Goal: Task Accomplishment & Management: Manage account settings

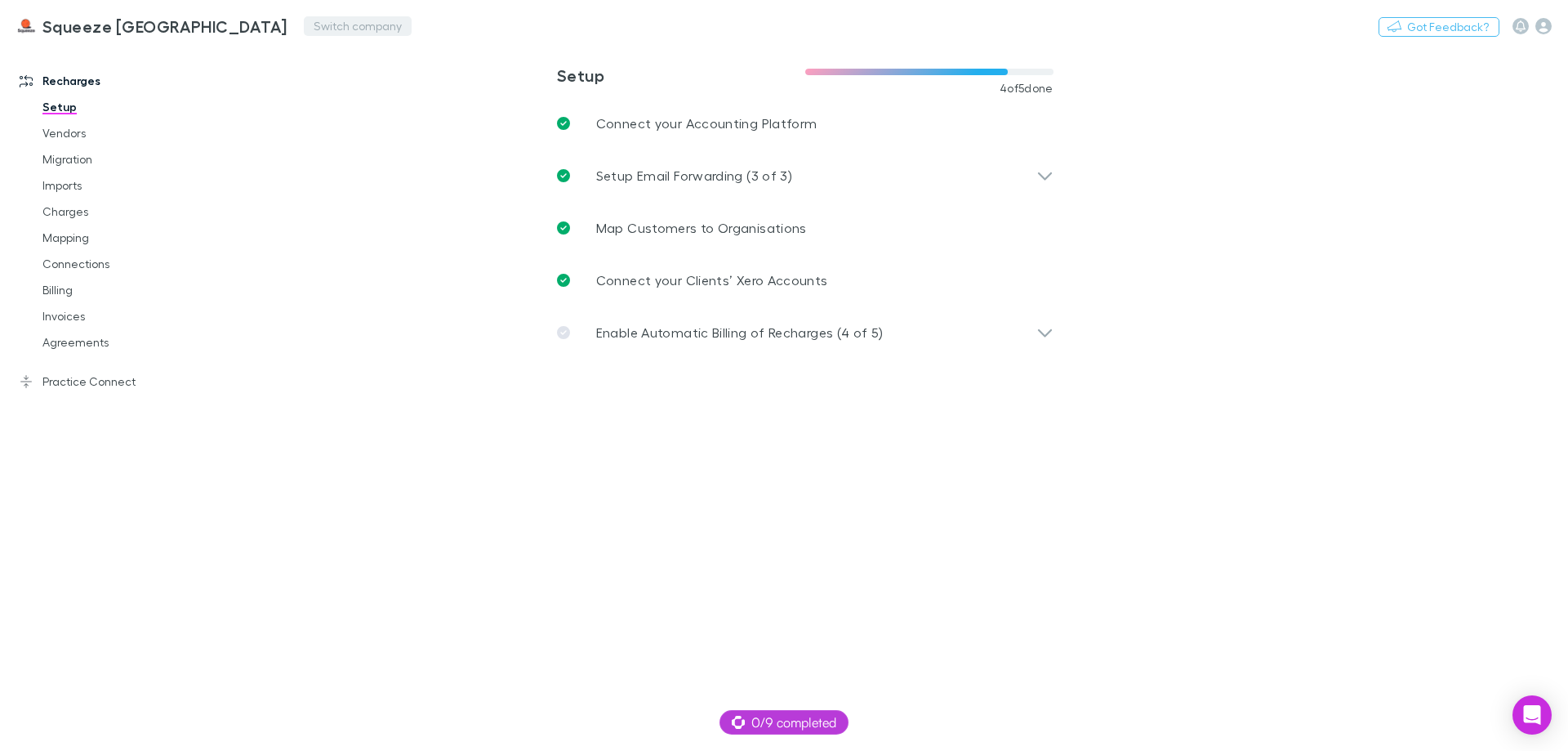
click at [304, 24] on button "Switch company" at bounding box center [357, 27] width 107 height 20
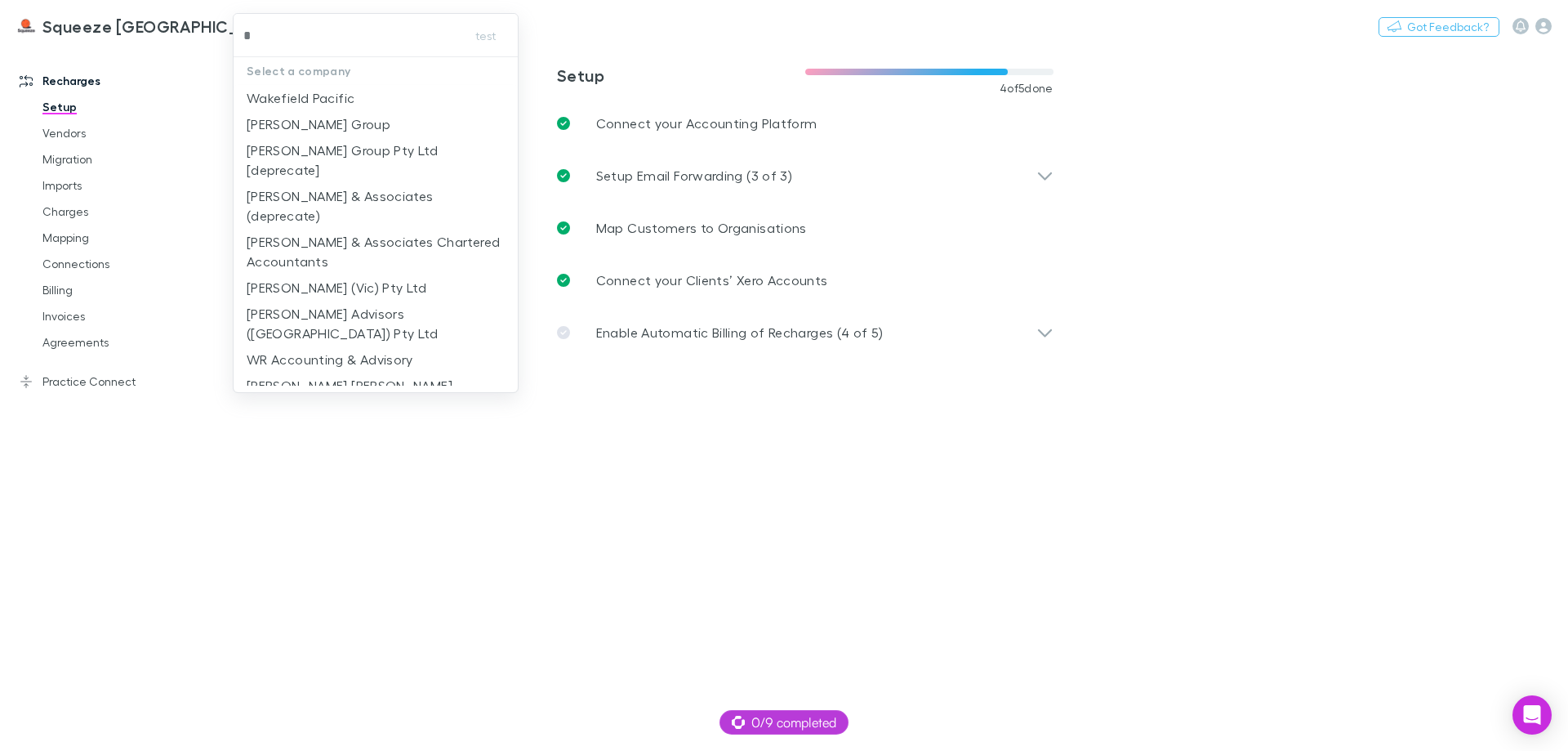
type input "**"
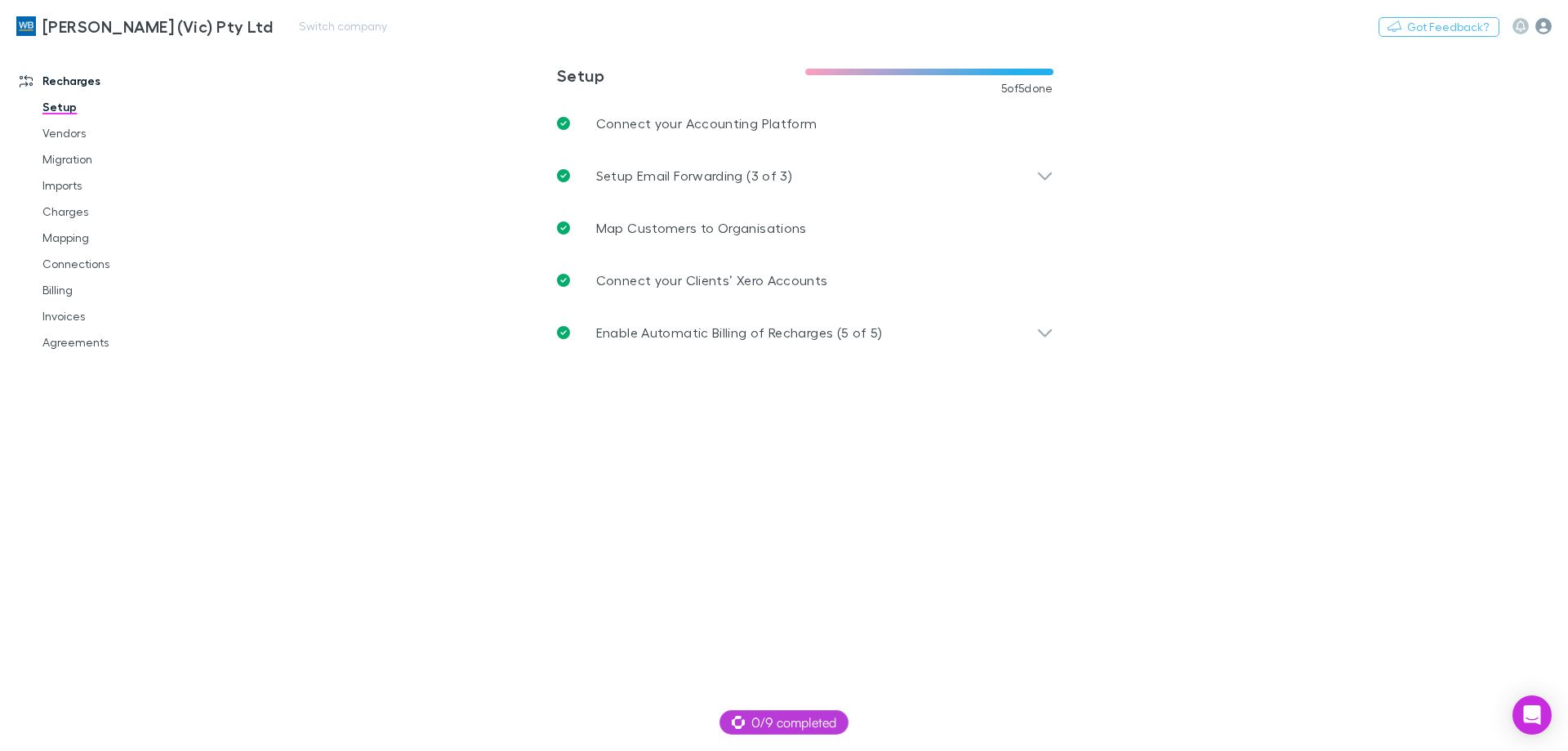
click at [1542, 23] on icon "button" at bounding box center [1543, 26] width 17 height 17
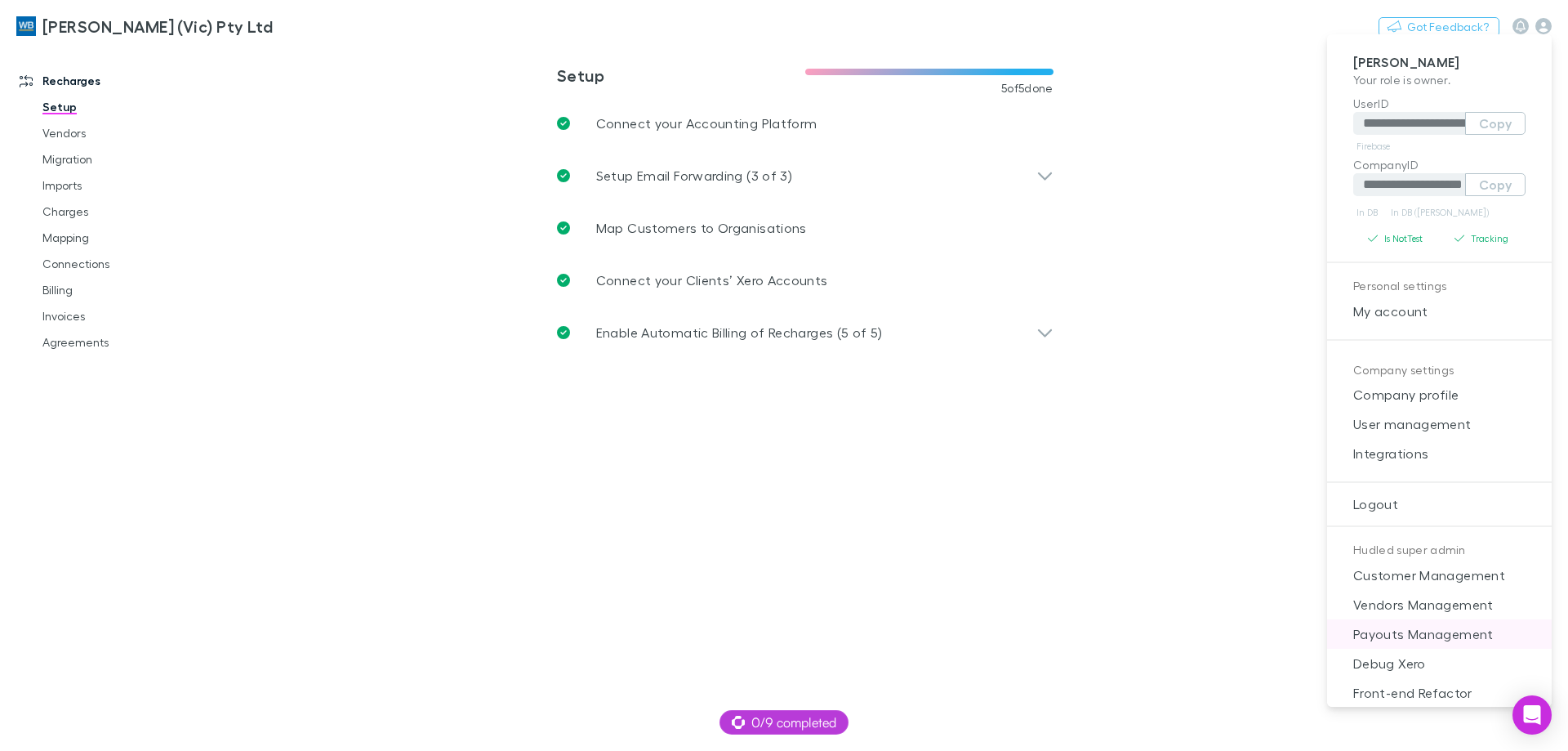
click at [1432, 632] on span "Payouts Management" at bounding box center [1439, 634] width 198 height 20
select select "****"
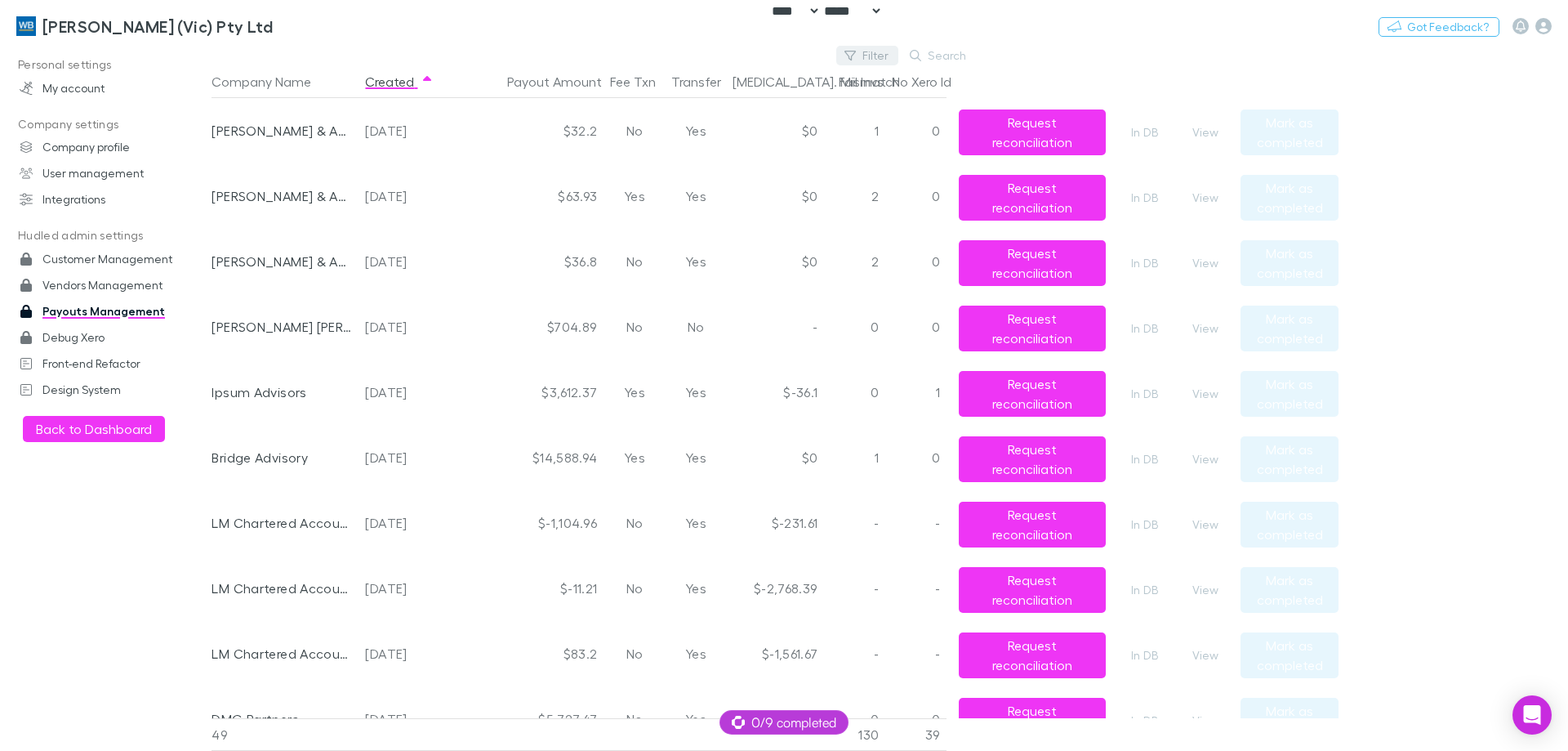
click at [880, 52] on button "Filter" at bounding box center [867, 55] width 62 height 20
type input "****"
click at [815, 160] on li "[PERSON_NAME] (Vic) Pty Ltd" at bounding box center [758, 162] width 284 height 27
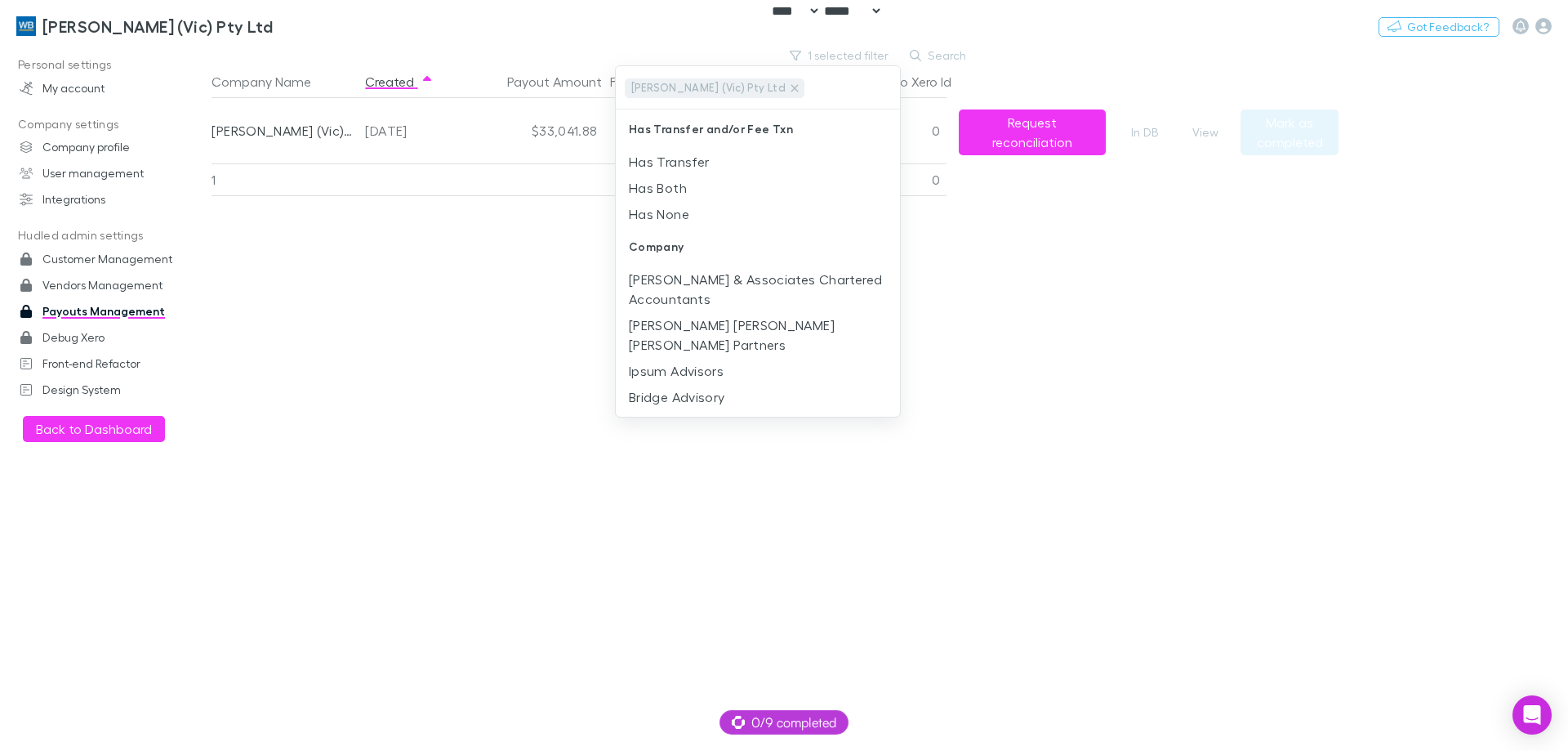
click at [432, 317] on div at bounding box center [784, 376] width 1568 height 751
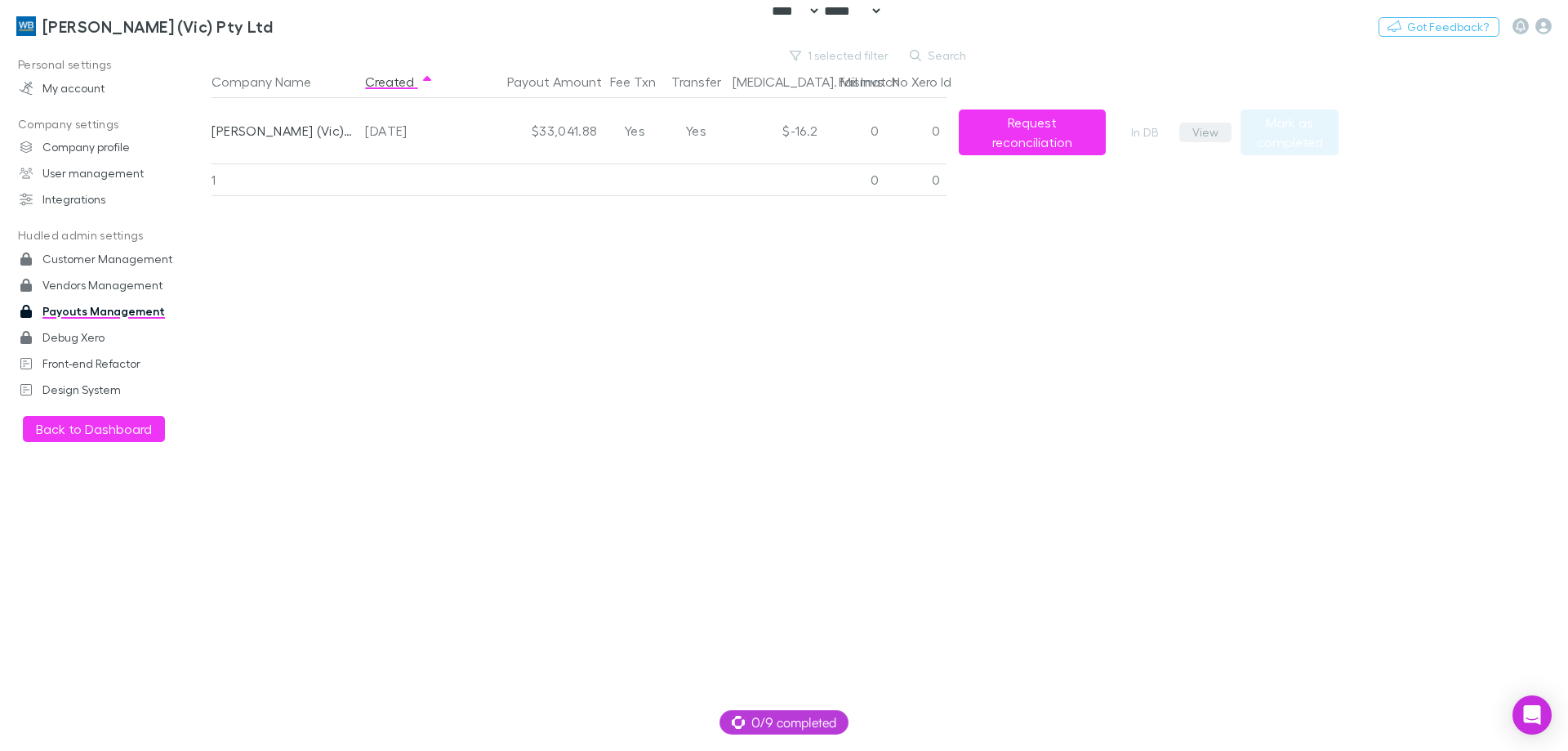
click at [1216, 136] on button "View" at bounding box center [1205, 132] width 52 height 20
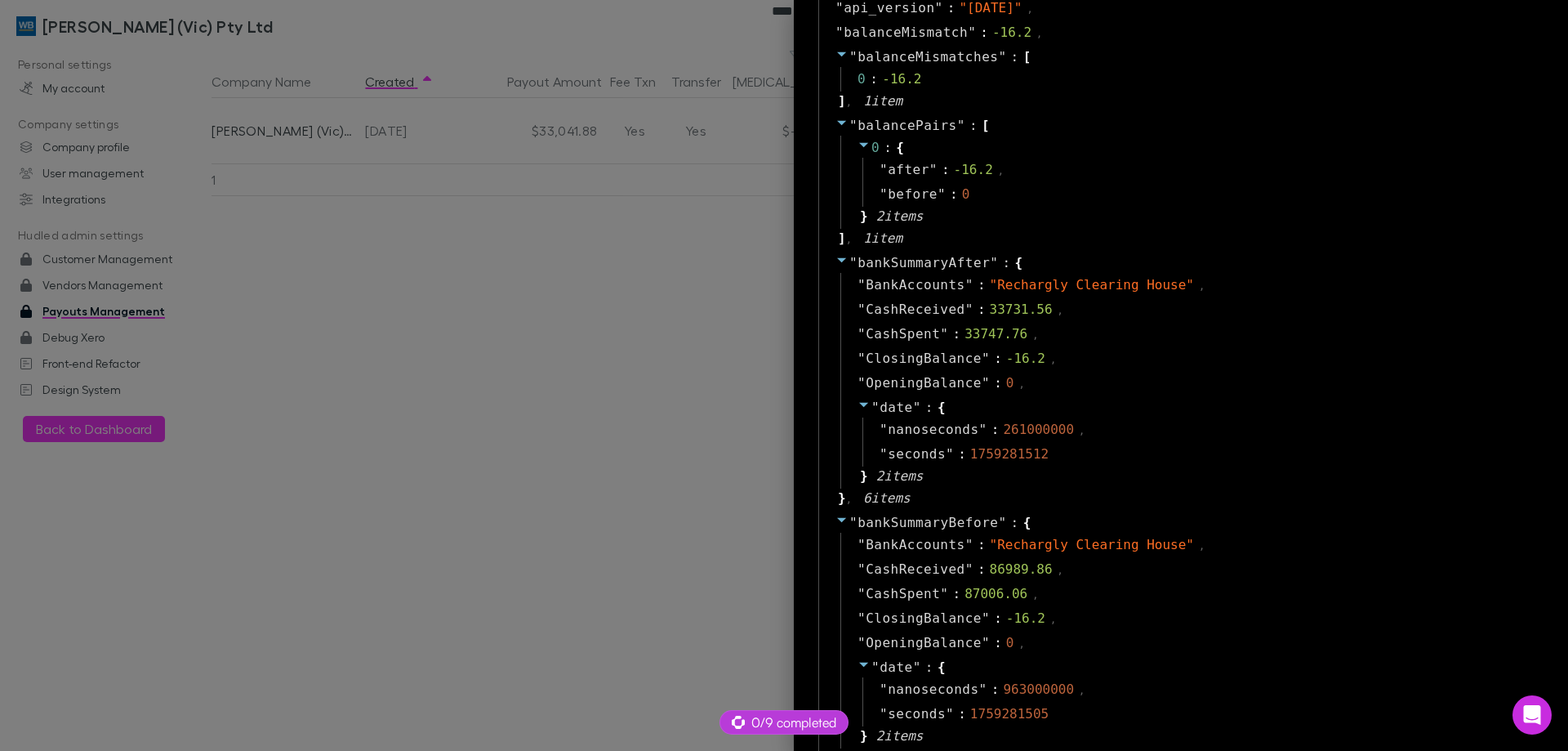
scroll to position [490, 0]
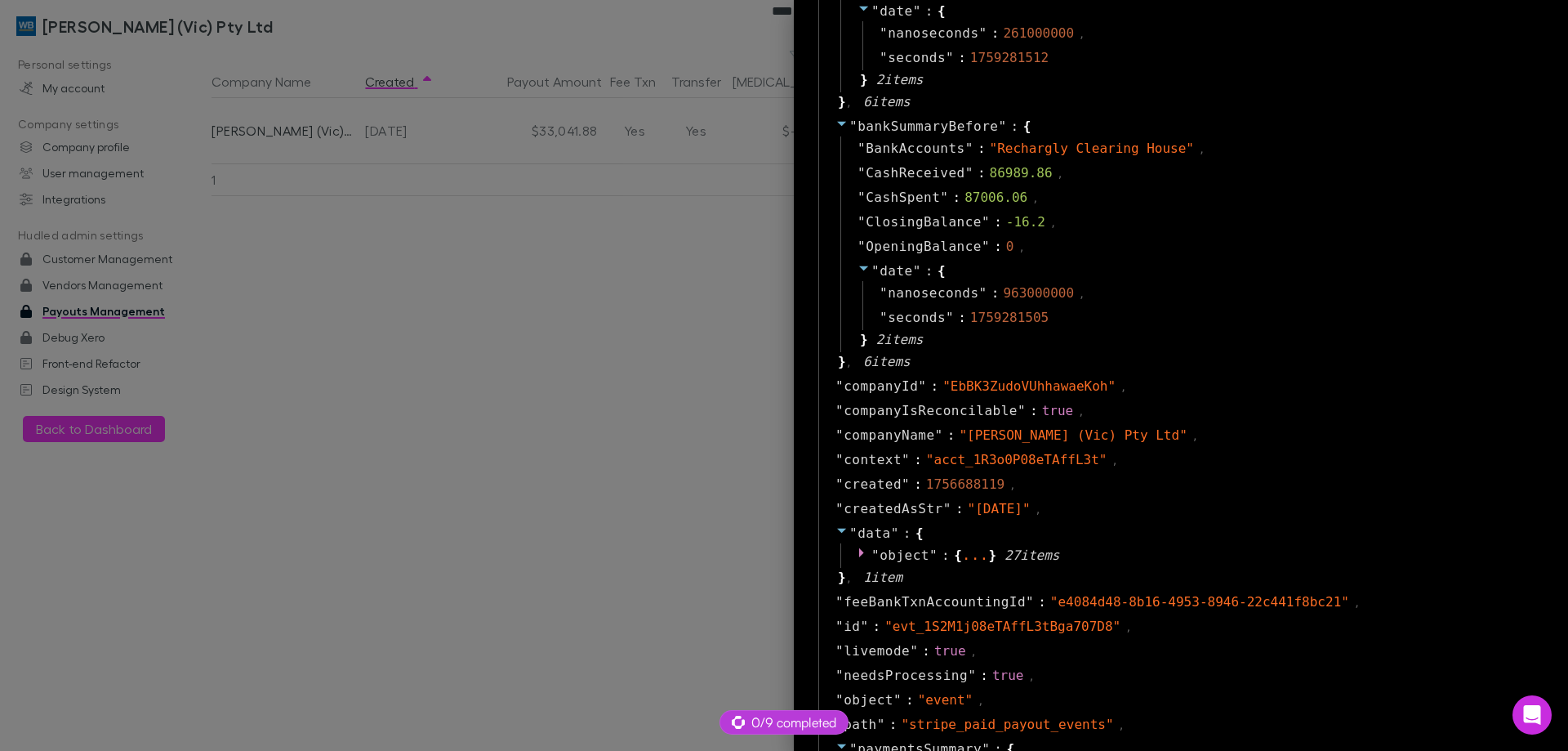
click at [443, 7] on div at bounding box center [784, 376] width 1568 height 751
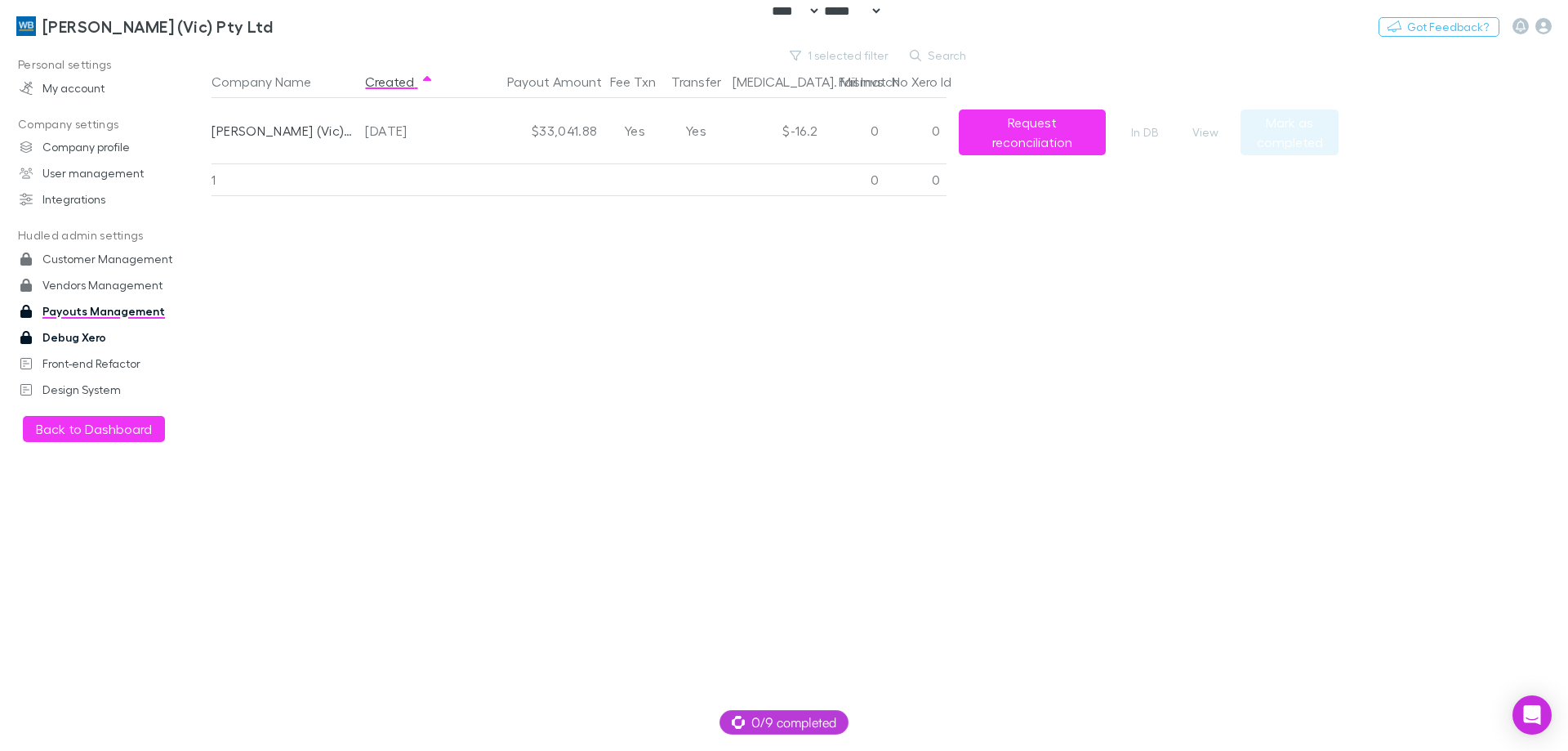
click at [88, 337] on link "Debug Xero" at bounding box center [111, 337] width 217 height 27
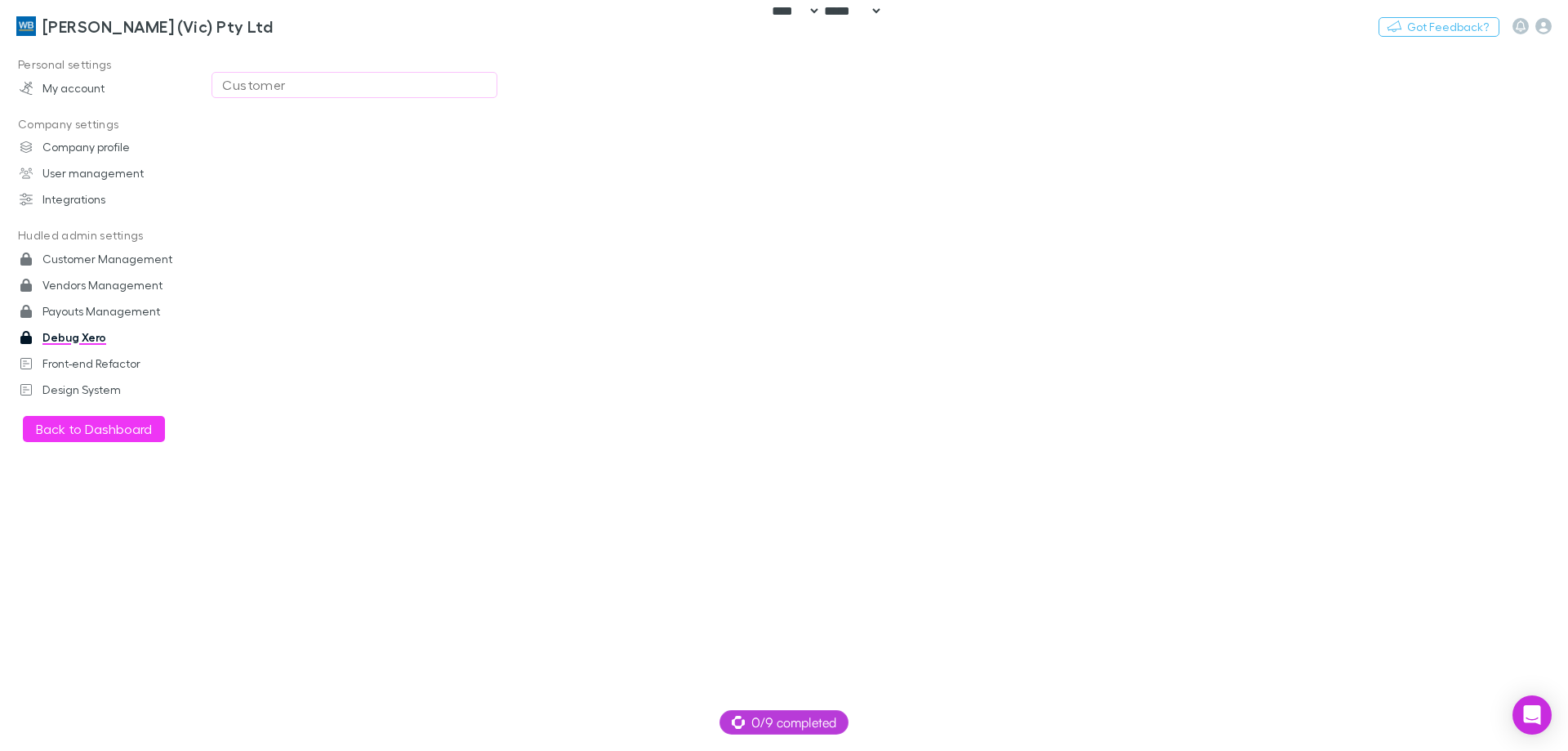
click at [269, 81] on div "Customer" at bounding box center [354, 85] width 265 height 20
click at [307, 116] on div at bounding box center [318, 103] width 213 height 25
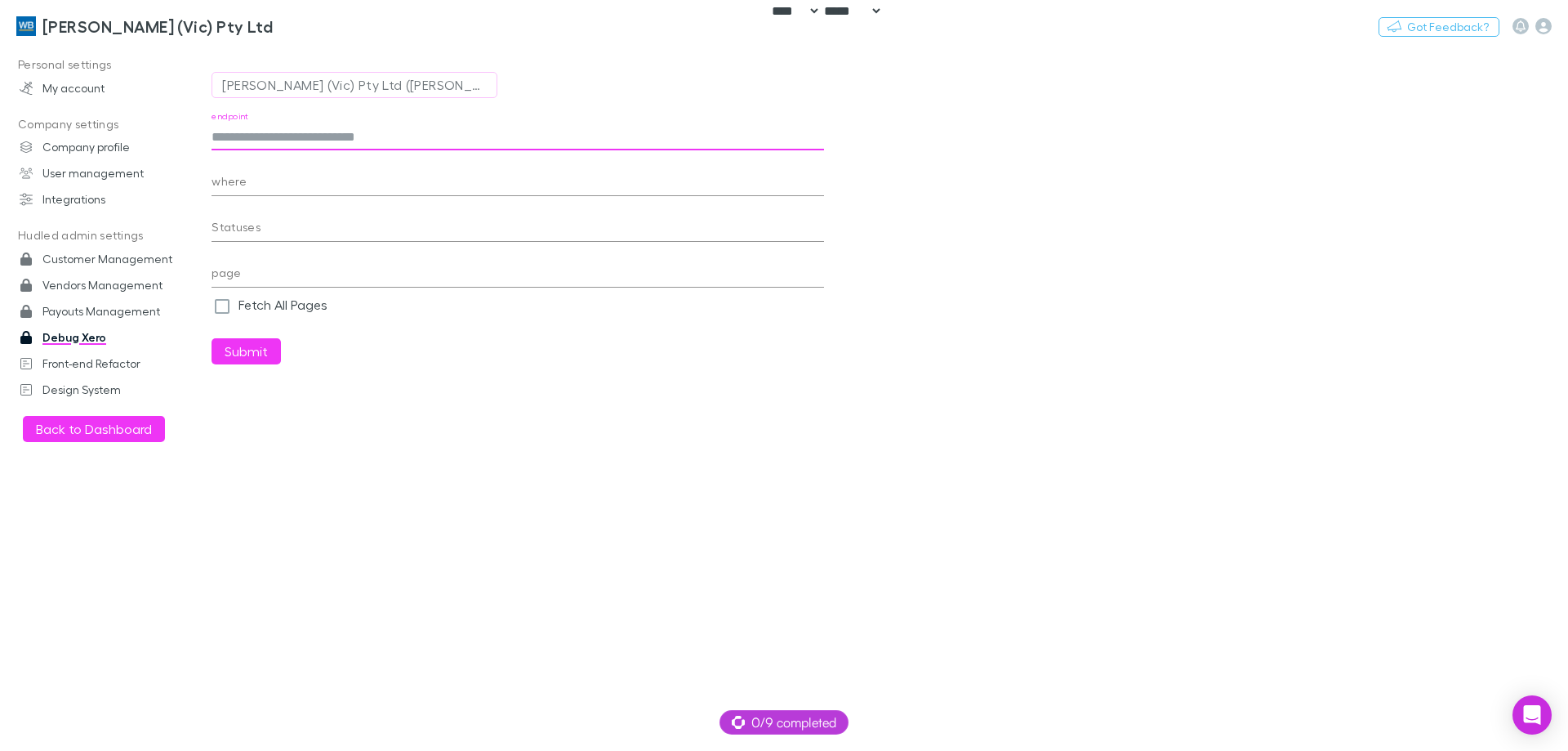
click at [307, 133] on input "endpoint" at bounding box center [518, 137] width 613 height 27
paste input "**********"
type input "**********"
click at [212, 338] on button "Submit" at bounding box center [246, 351] width 69 height 27
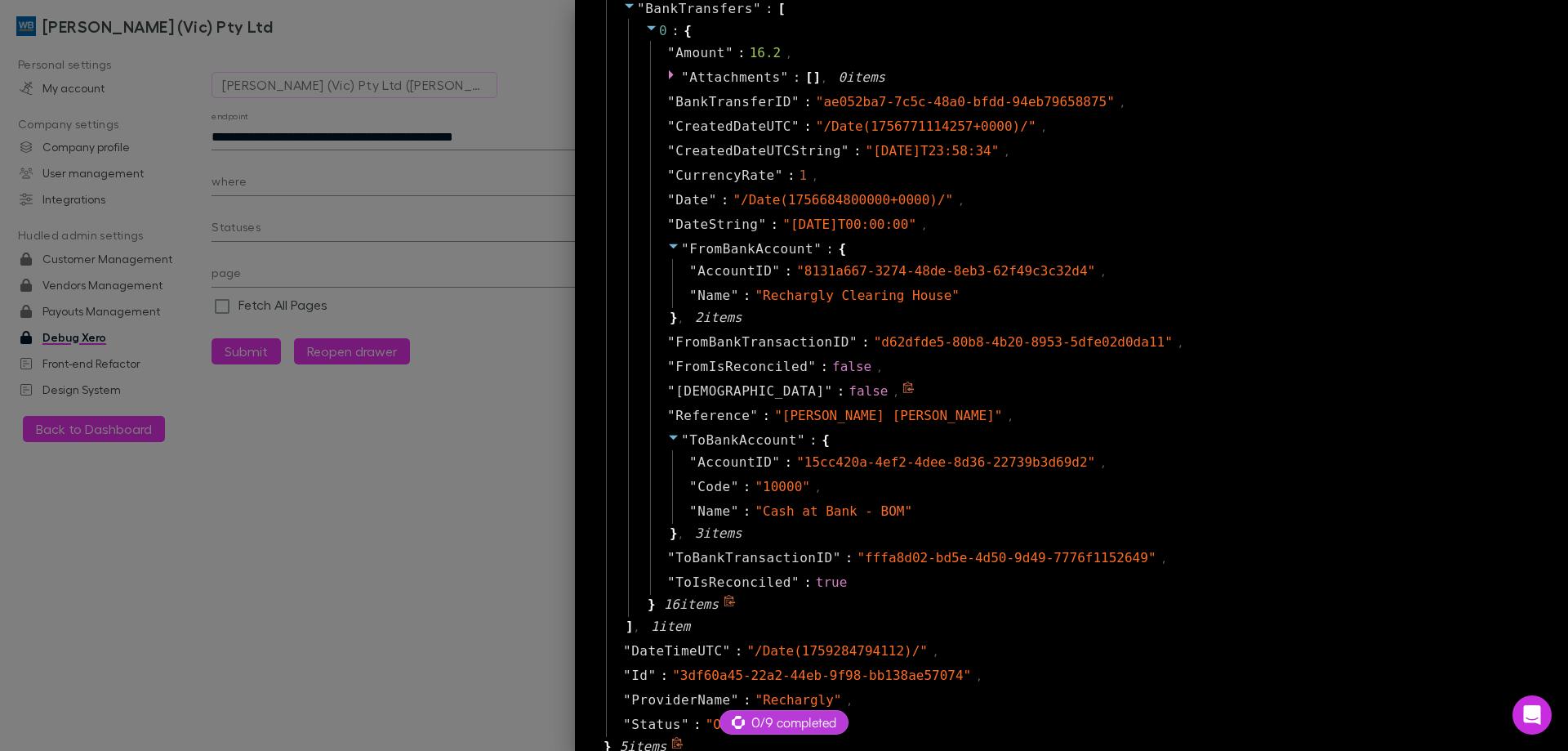
scroll to position [61, 0]
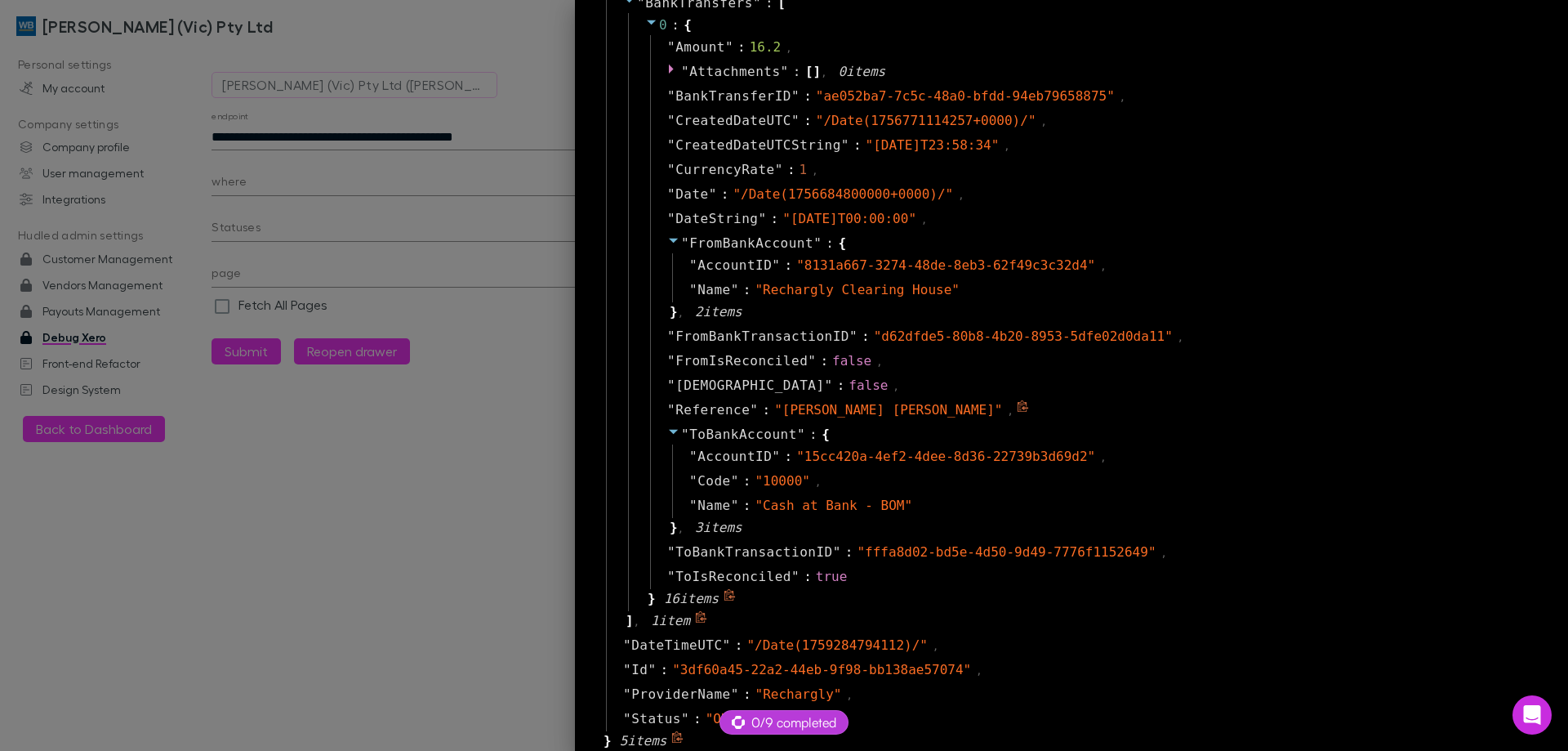
click at [1151, 400] on div "" Reference " : " Catriona Rowntree CATRIONA ALEXAND " ," at bounding box center [1092, 410] width 884 height 25
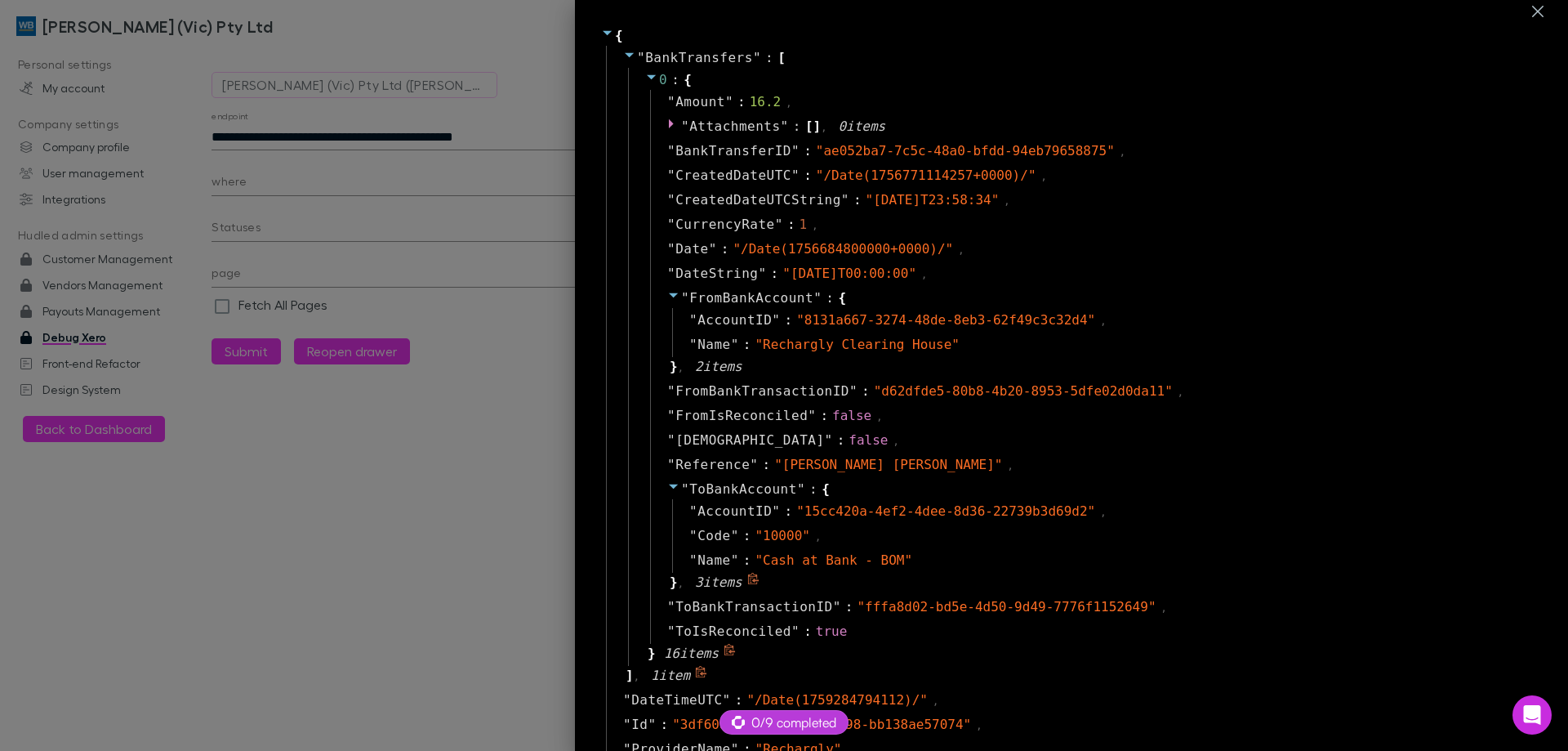
scroll to position [0, 0]
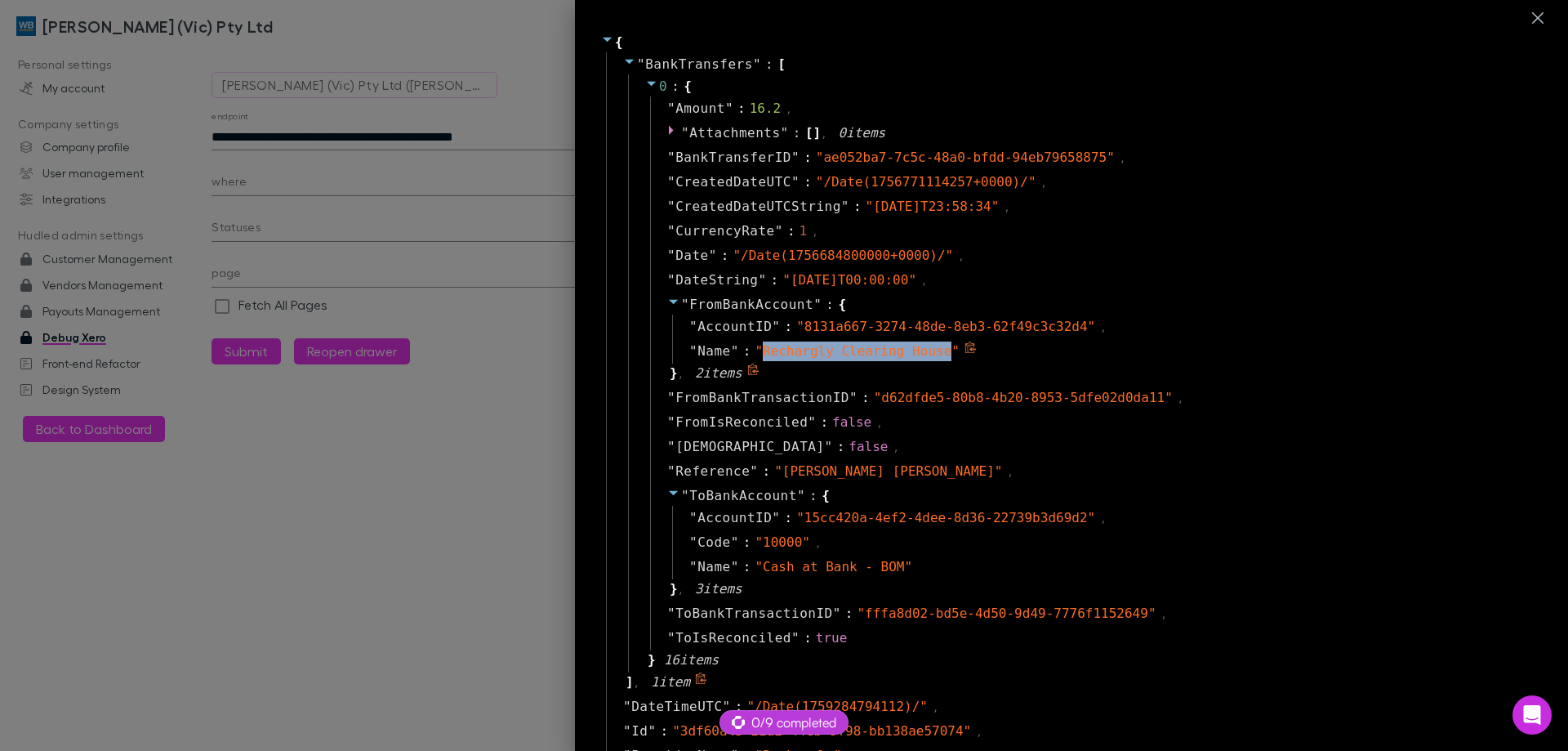
drag, startPoint x: 748, startPoint y: 353, endPoint x: 916, endPoint y: 352, distance: 168.0
click at [916, 352] on span "" Rechargly Clearing House "" at bounding box center [856, 351] width 204 height 16
copy span "Rechargly Clearing House"
click at [1194, 348] on div "" Name " : " Rechargly Clearing House "" at bounding box center [1101, 351] width 857 height 25
drag, startPoint x: 306, startPoint y: 474, endPoint x: 264, endPoint y: 437, distance: 56.0
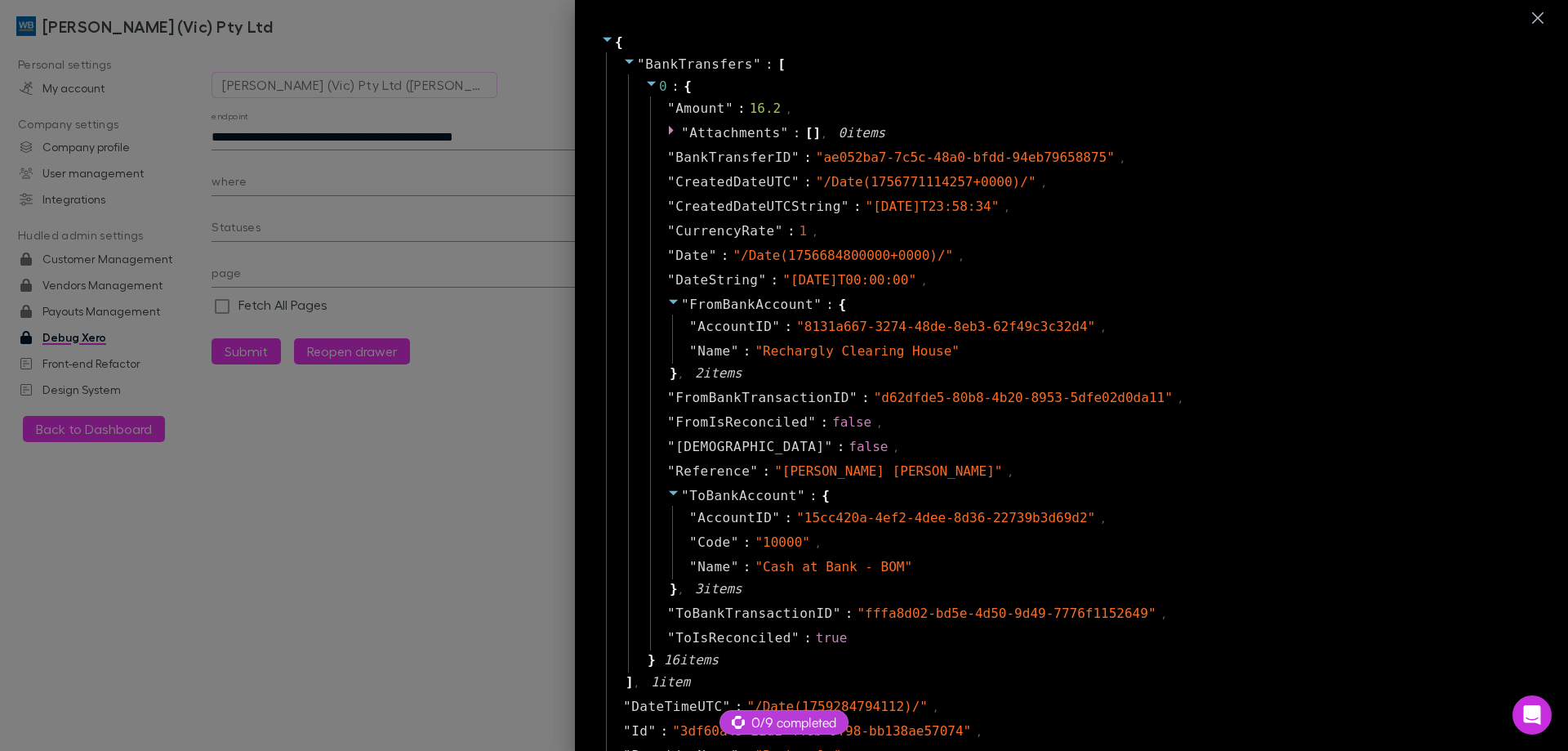
click at [304, 466] on div at bounding box center [784, 376] width 1568 height 751
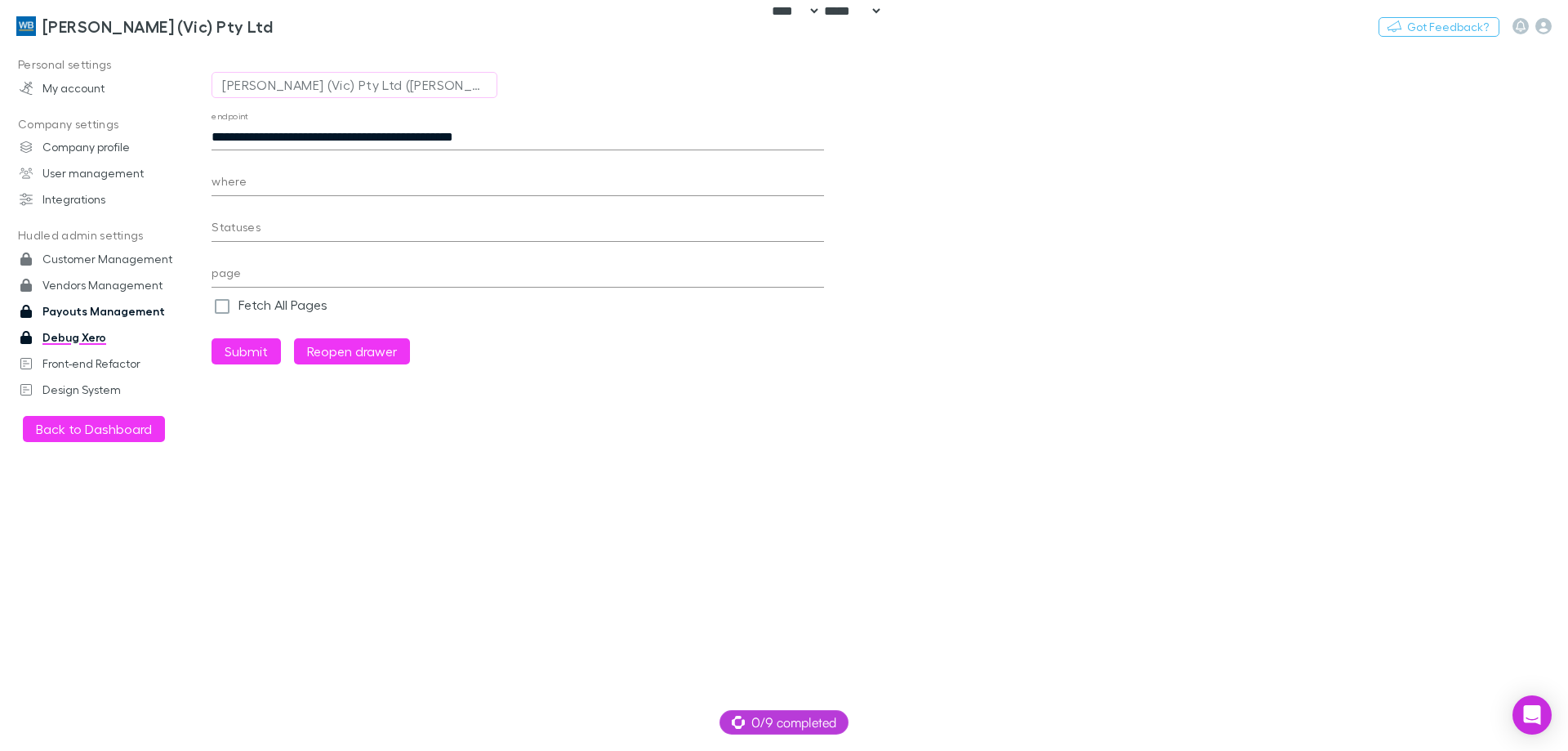
click at [138, 307] on link "Payouts Management" at bounding box center [111, 310] width 217 height 27
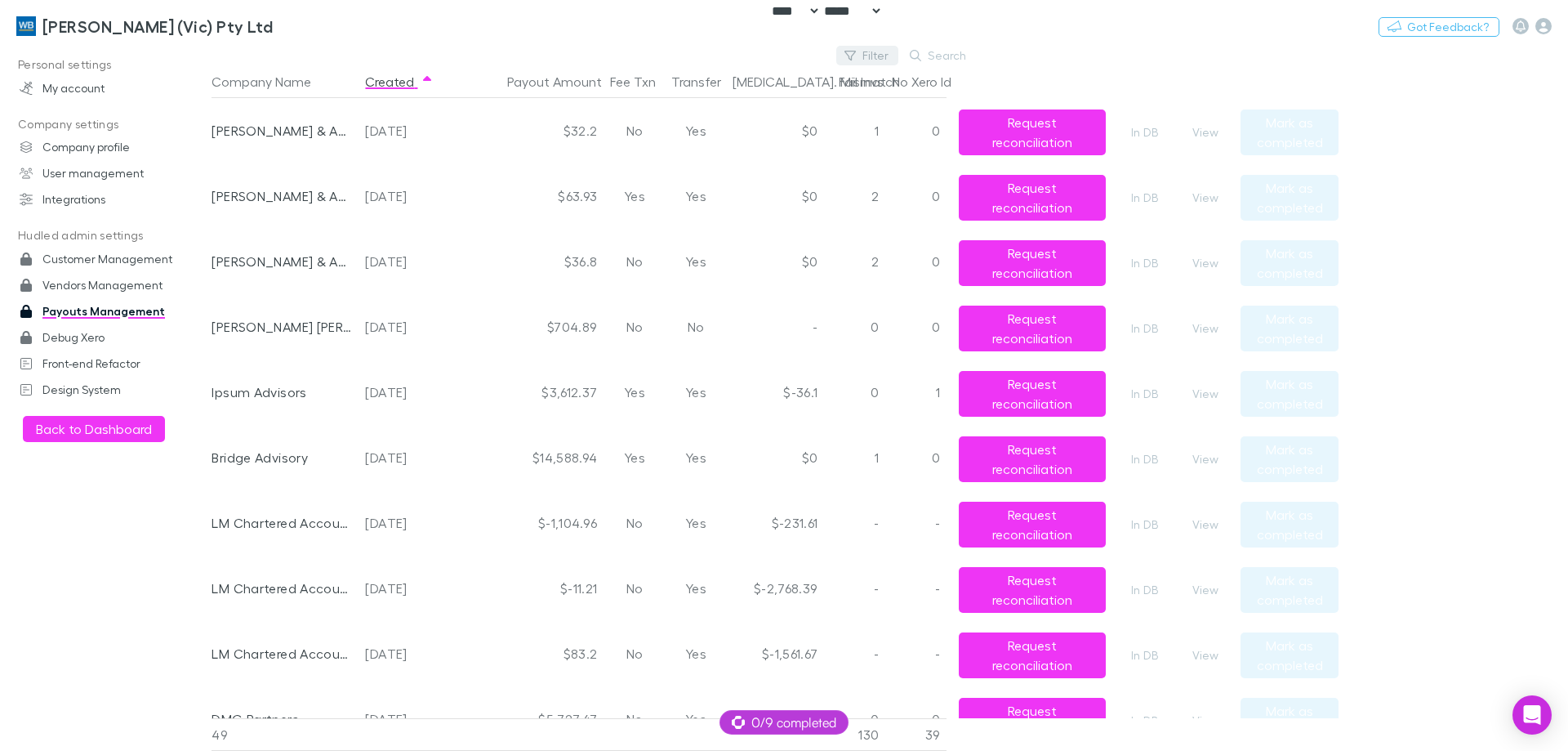
click at [882, 50] on button "Filter" at bounding box center [867, 55] width 62 height 20
type input "****"
click at [793, 159] on li "[PERSON_NAME] (Vic) Pty Ltd" at bounding box center [758, 162] width 284 height 27
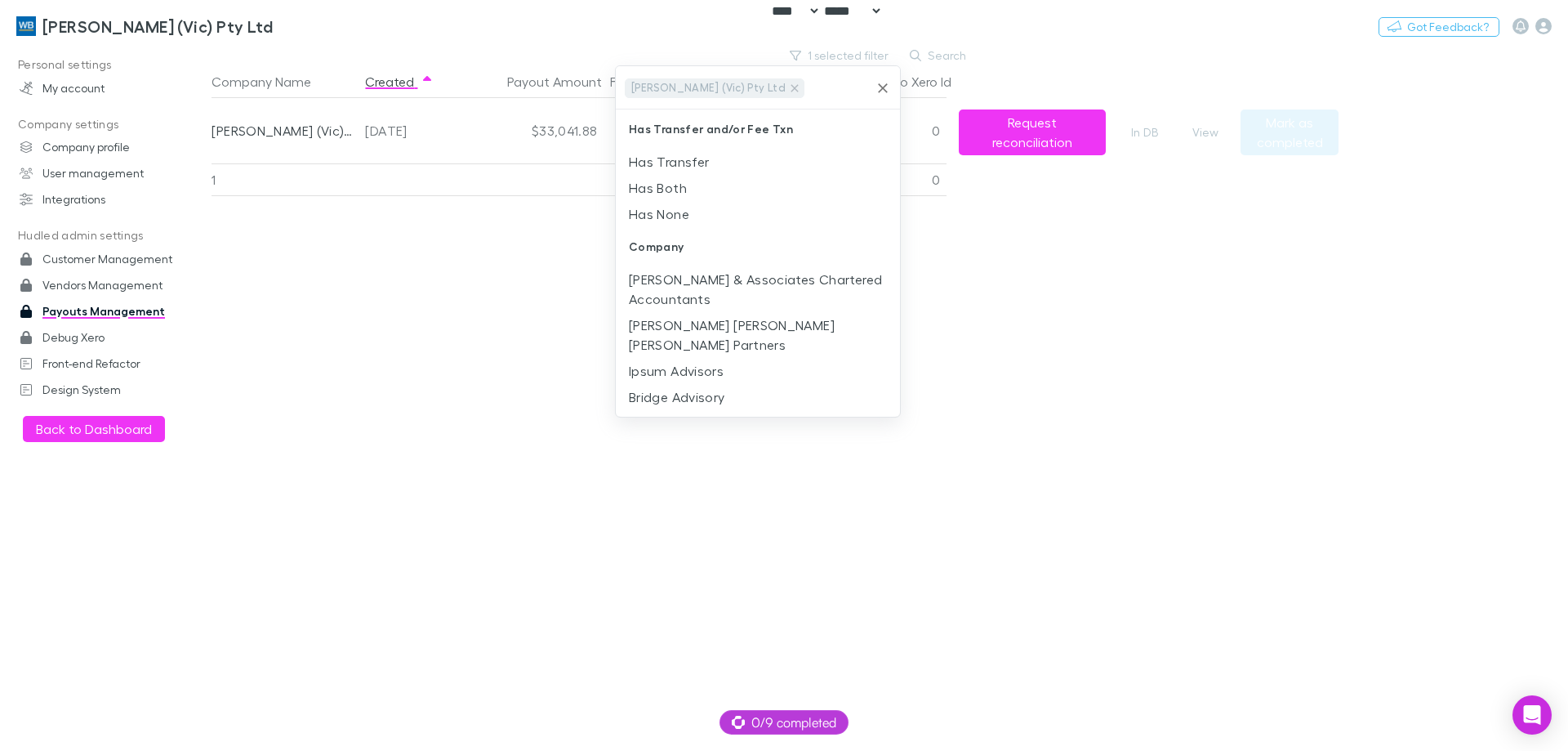
click at [289, 312] on div at bounding box center [784, 376] width 1568 height 751
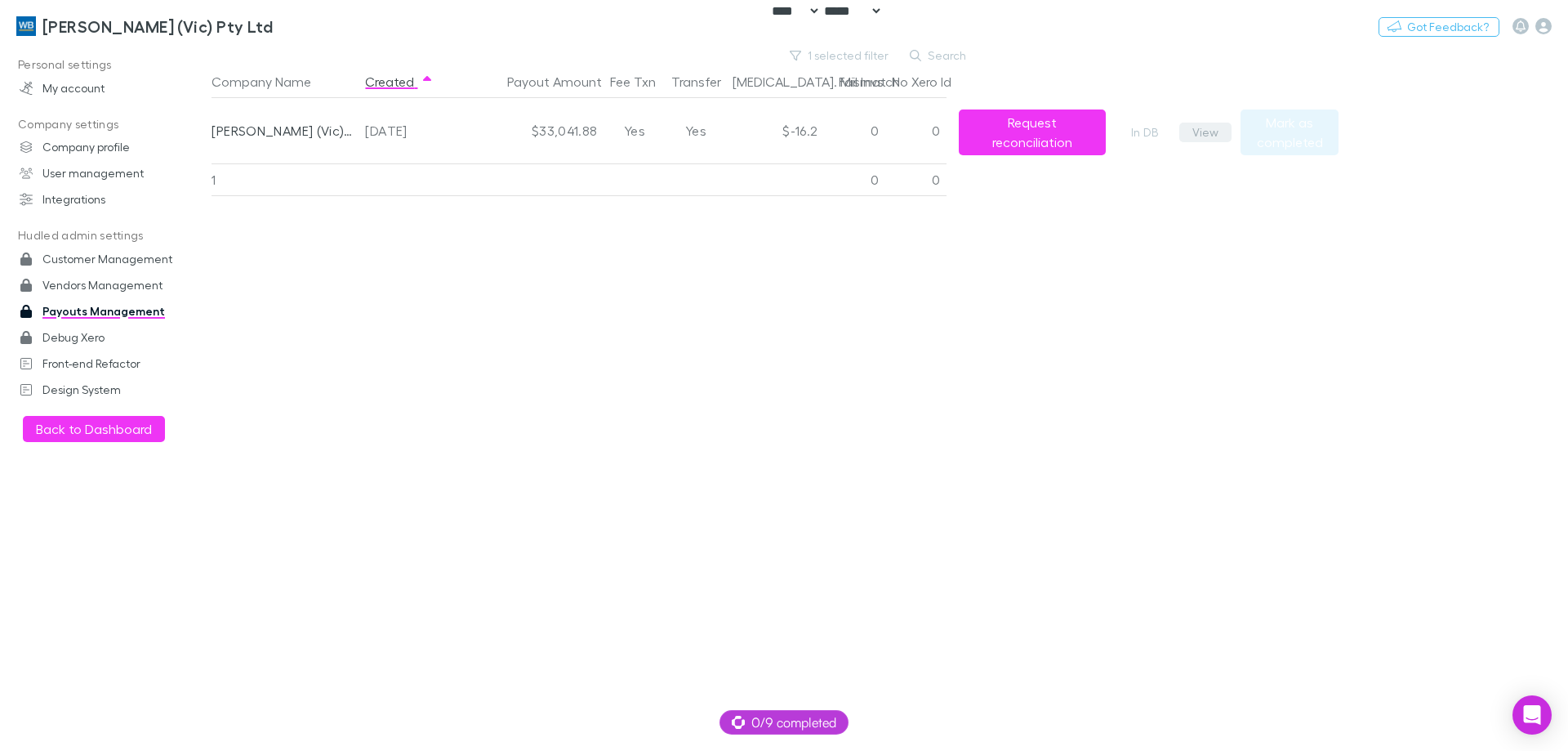
click at [1213, 133] on button "View" at bounding box center [1205, 132] width 52 height 20
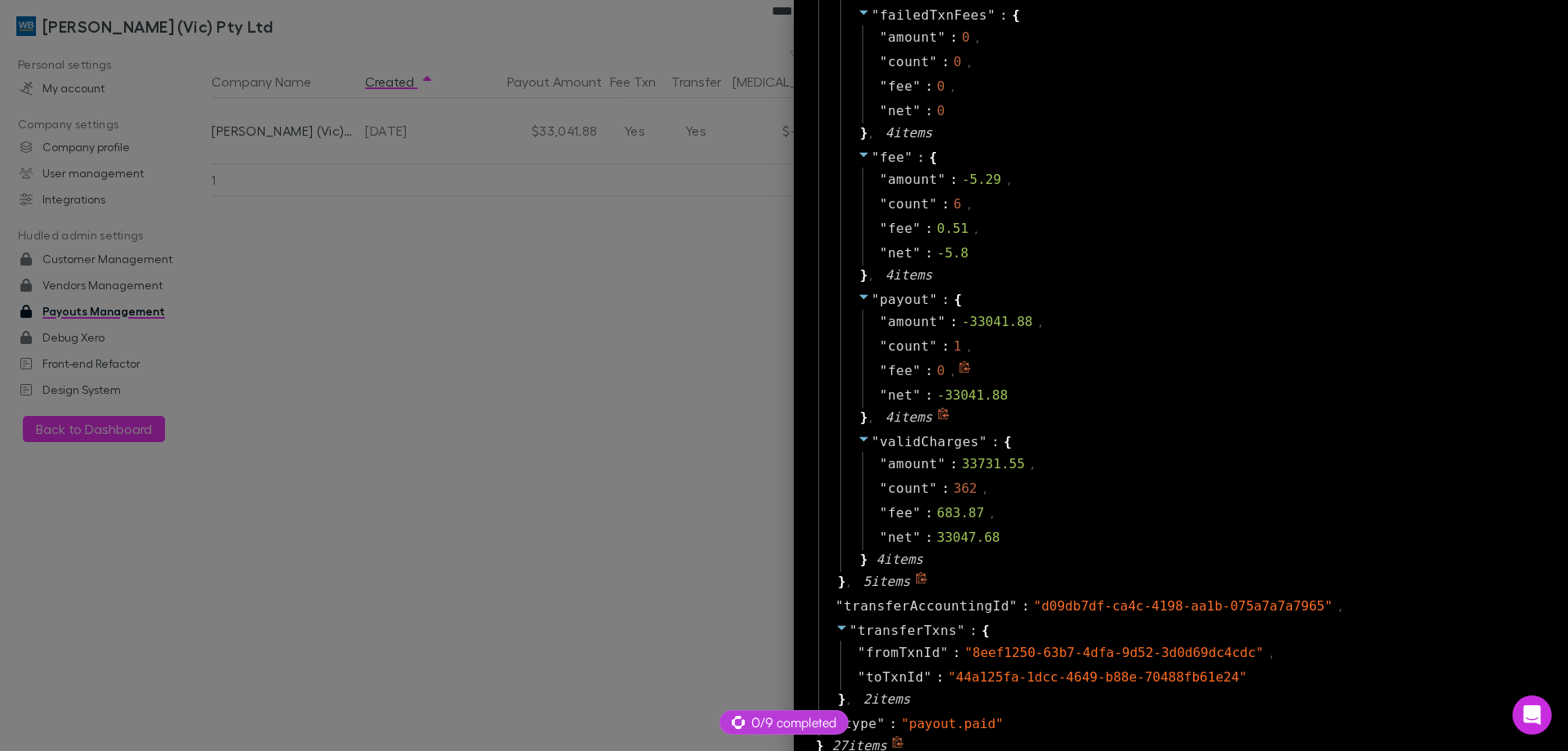
scroll to position [1672, 0]
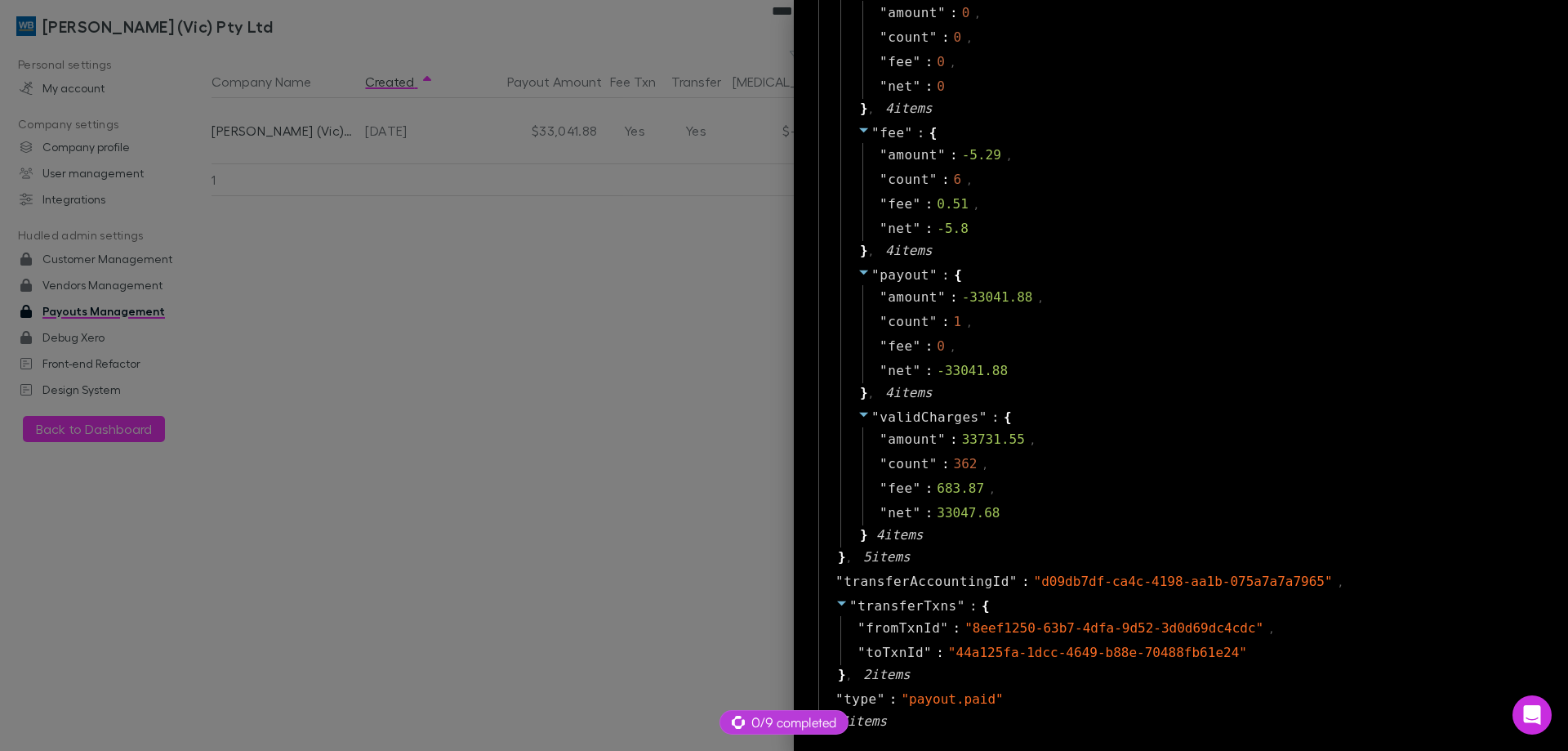
click at [331, 460] on div at bounding box center [784, 376] width 1568 height 751
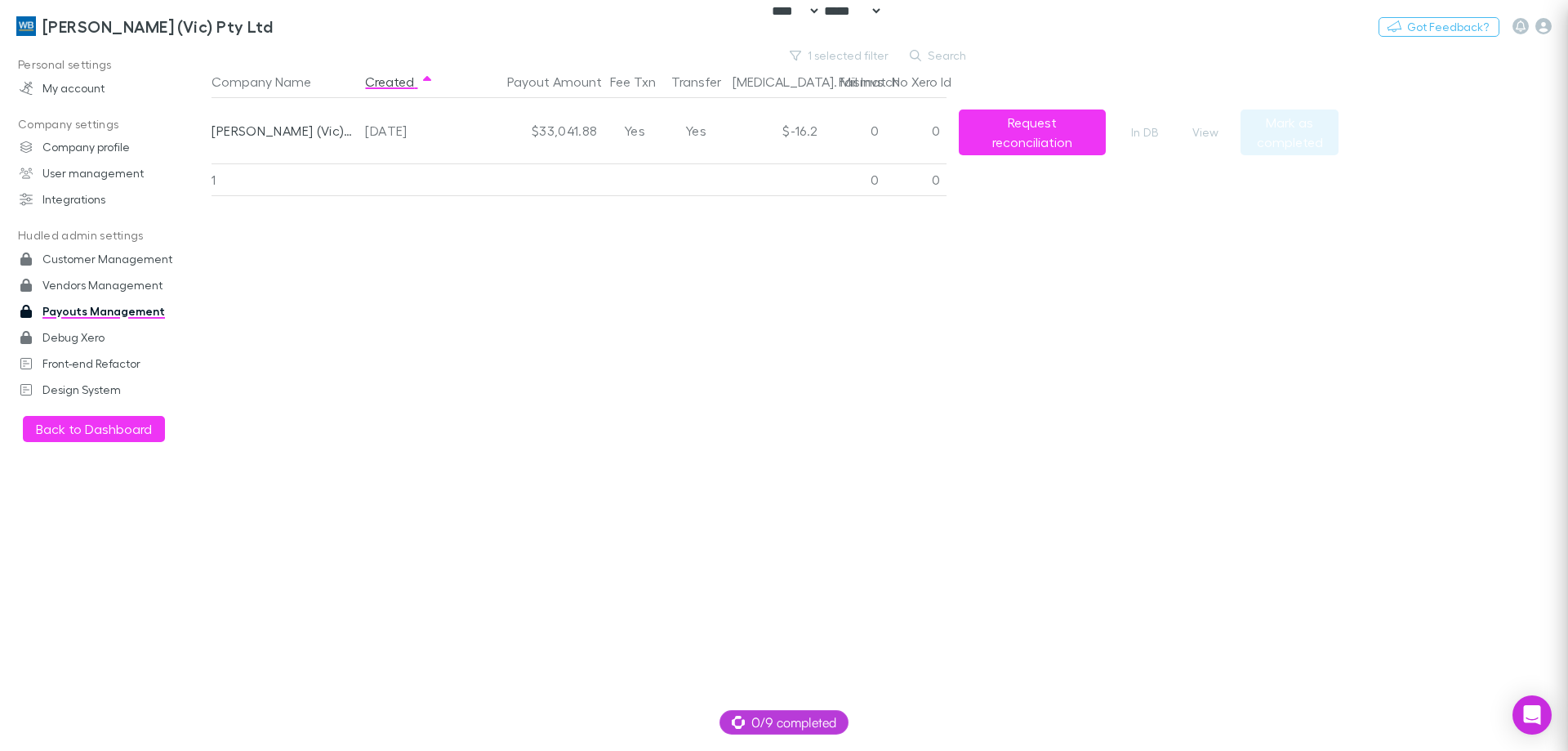
scroll to position [0, 0]
click at [723, 257] on div "Company Name Created Payout Amount Fee Txn Transfer Bal. Mismatch Fail Invs No …" at bounding box center [776, 407] width 1127 height 685
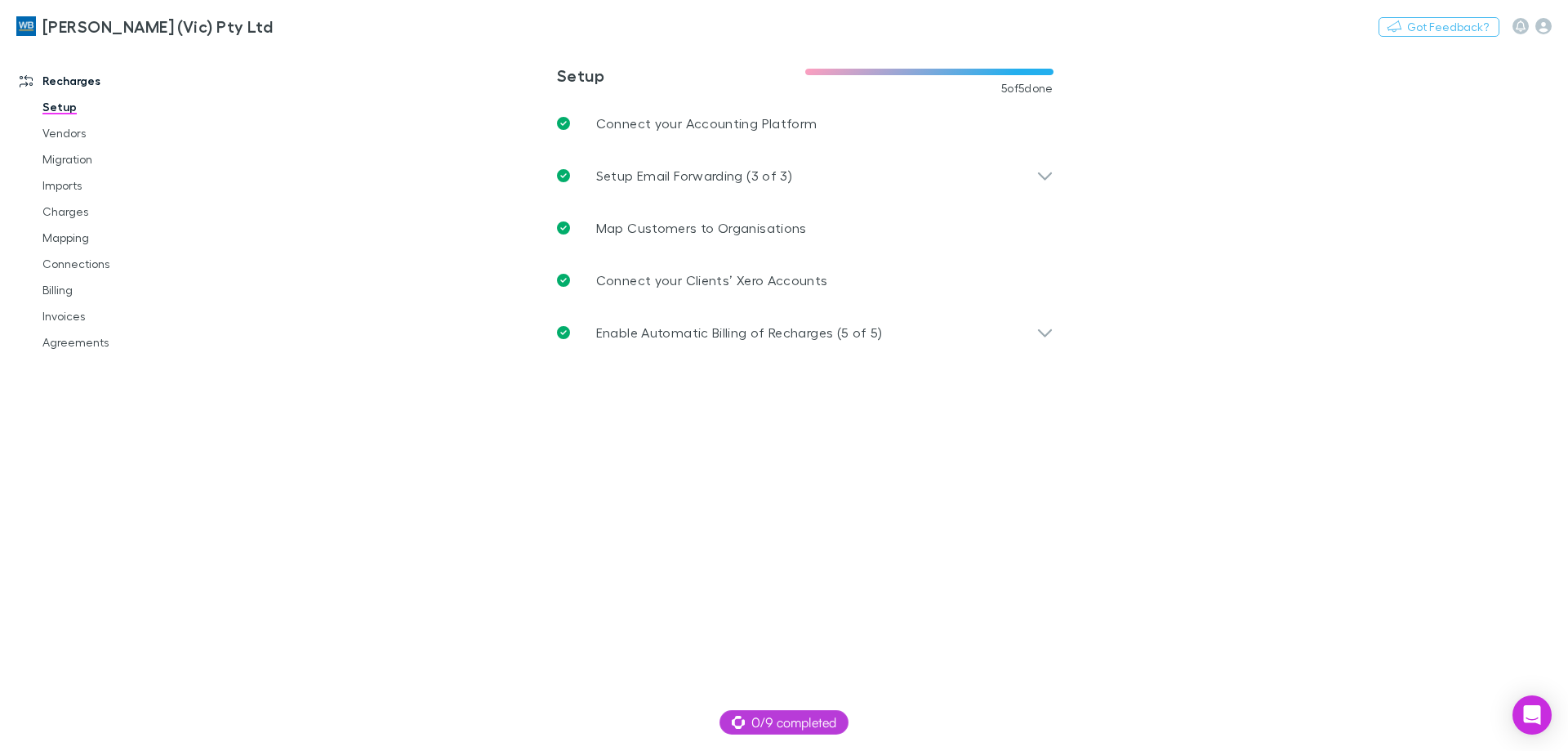
click at [470, 296] on main "**********" at bounding box center [890, 397] width 1356 height 705
click at [62, 331] on link "Agreements" at bounding box center [123, 342] width 194 height 27
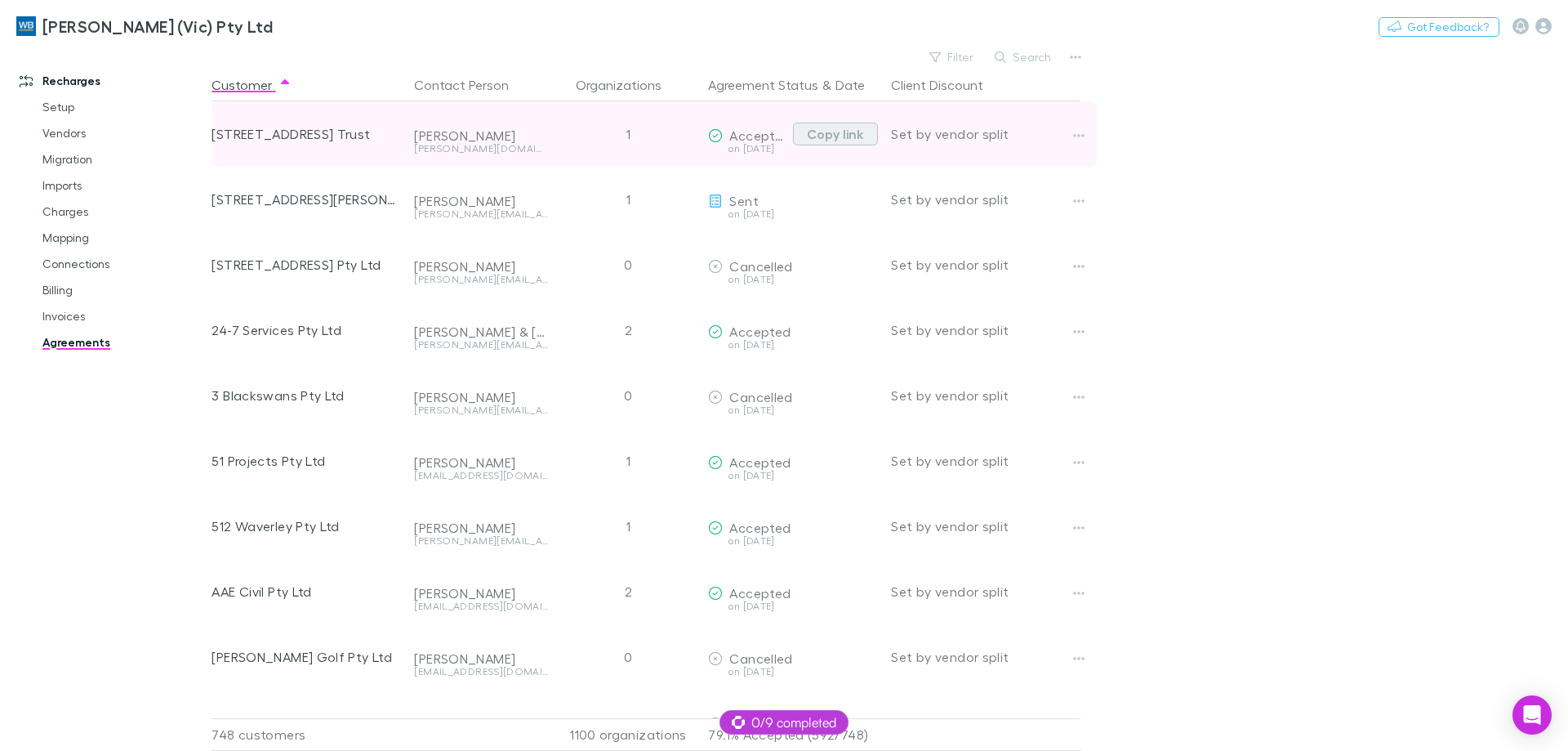
click at [838, 131] on button "Copy link" at bounding box center [836, 133] width 85 height 23
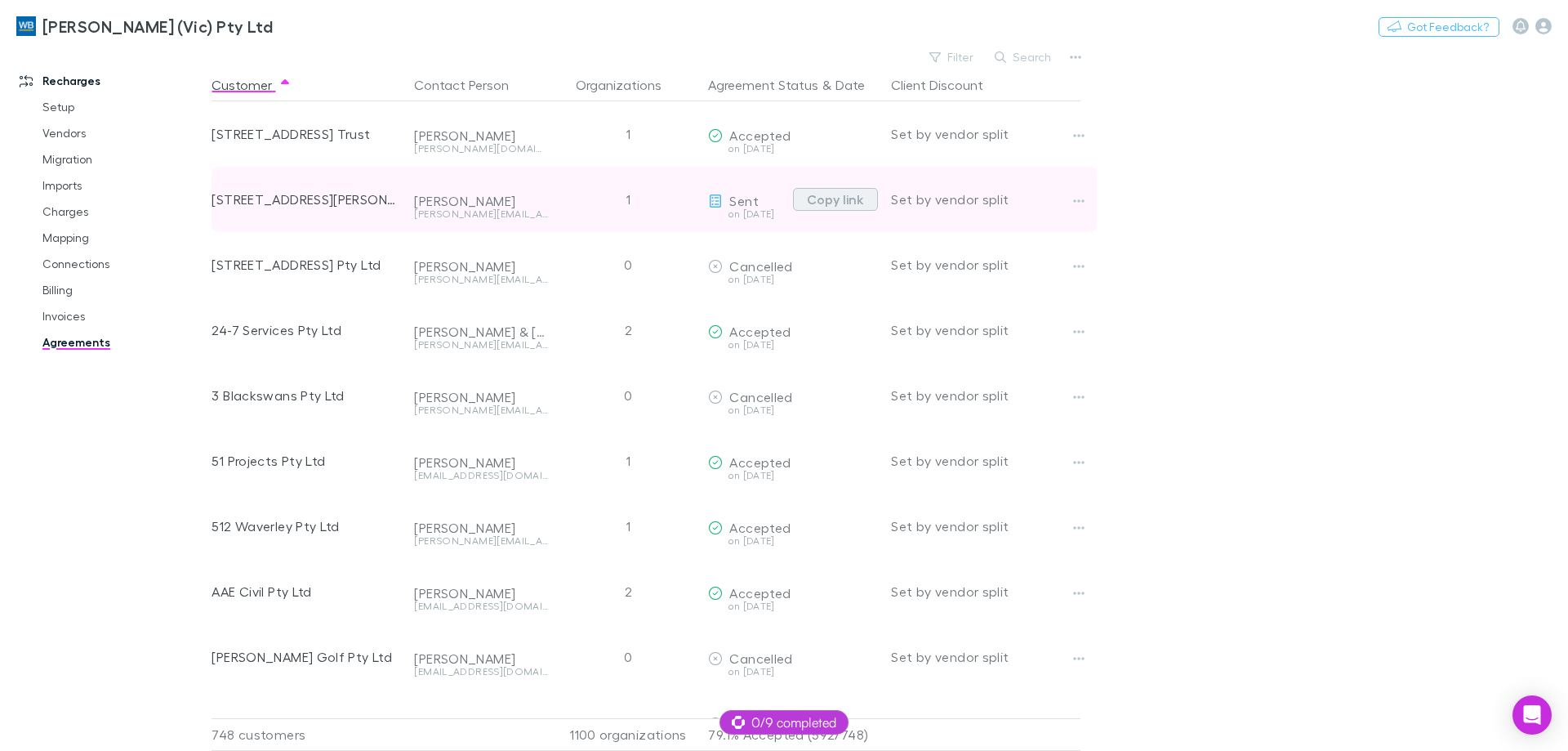
click at [830, 211] on button "Copy link" at bounding box center [836, 199] width 85 height 23
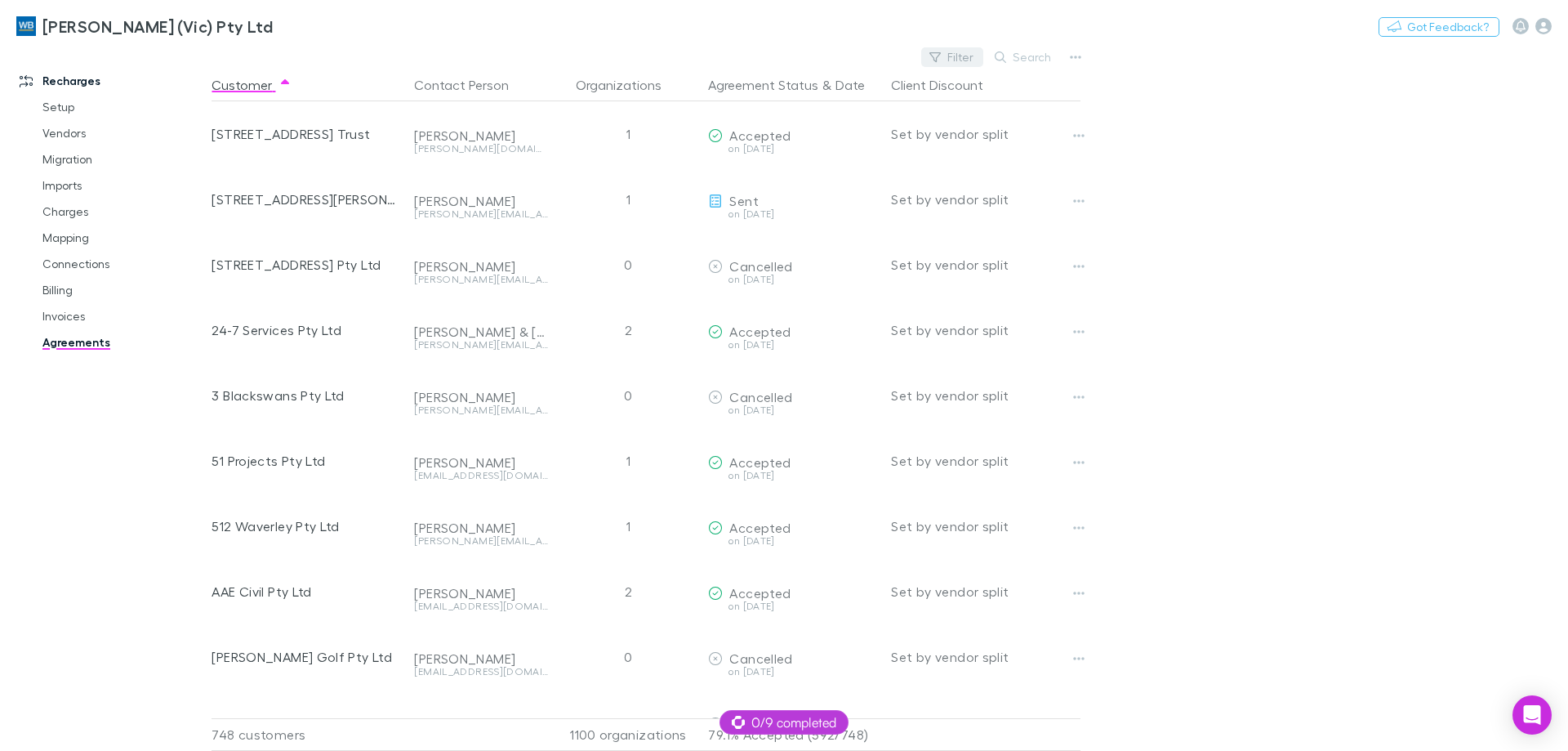
click at [966, 57] on button "Filter" at bounding box center [952, 57] width 62 height 20
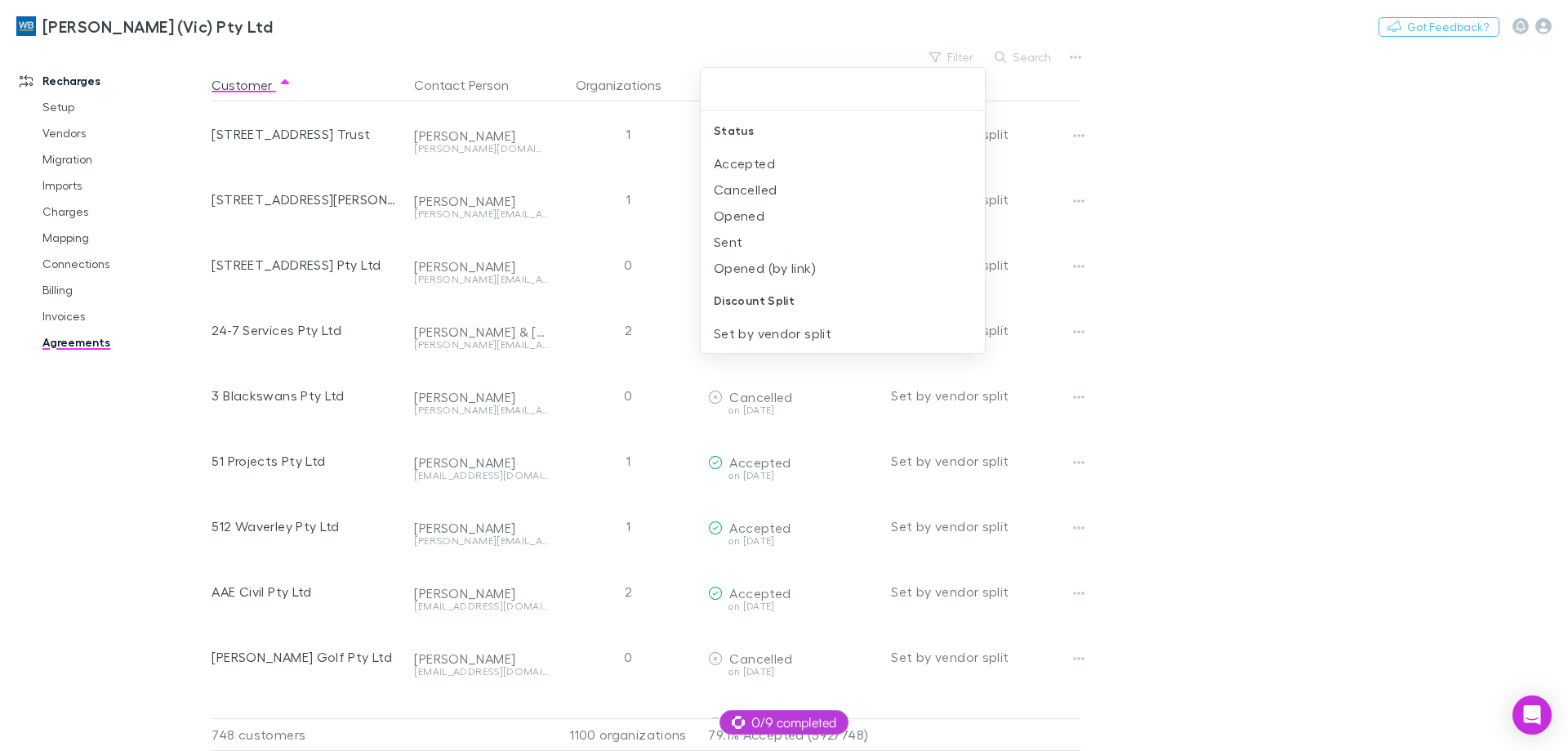
click at [64, 312] on div at bounding box center [784, 376] width 1568 height 751
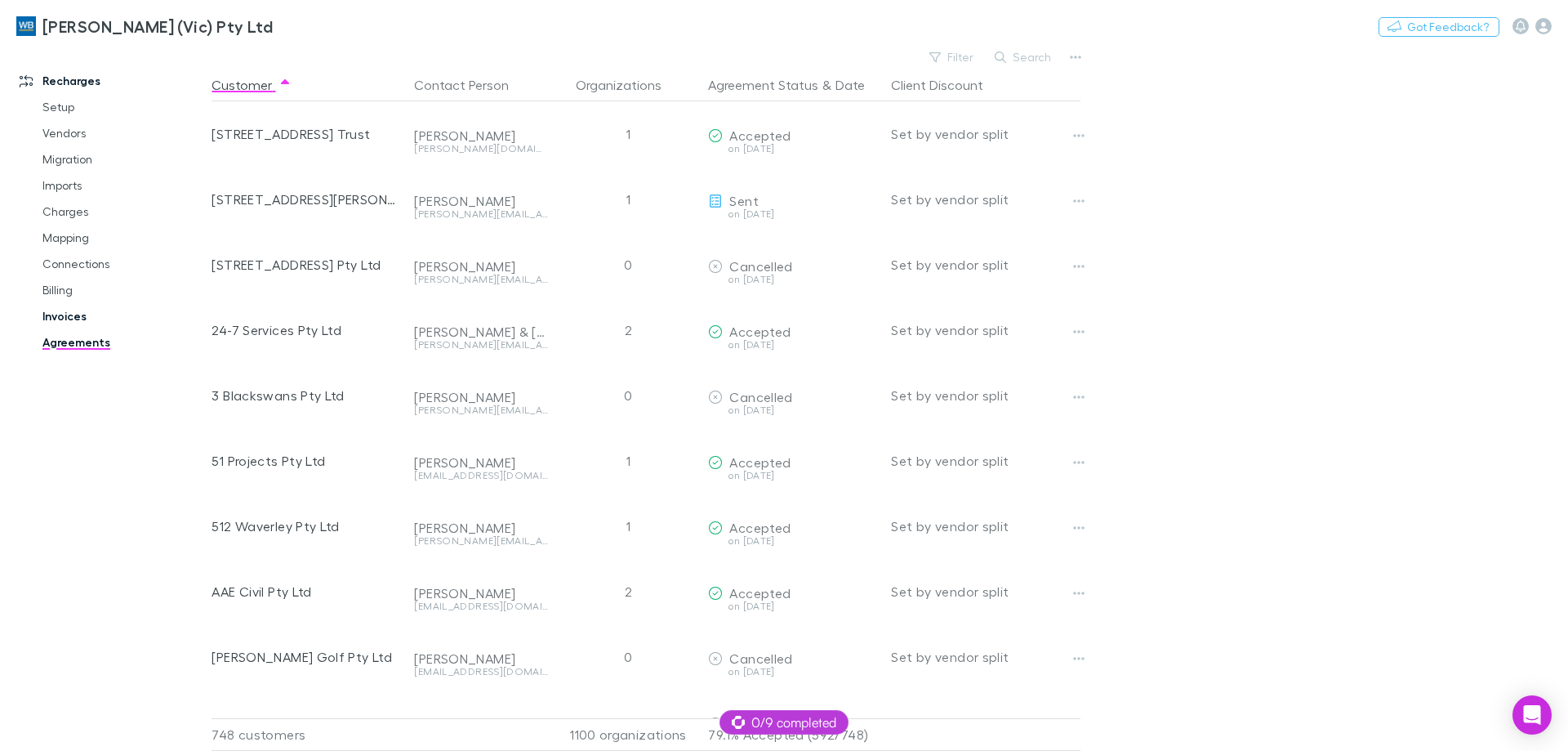
click at [64, 324] on link "Invoices" at bounding box center [123, 315] width 194 height 27
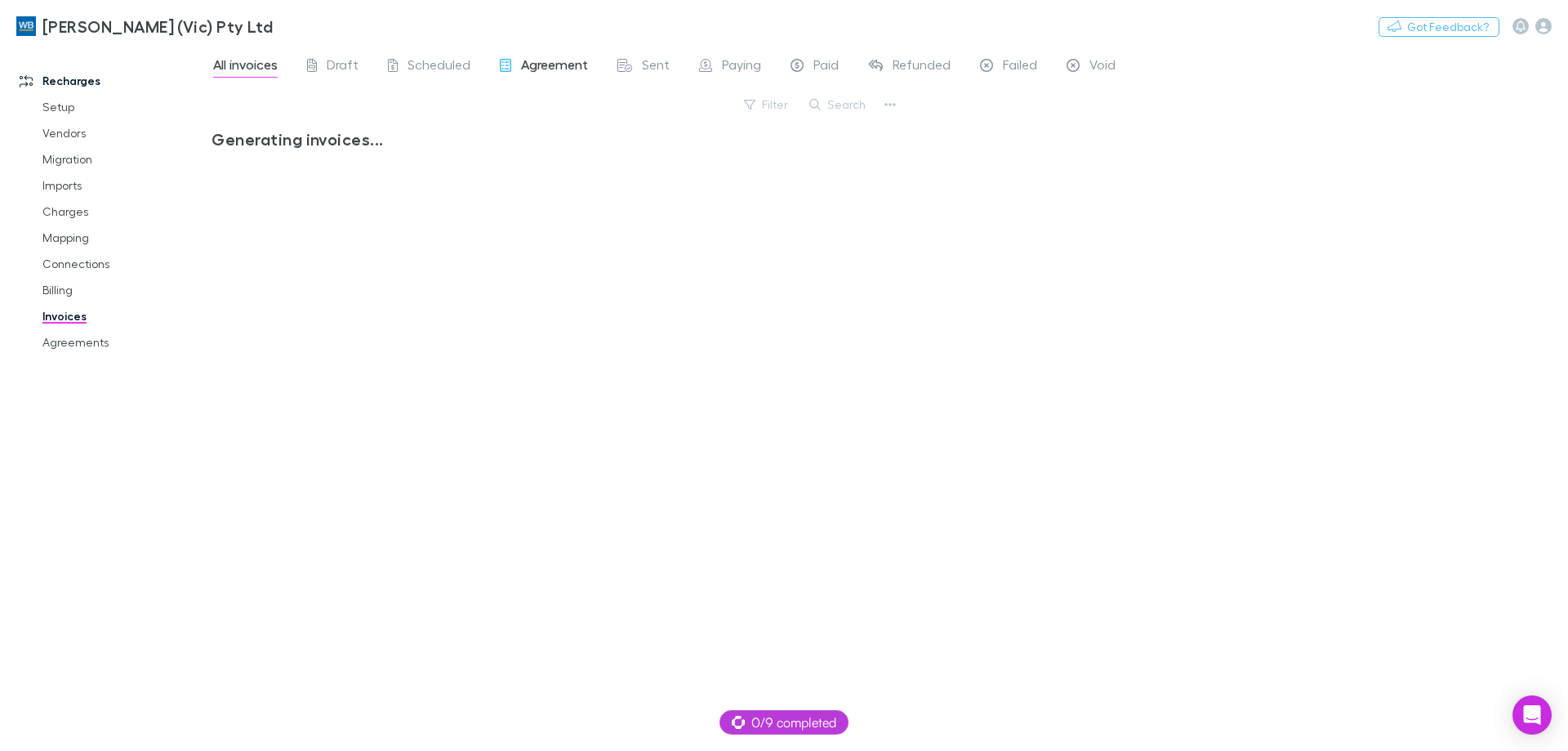
click at [531, 60] on span "Agreement" at bounding box center [555, 67] width 67 height 22
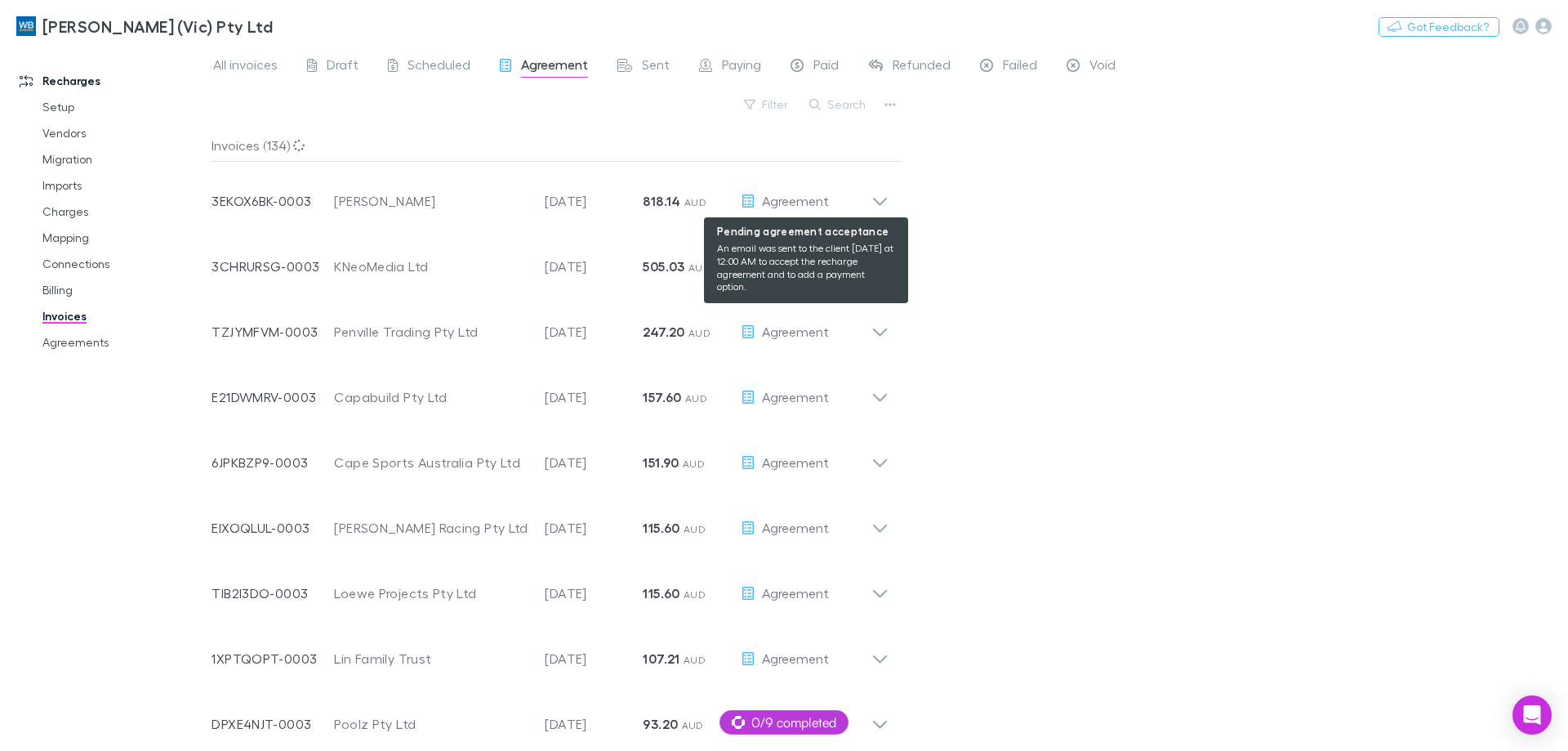
click at [811, 204] on span "Agreement" at bounding box center [795, 201] width 67 height 16
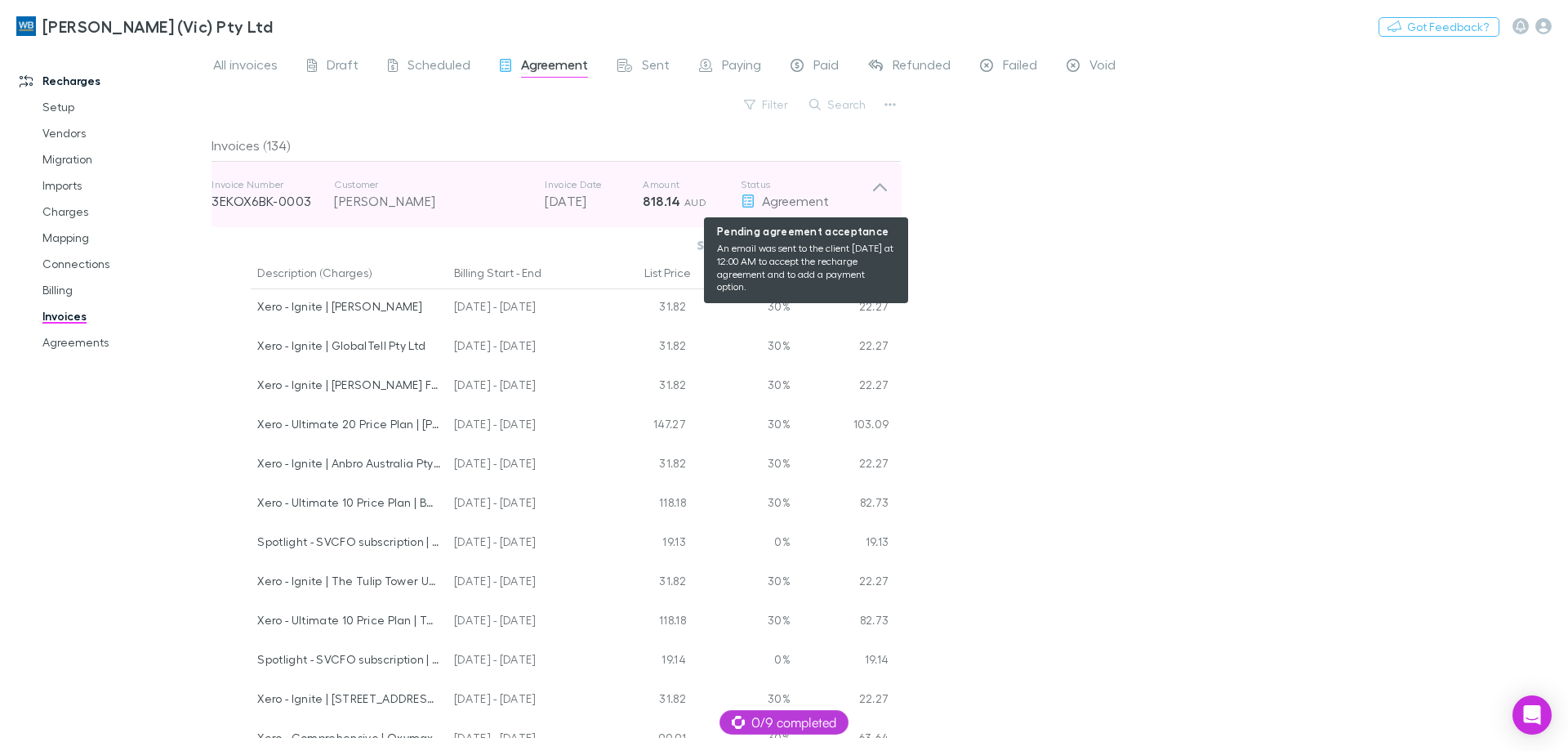
click at [789, 202] on span "Agreement" at bounding box center [795, 201] width 67 height 16
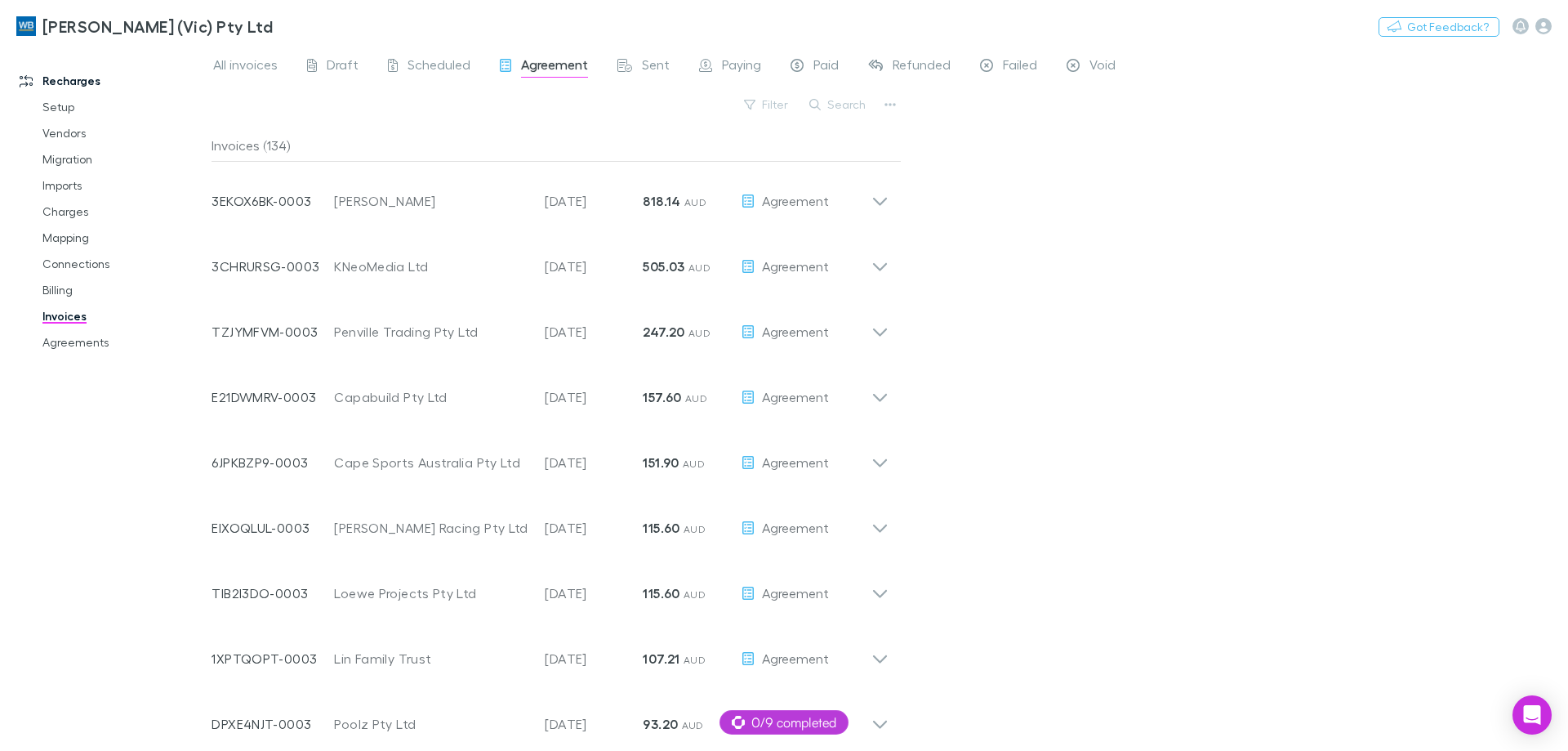
click at [1119, 217] on div "All invoices Draft Scheduled Agreement Sent Paying Paid Refunded Failed Void Fi…" at bounding box center [890, 397] width 1356 height 705
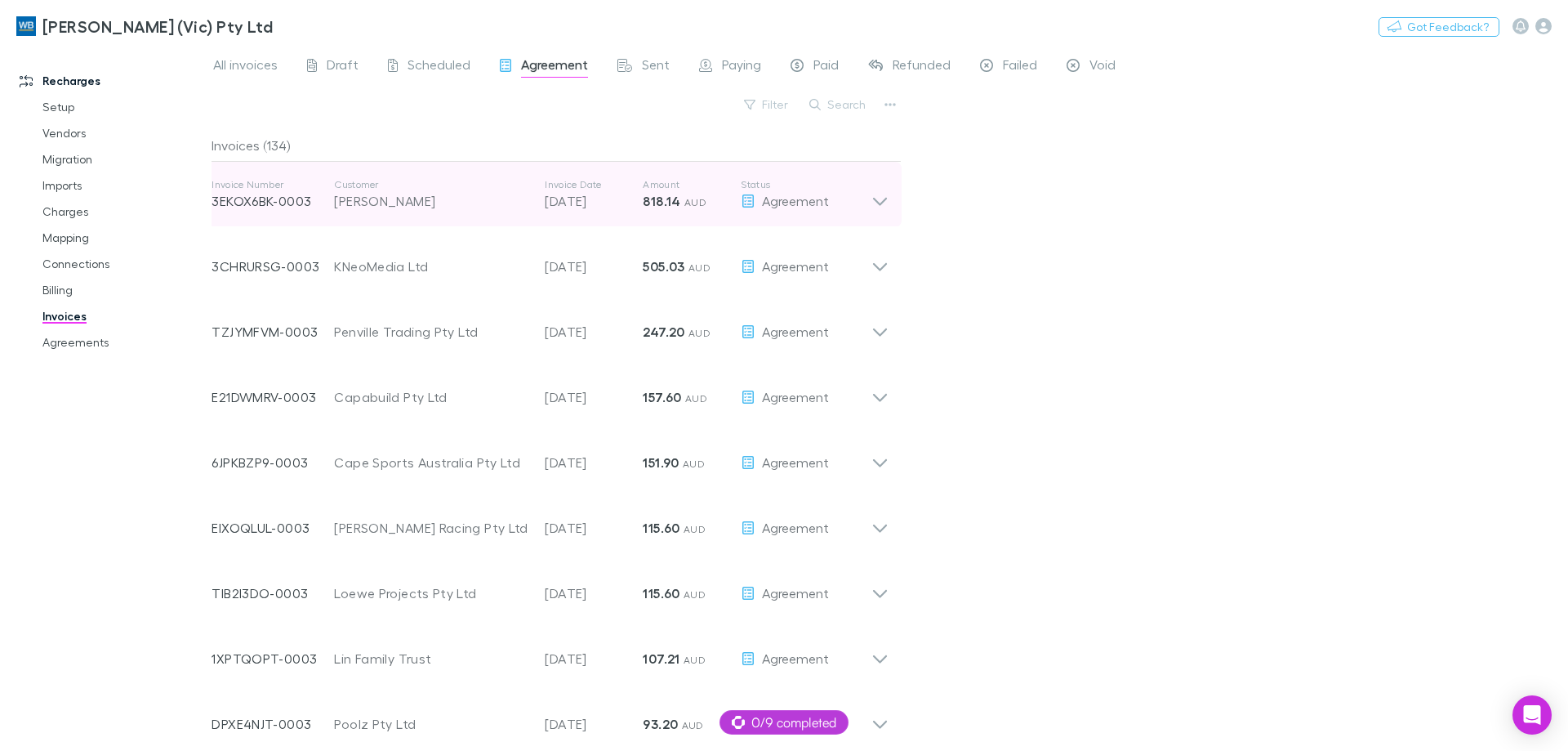
click at [465, 197] on div "[PERSON_NAME]" at bounding box center [431, 201] width 194 height 20
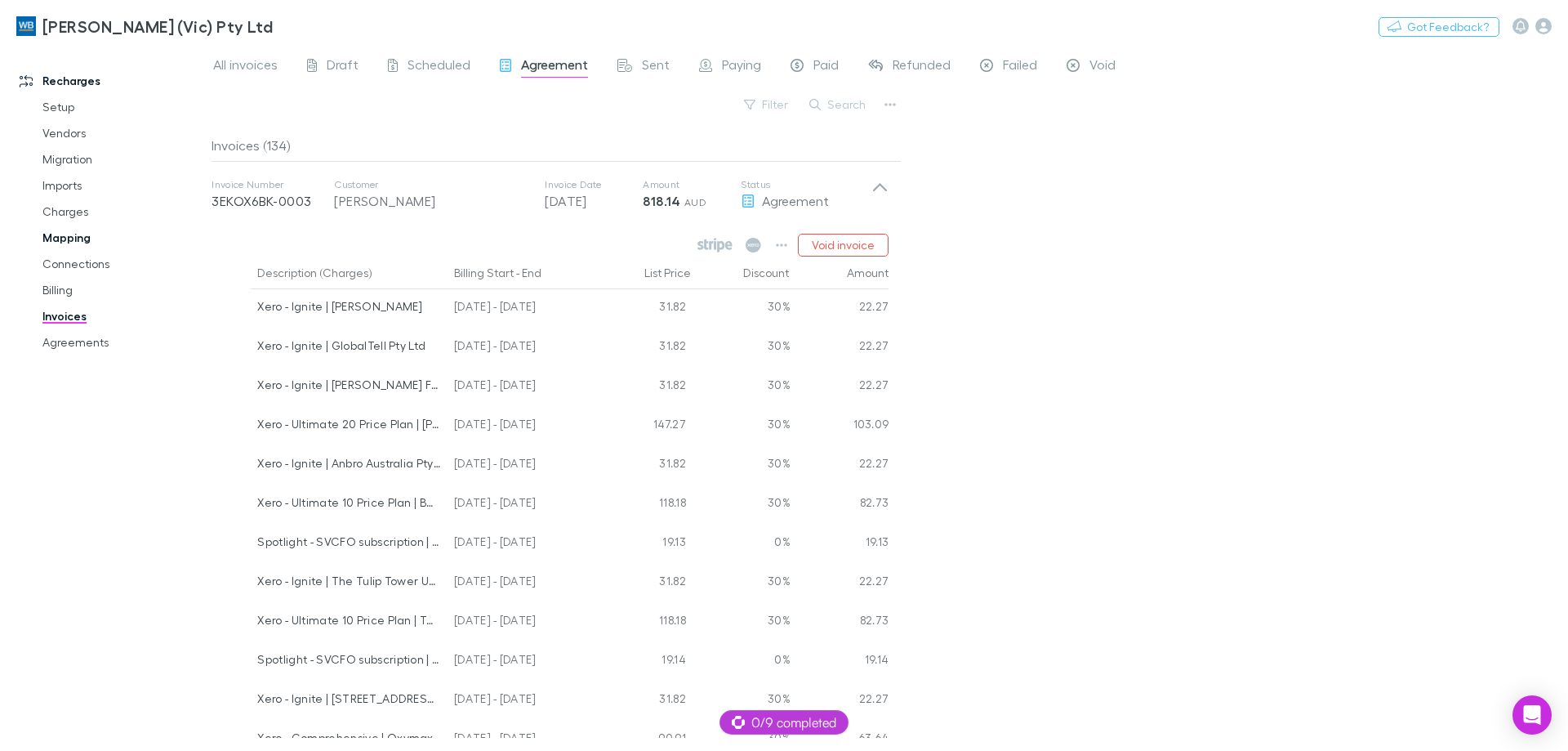
click at [86, 238] on link "Mapping" at bounding box center [123, 238] width 194 height 27
click at [1023, 346] on div "All invoices Draft Scheduled Agreement Sent Paying Paid Refunded Failed Void Fi…" at bounding box center [890, 397] width 1356 height 705
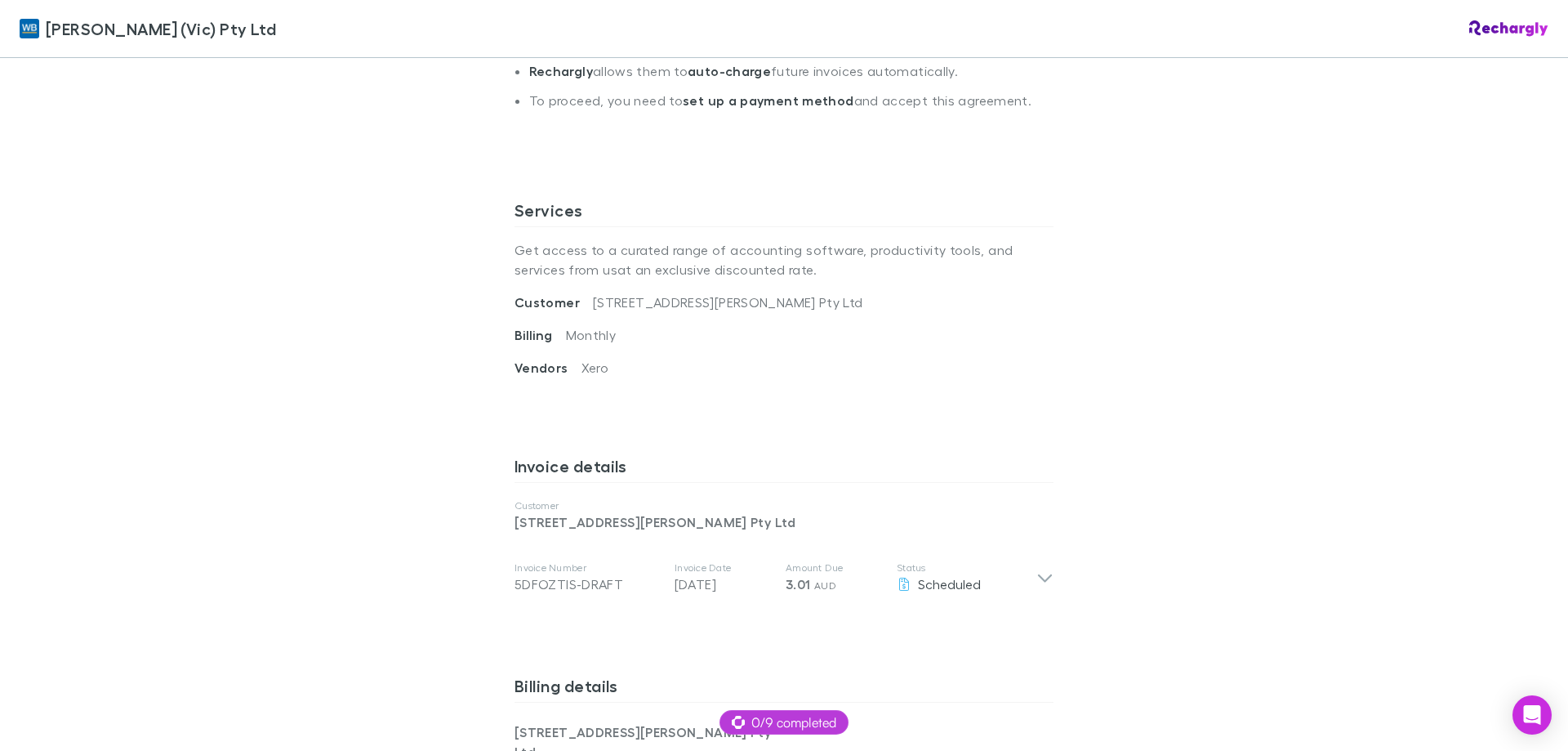
scroll to position [490, 0]
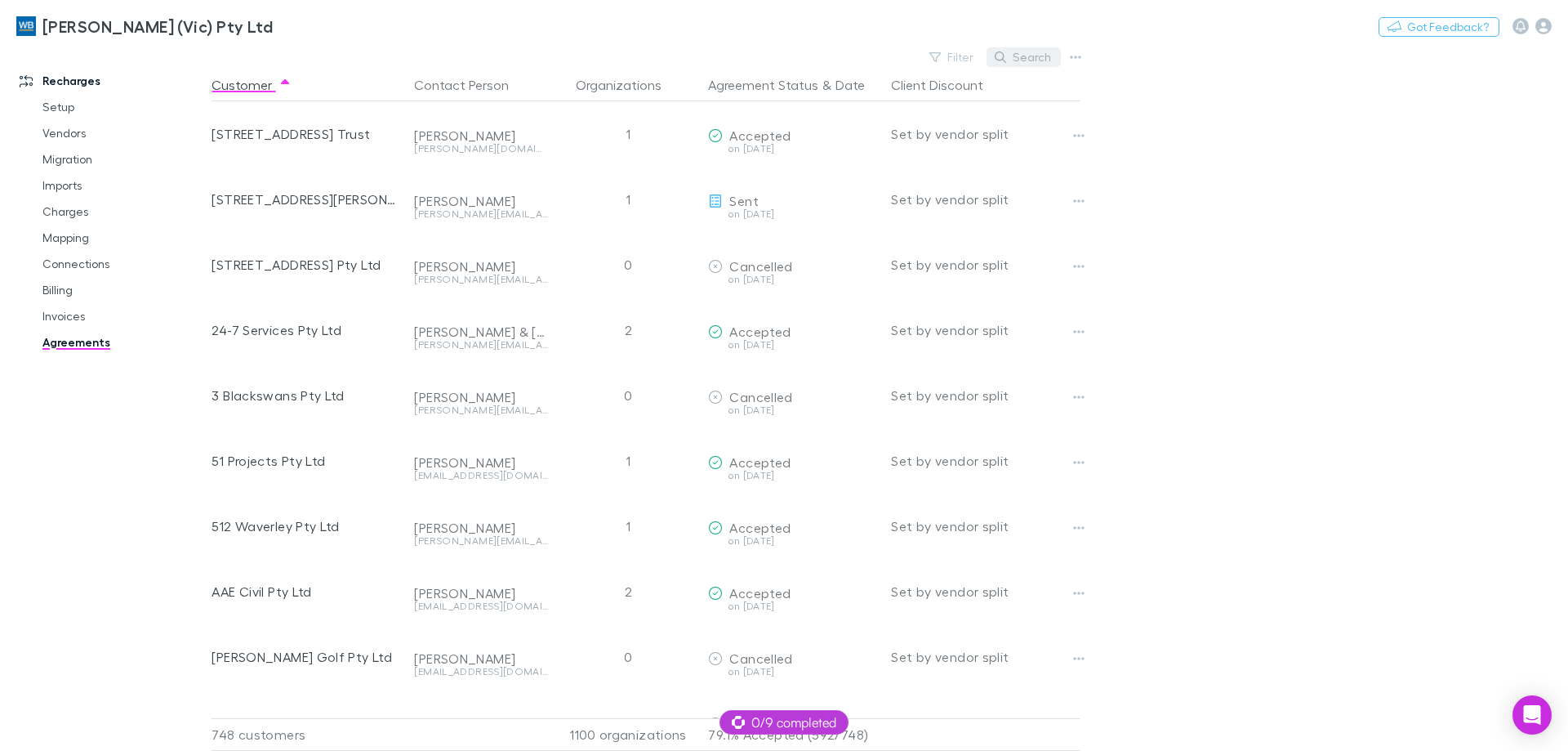
click at [1013, 54] on button "Search" at bounding box center [1023, 57] width 74 height 20
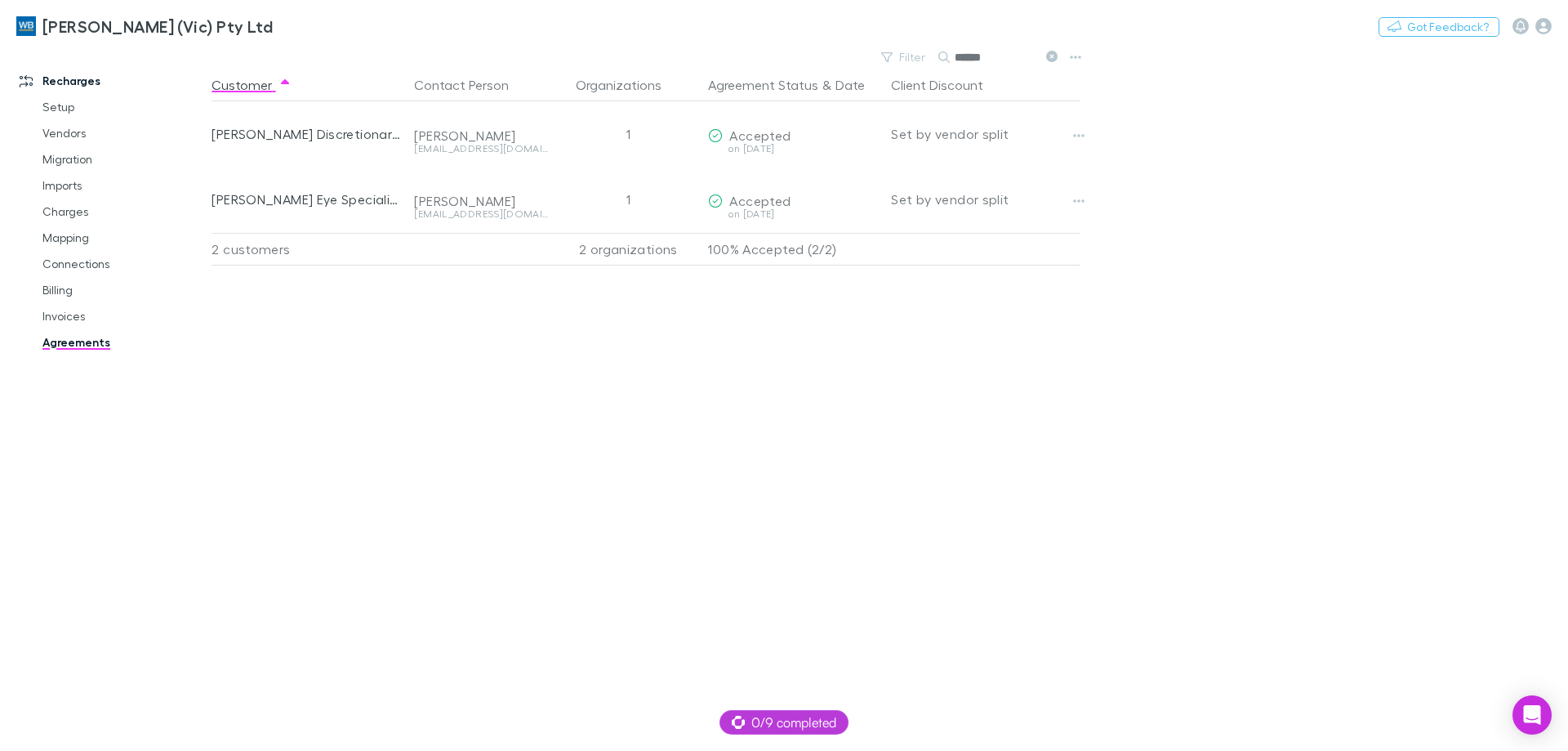
click at [1001, 54] on input "*****" at bounding box center [995, 56] width 82 height 23
click at [1001, 53] on input "*****" at bounding box center [995, 56] width 82 height 23
click at [774, 300] on div "Customer Contact Person Organizations Agreement Status & Date Client Discount D…" at bounding box center [661, 410] width 899 height 682
click at [1015, 56] on input "******" at bounding box center [995, 56] width 82 height 23
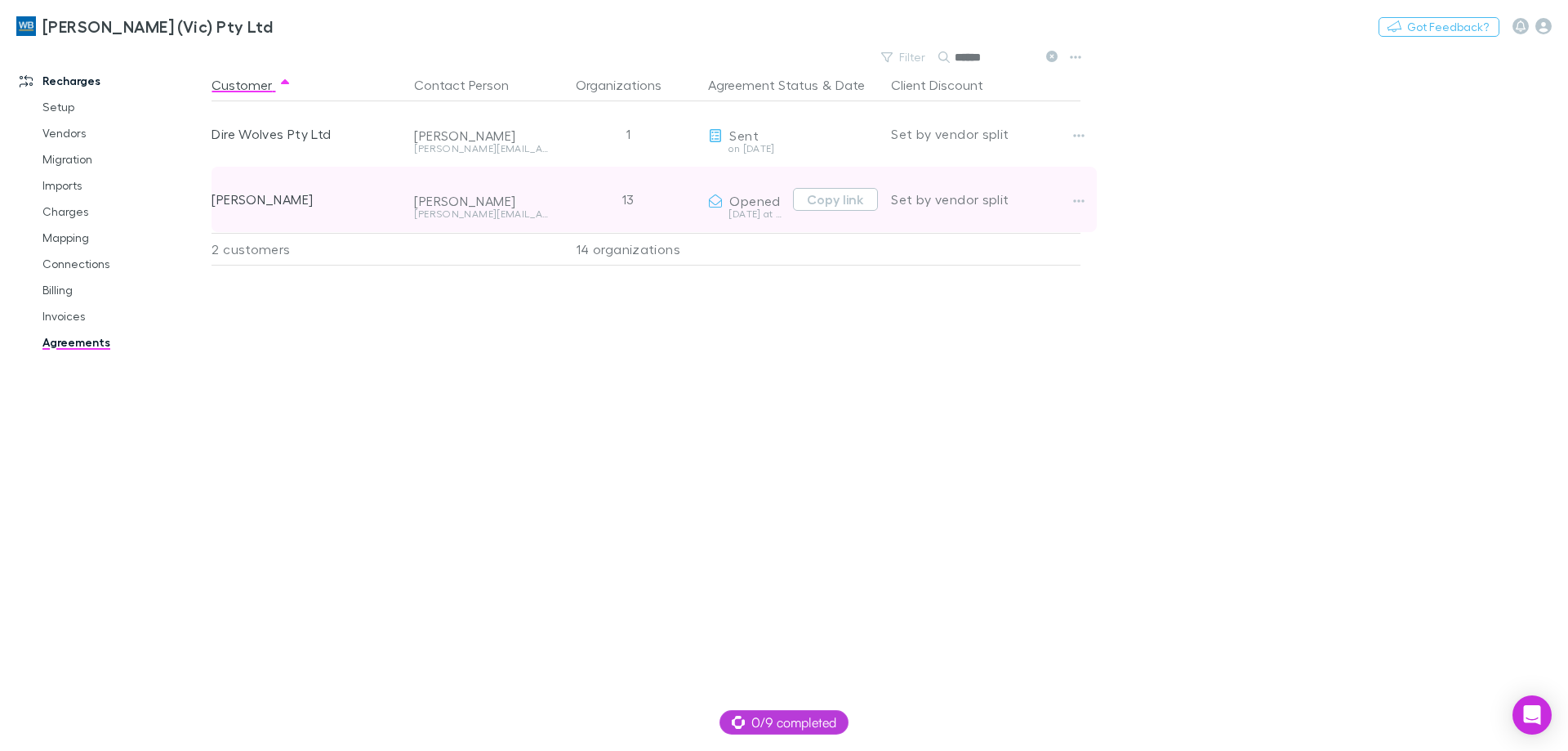
paste input "**********"
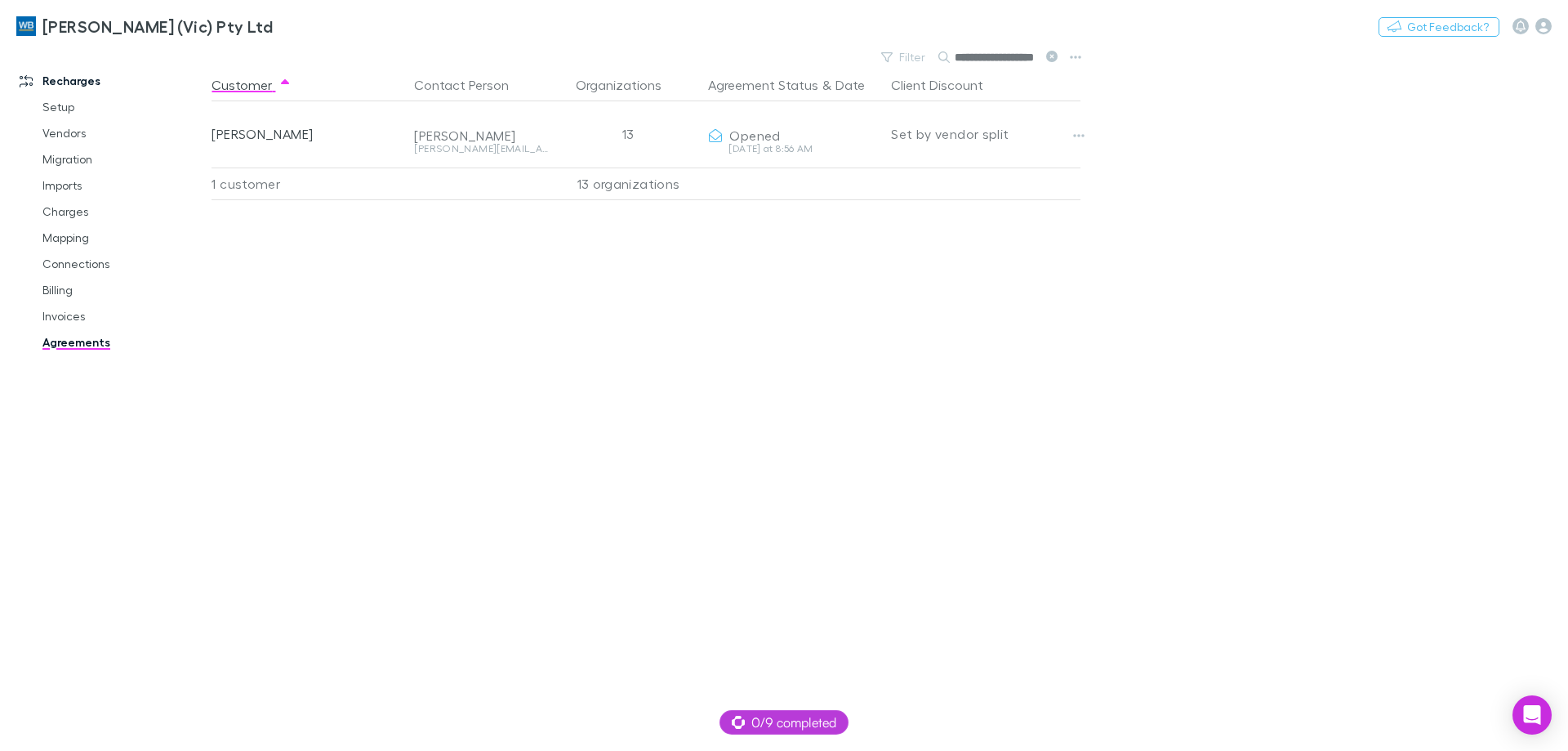
scroll to position [0, 20]
type input "**********"
click at [638, 337] on div "Customer Contact Person Organizations Agreement Status & Date Client Discount J…" at bounding box center [661, 410] width 899 height 682
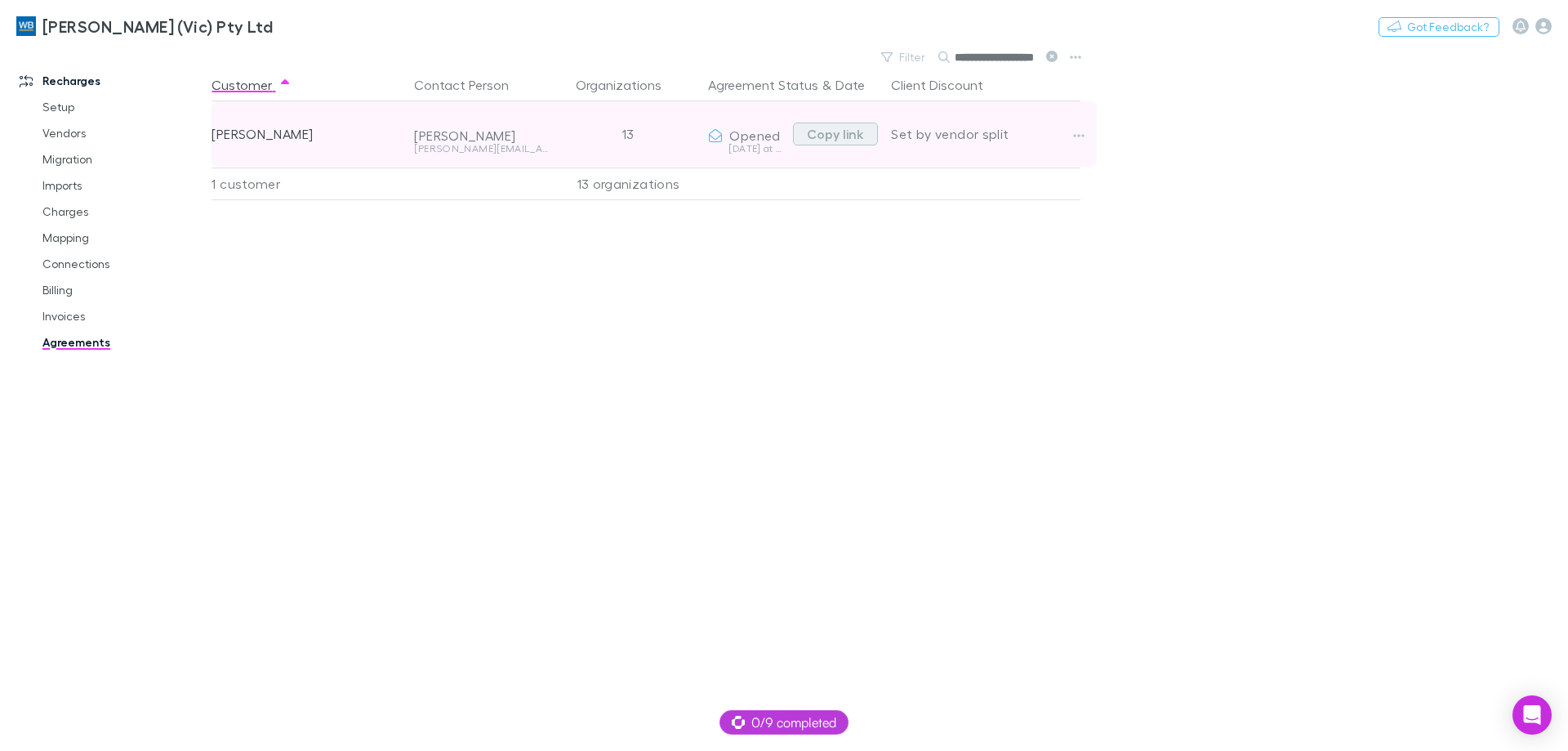
click at [855, 136] on button "Copy link" at bounding box center [836, 133] width 85 height 23
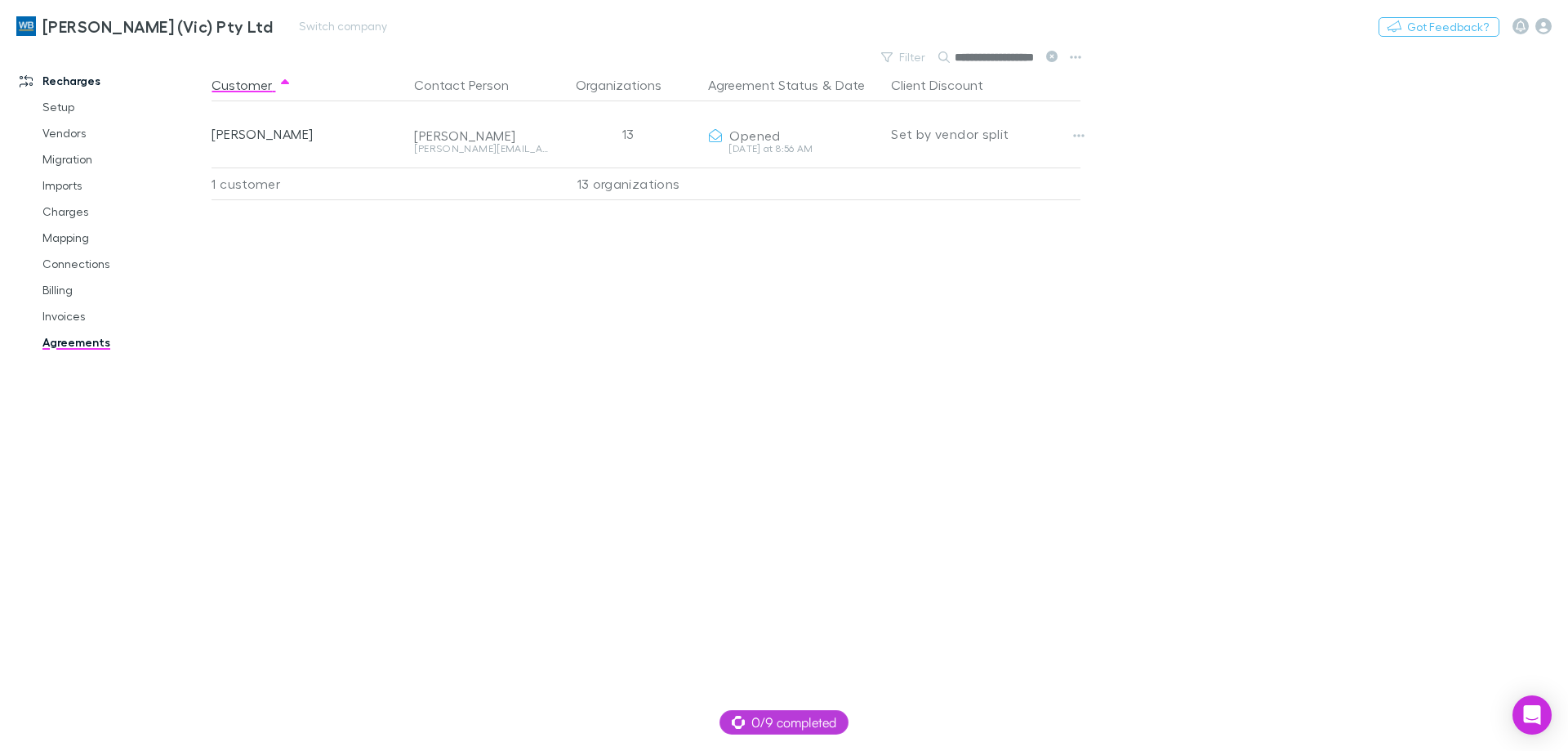
scroll to position [0, 20]
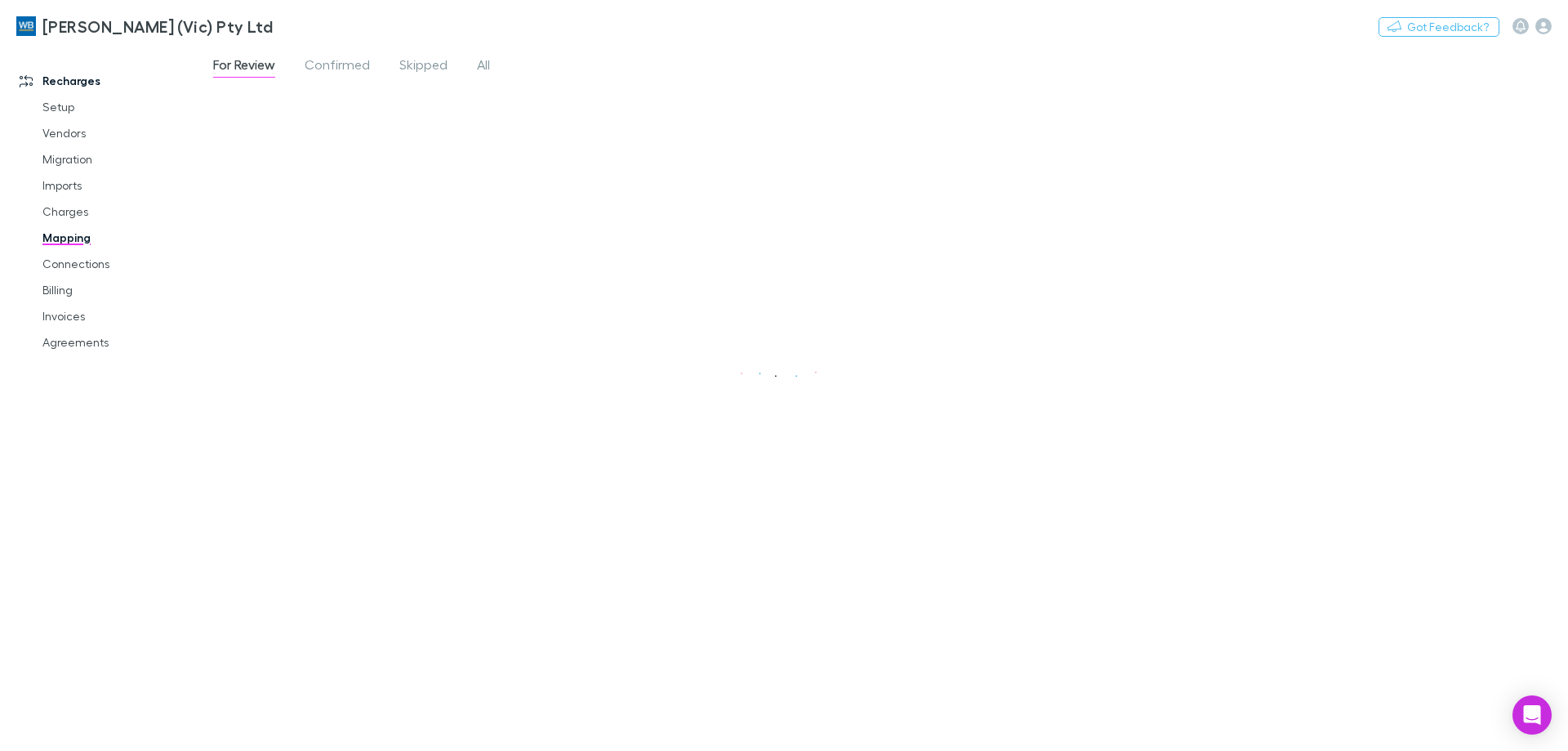
click at [548, 349] on div "For Review Confirmed Skipped All" at bounding box center [890, 397] width 1356 height 705
drag, startPoint x: 473, startPoint y: 60, endPoint x: 489, endPoint y: 60, distance: 16.0
click at [474, 60] on div "For Review Confirmed Skipped All" at bounding box center [359, 67] width 294 height 27
click at [495, 64] on div "For Review Confirmed Skipped All" at bounding box center [359, 67] width 294 height 27
click at [489, 66] on span "All" at bounding box center [483, 67] width 13 height 22
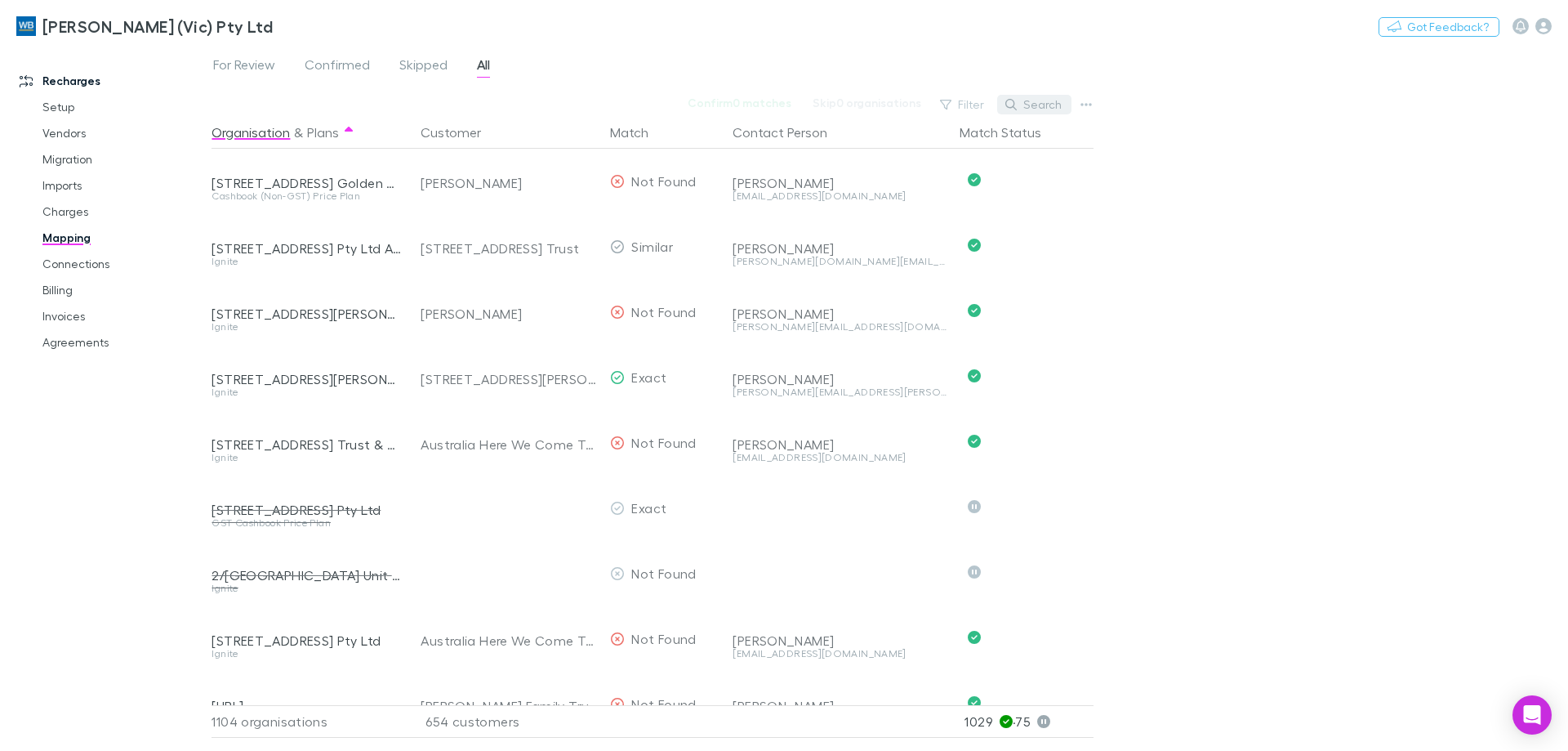
click at [1048, 106] on button "Search" at bounding box center [1034, 104] width 74 height 20
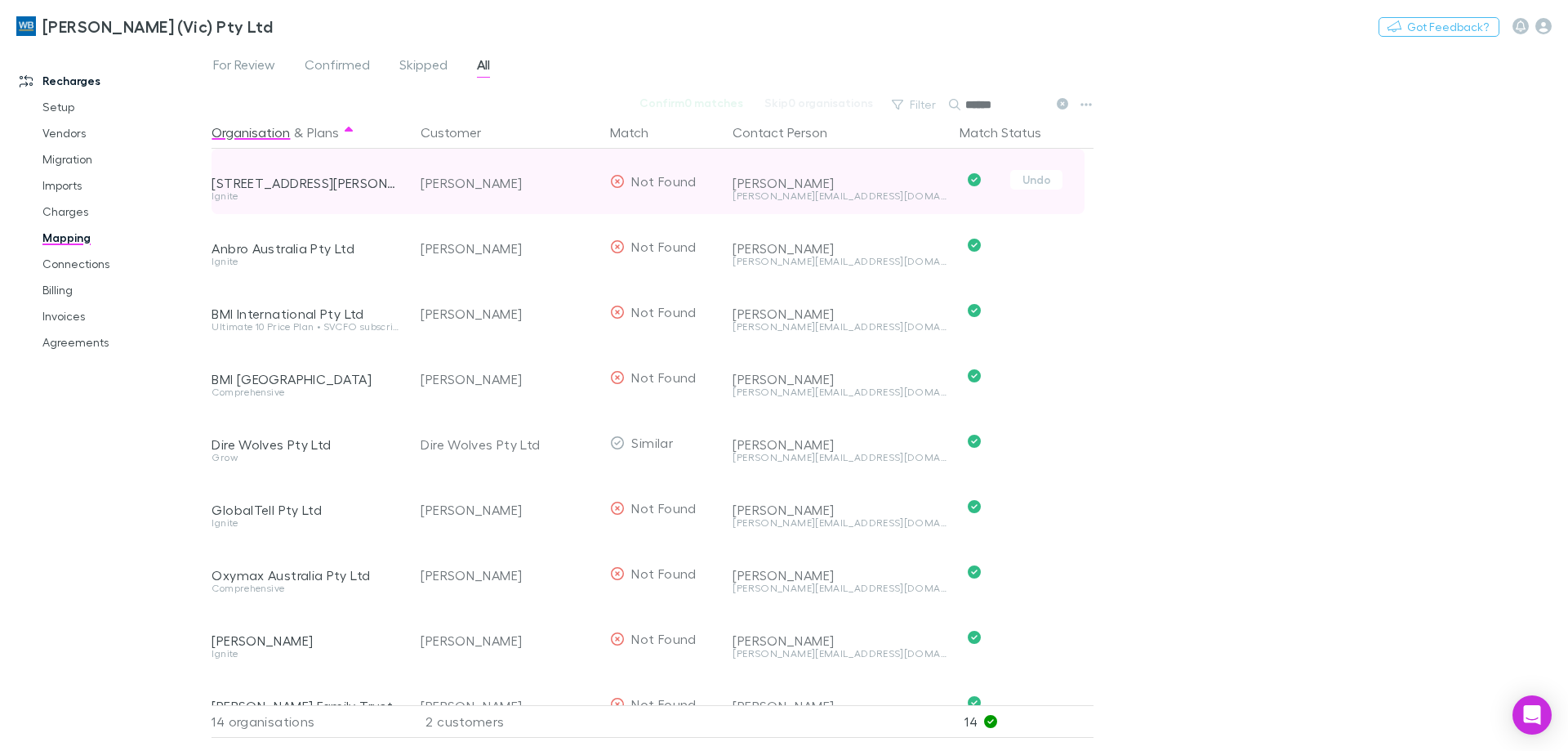
type input "******"
click at [488, 187] on div "[PERSON_NAME]" at bounding box center [509, 182] width 176 height 65
click at [486, 187] on div "[PERSON_NAME]" at bounding box center [509, 182] width 176 height 65
copy div "[PERSON_NAME]"
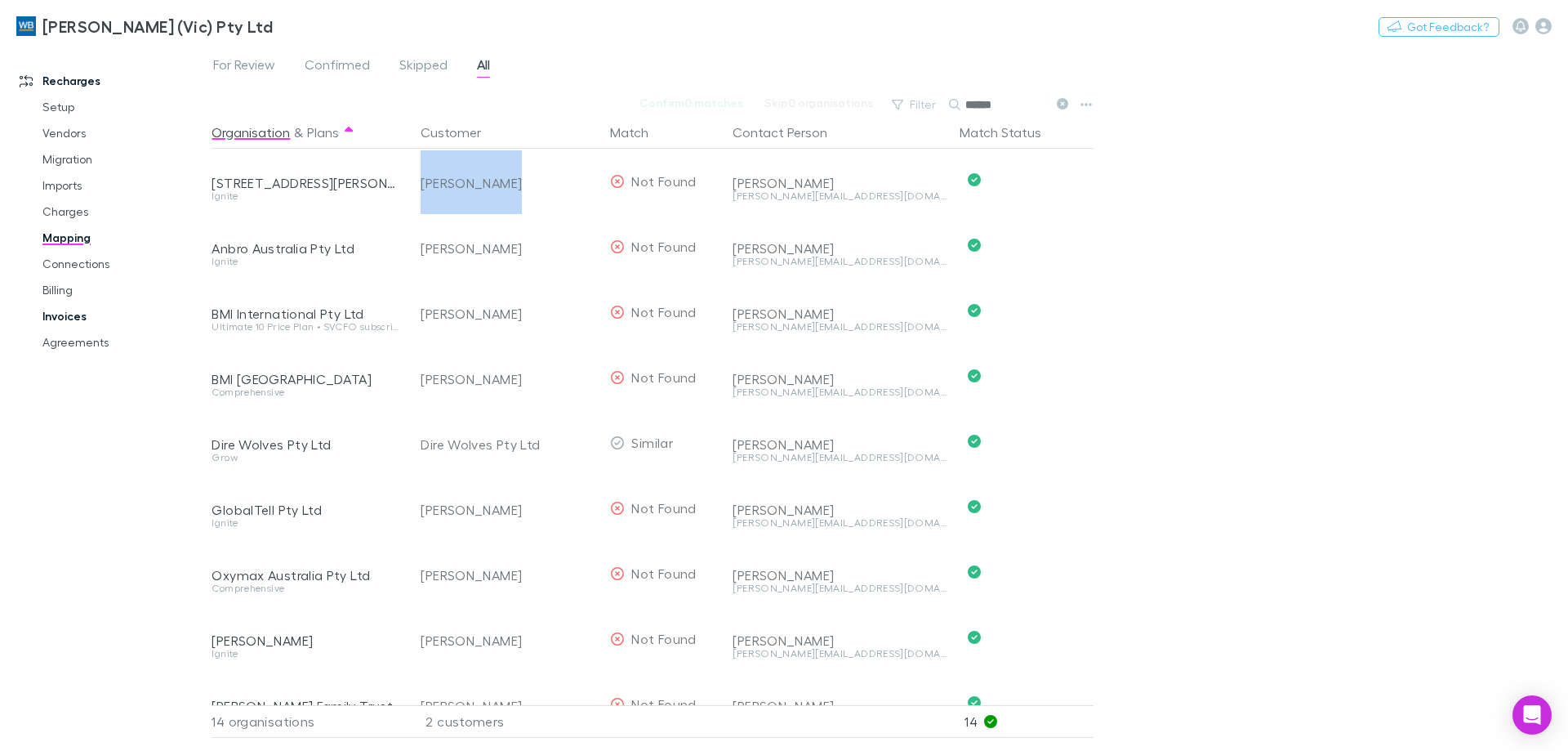
click at [91, 315] on link "Invoices" at bounding box center [123, 315] width 194 height 27
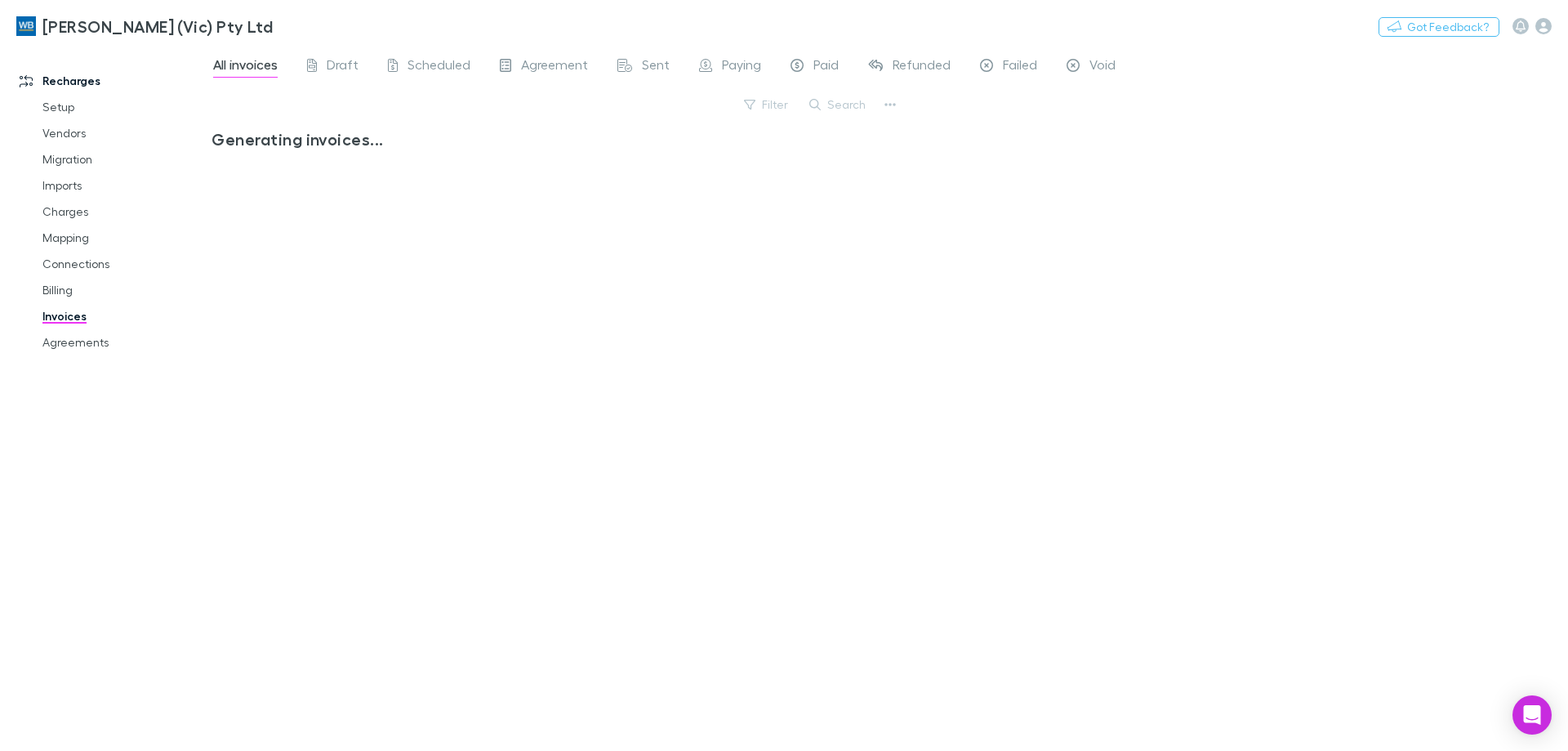
click at [840, 106] on button "Search" at bounding box center [838, 104] width 74 height 20
click at [0, 0] on input "****" at bounding box center [0, 0] width 0 height 0
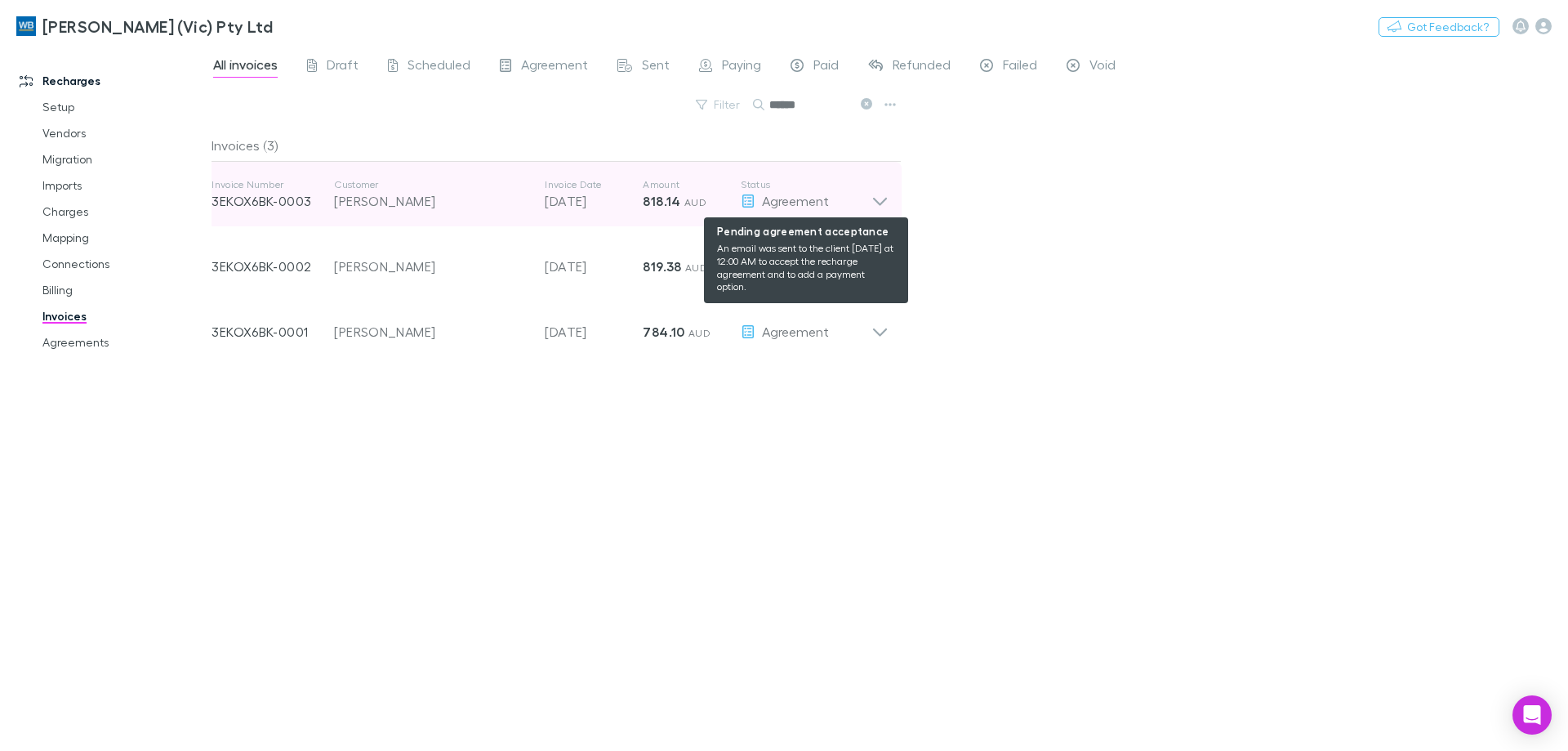
type input "******"
click at [774, 203] on span "Agreement" at bounding box center [795, 201] width 67 height 16
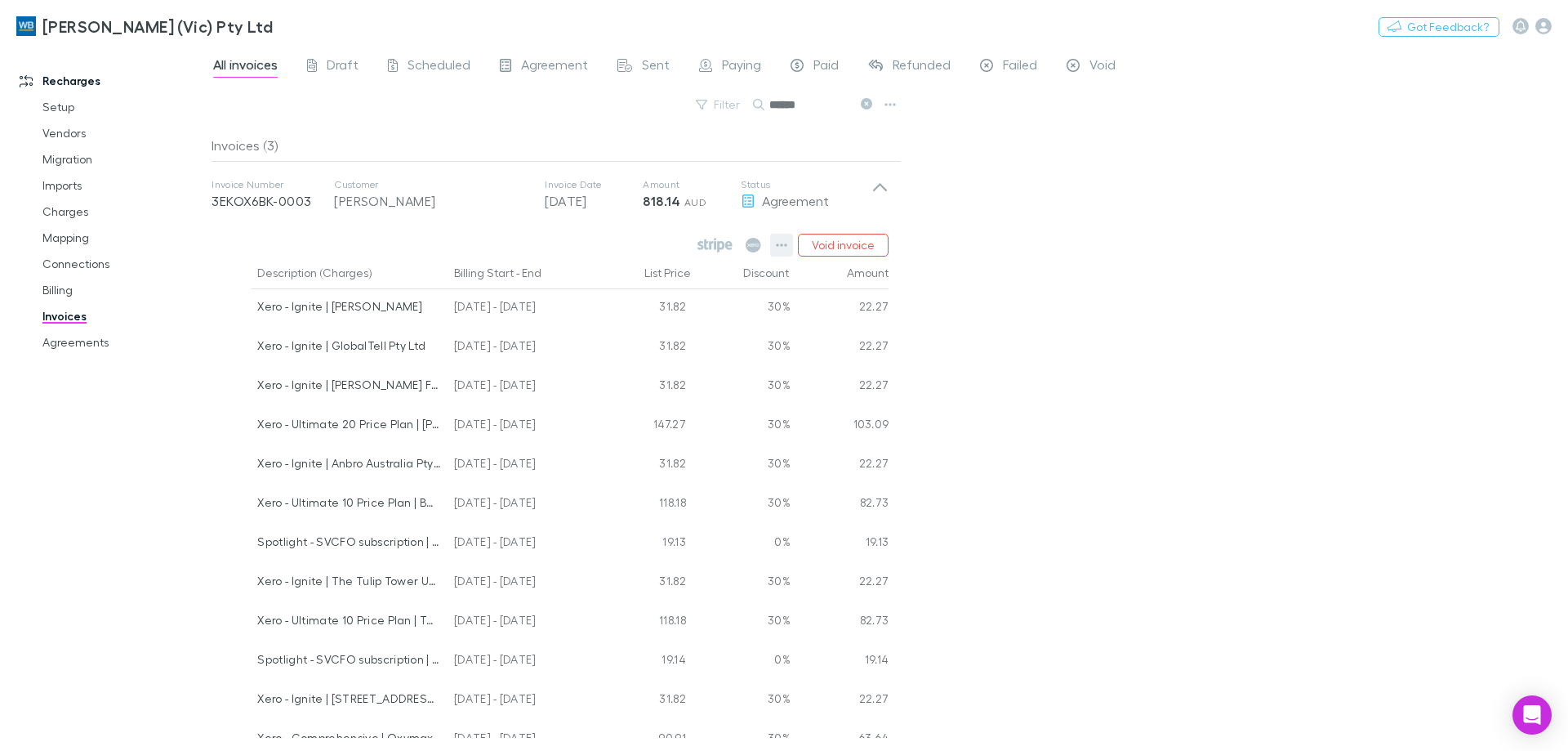
click at [787, 247] on icon "button" at bounding box center [782, 244] width 12 height 13
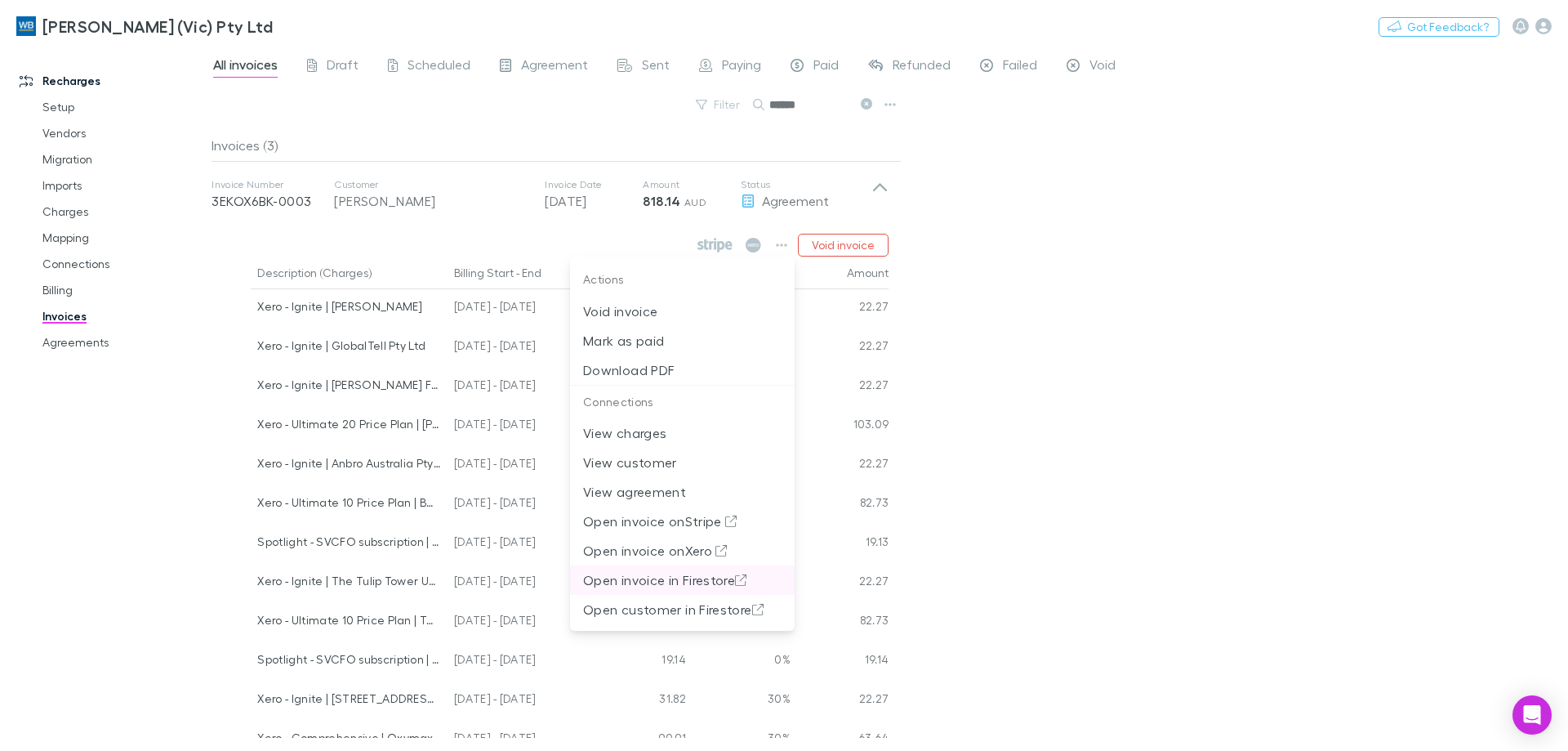
click at [696, 575] on p "Open invoice in Firestore" at bounding box center [682, 580] width 198 height 20
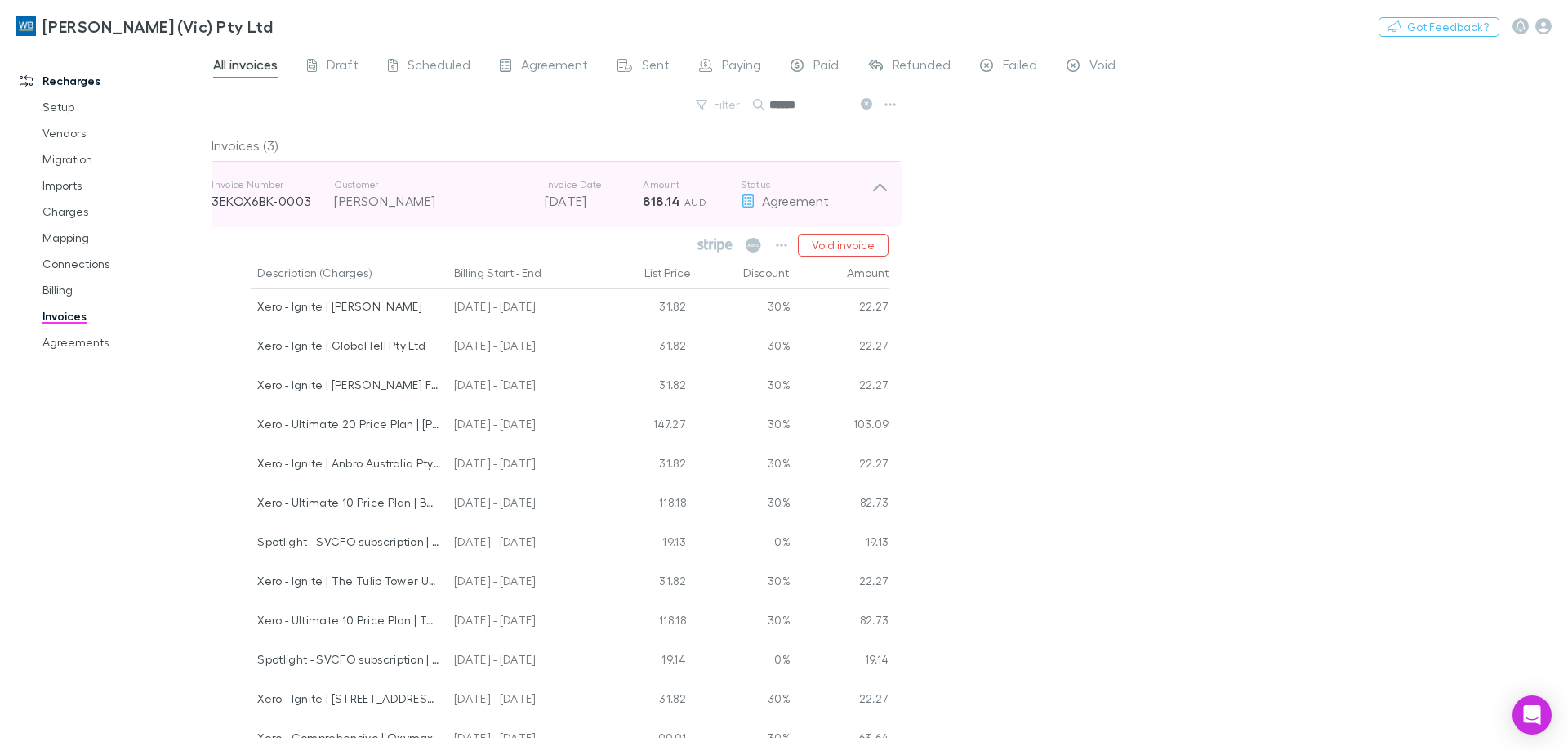
drag, startPoint x: 780, startPoint y: 237, endPoint x: 780, endPoint y: 189, distance: 48.0
click at [780, 190] on div "Invoice Number 3EKOX6BK-0003 Customer Jones, Rodney Edwin Invoice Date 28 Sep 2…" at bounding box center [550, 608] width 704 height 894
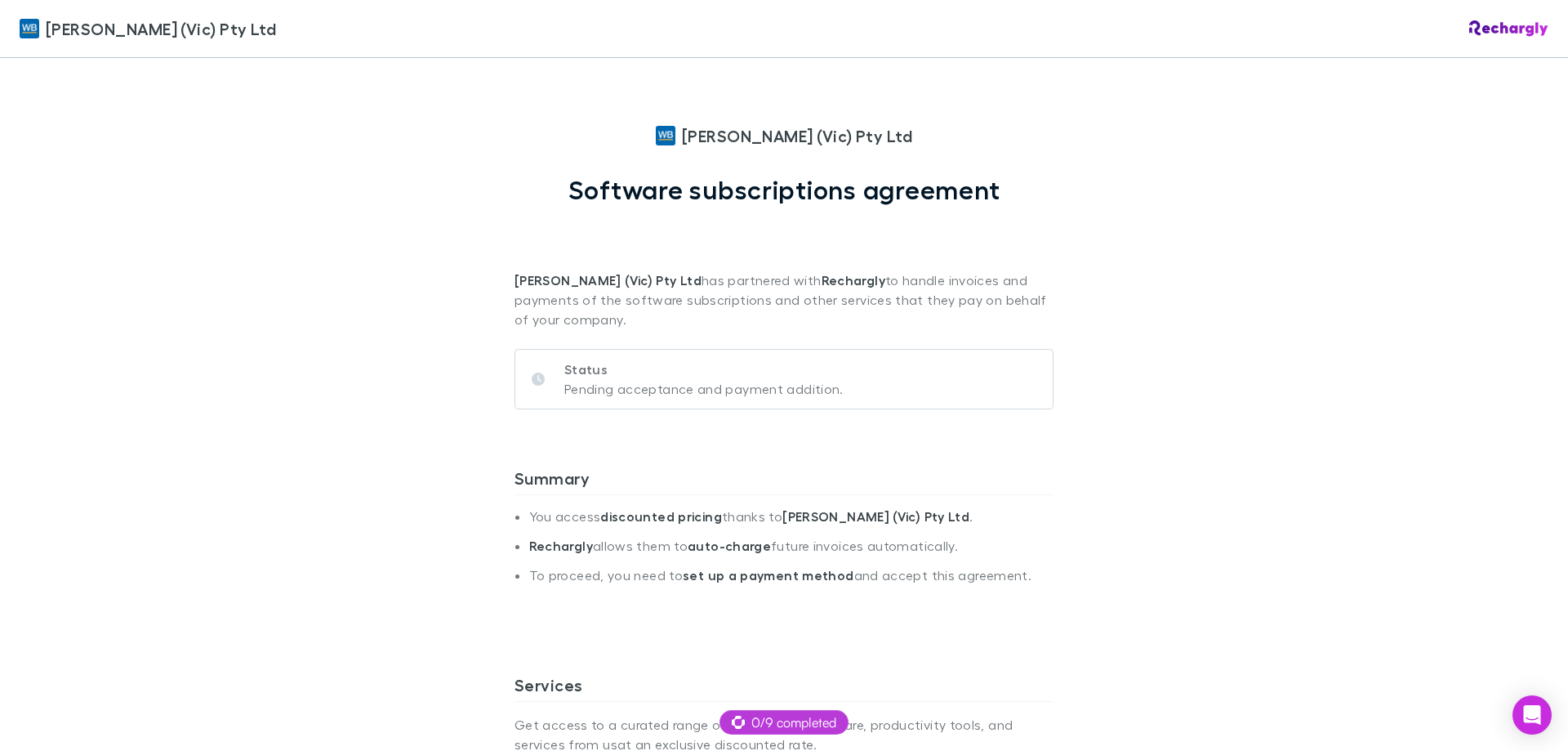
click at [844, 317] on p "[PERSON_NAME] (Vic) Pty Ltd has partnered with Rechargly to handle invoices and…" at bounding box center [784, 267] width 539 height 124
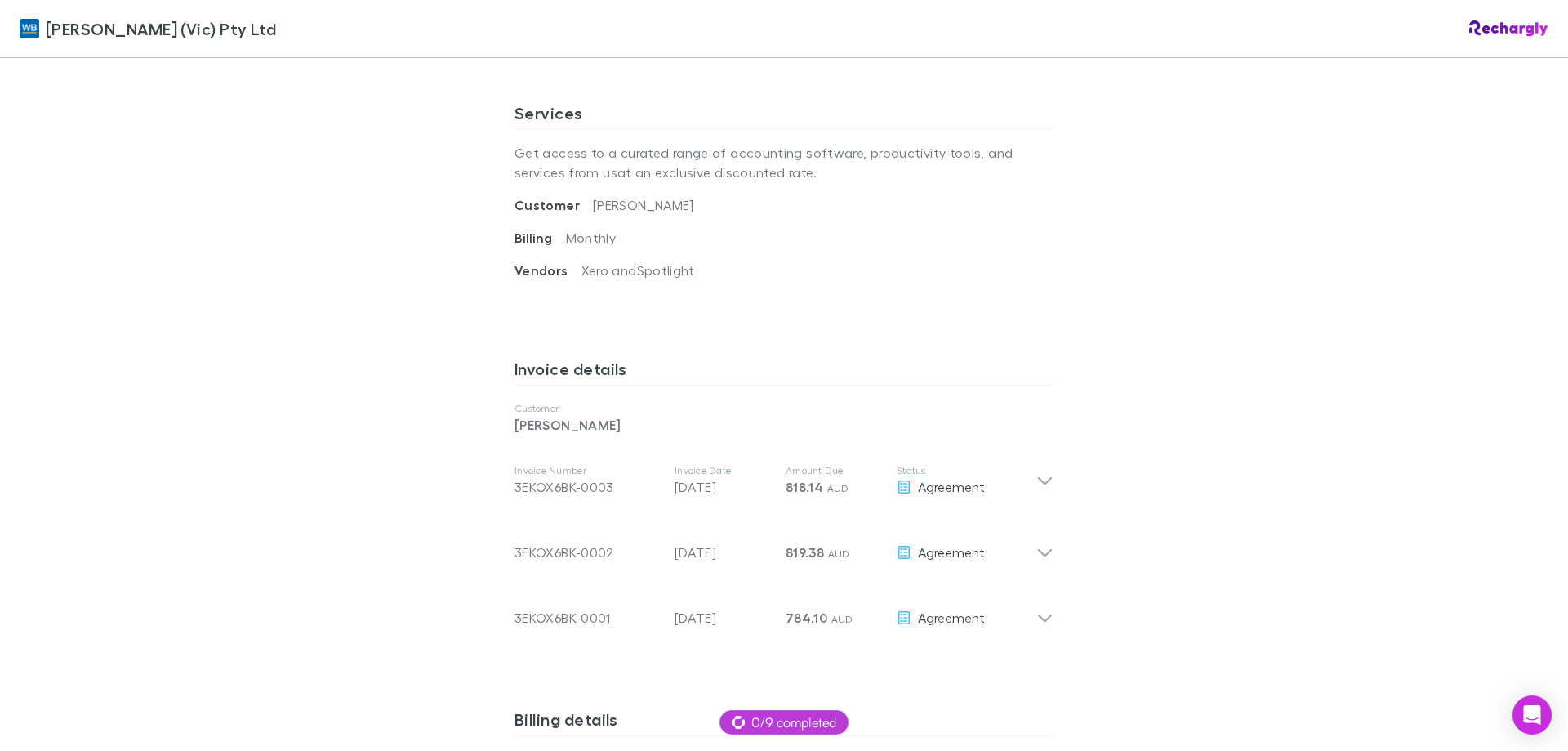
scroll to position [899, 0]
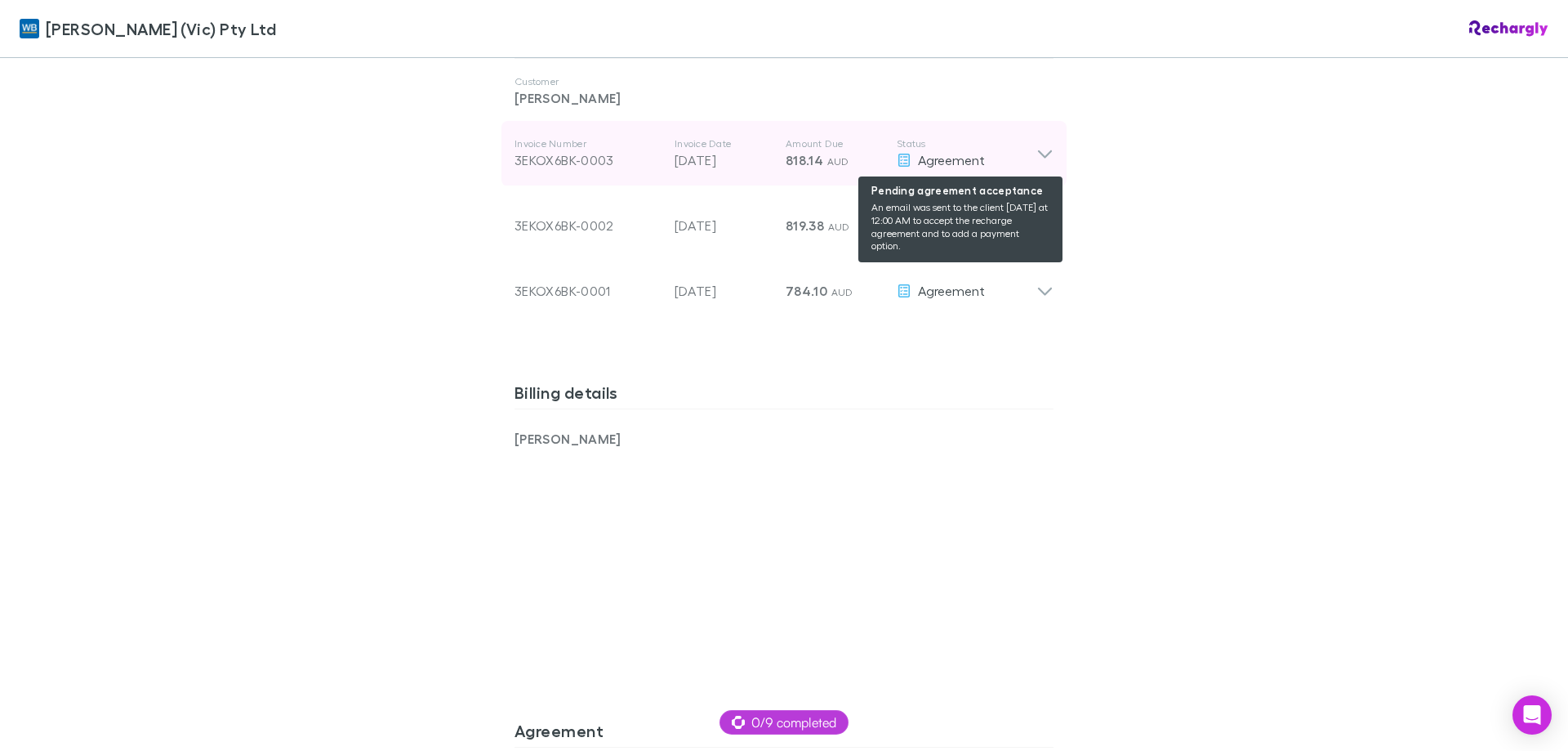
click at [965, 162] on span "Agreement" at bounding box center [951, 160] width 67 height 16
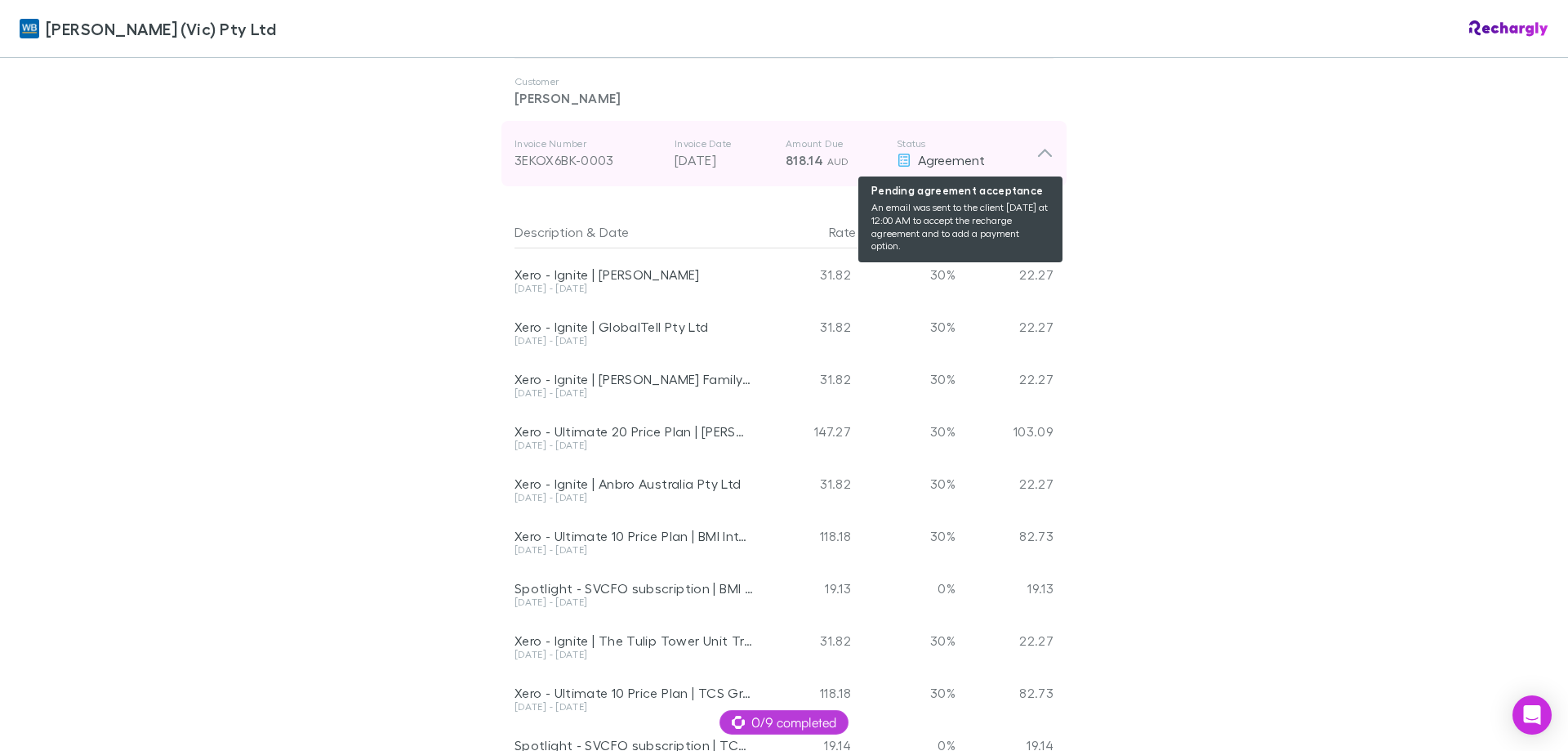
click at [965, 162] on span "Agreement" at bounding box center [951, 160] width 67 height 16
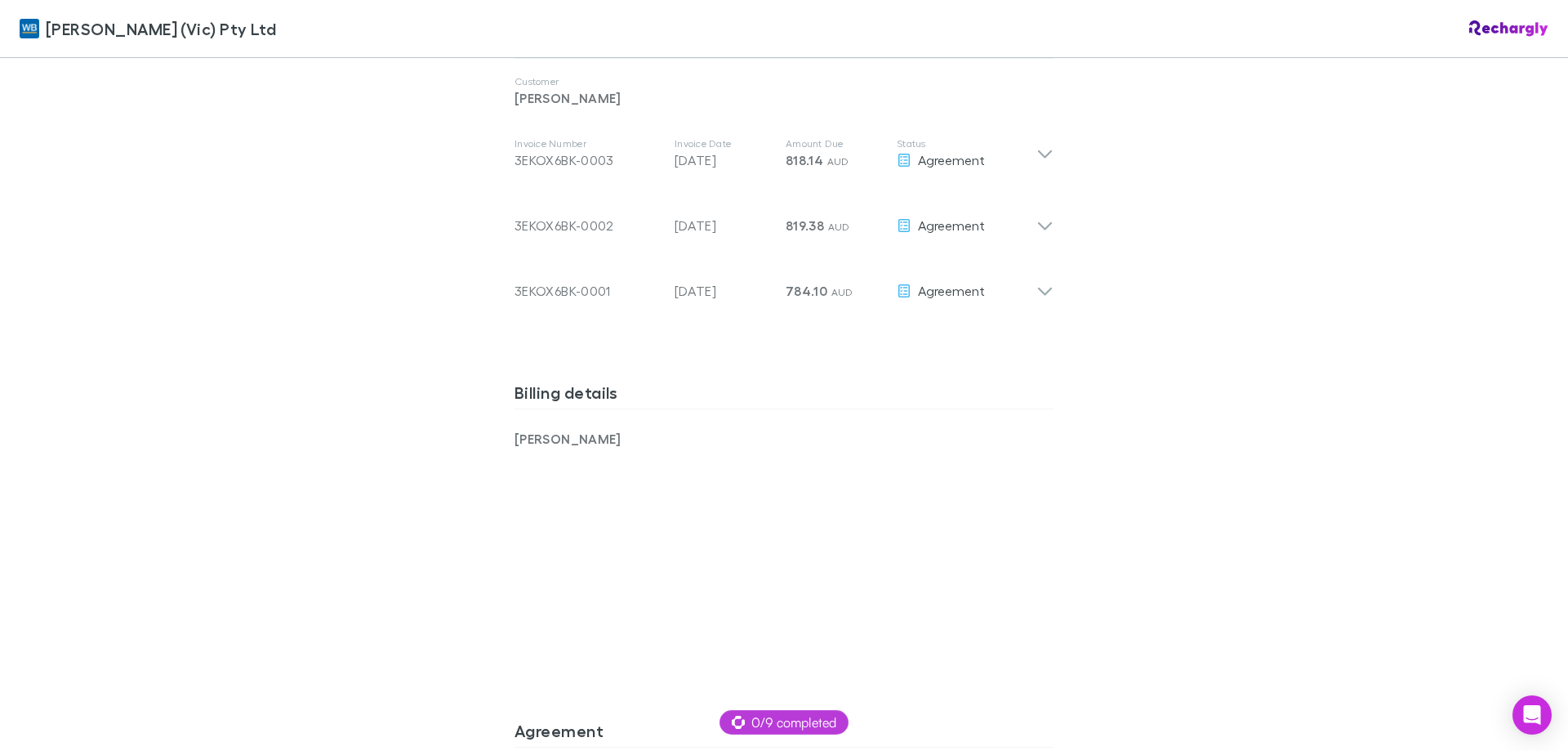
click at [1183, 217] on div "[PERSON_NAME] (Vic) Pty Ltd [PERSON_NAME] (Vic) Pty Ltd Software subscriptions …" at bounding box center [784, 376] width 1568 height 751
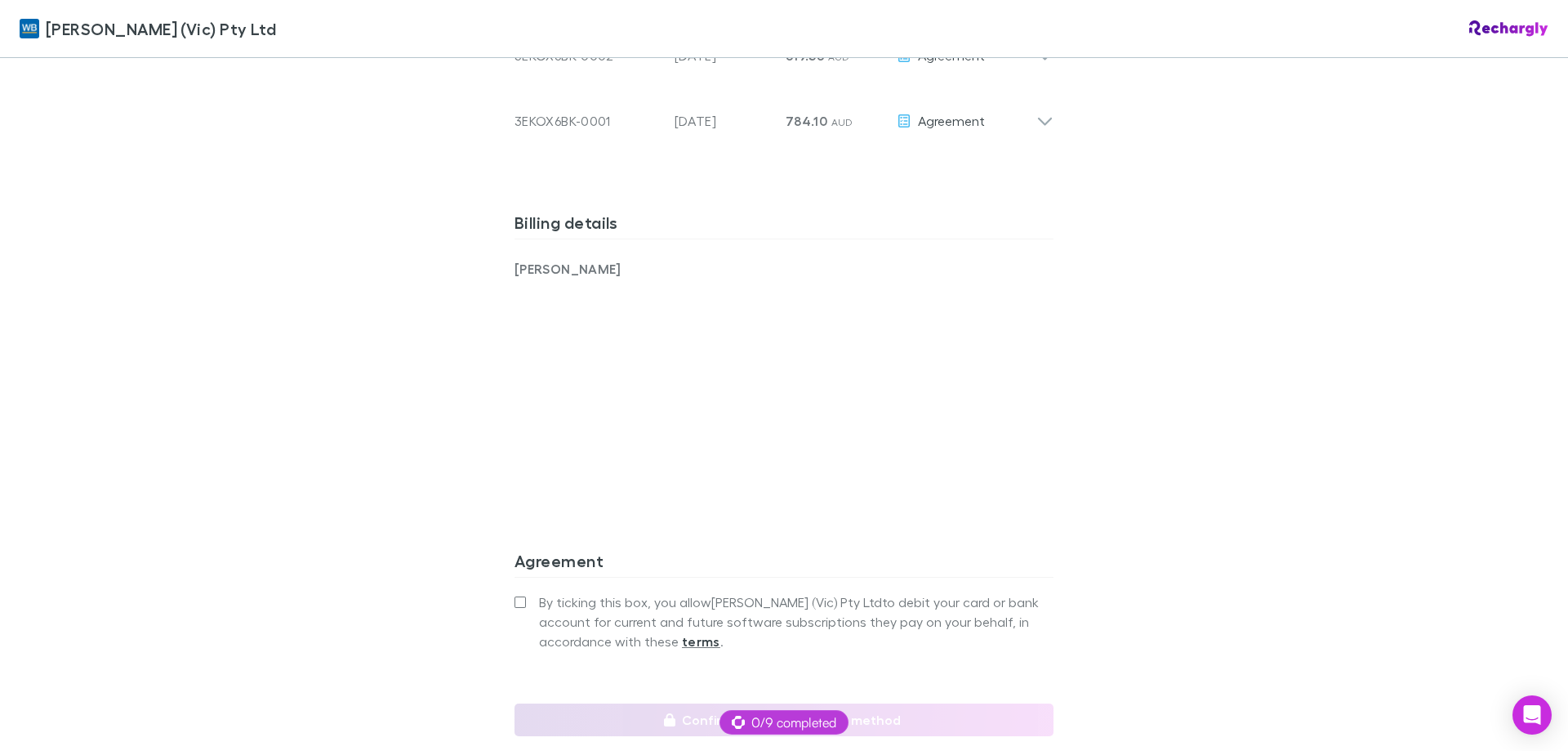
scroll to position [1066, 0]
click at [1175, 364] on div "[PERSON_NAME] (Vic) Pty Ltd [PERSON_NAME] (Vic) Pty Ltd Software subscriptions …" at bounding box center [784, 376] width 1568 height 751
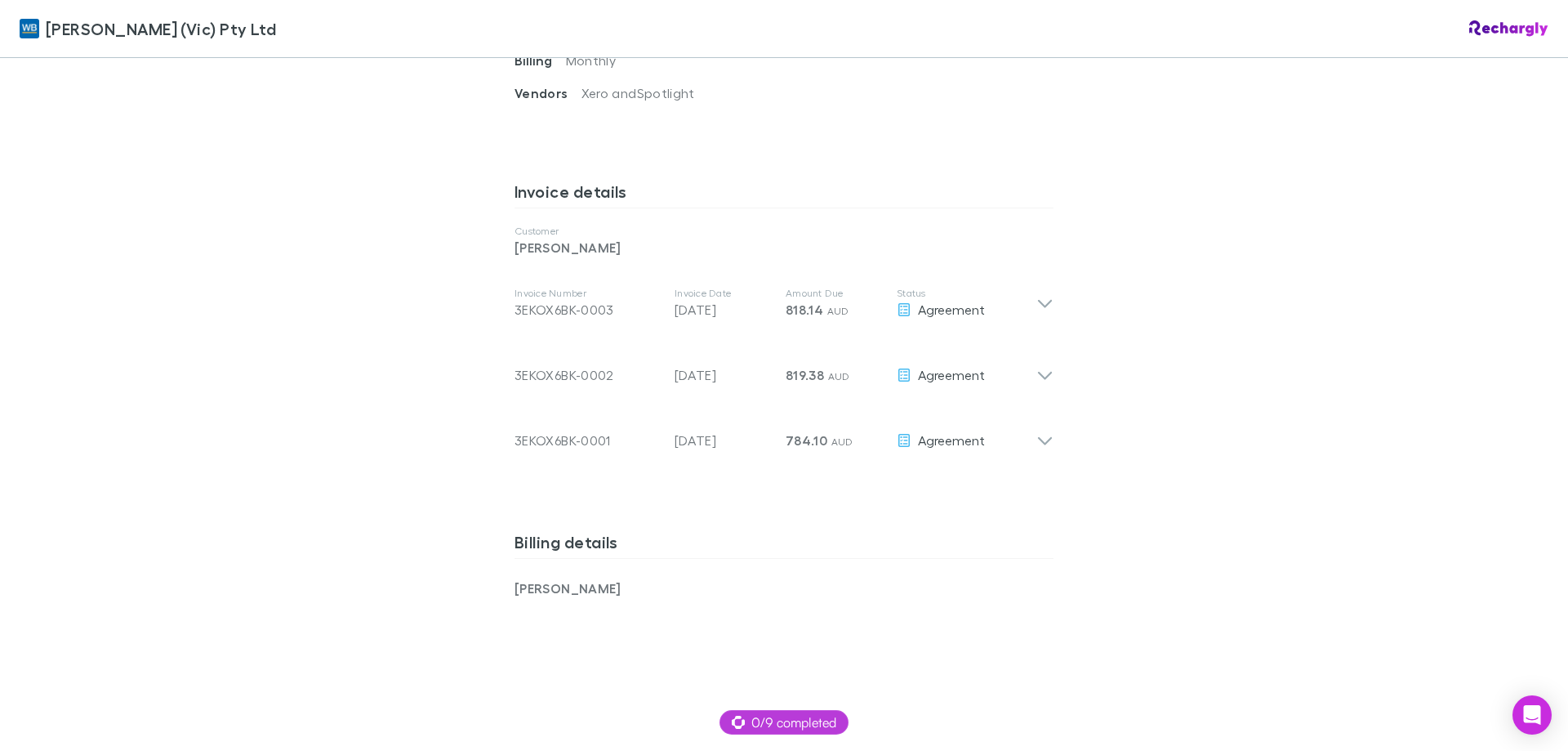
scroll to position [740, 0]
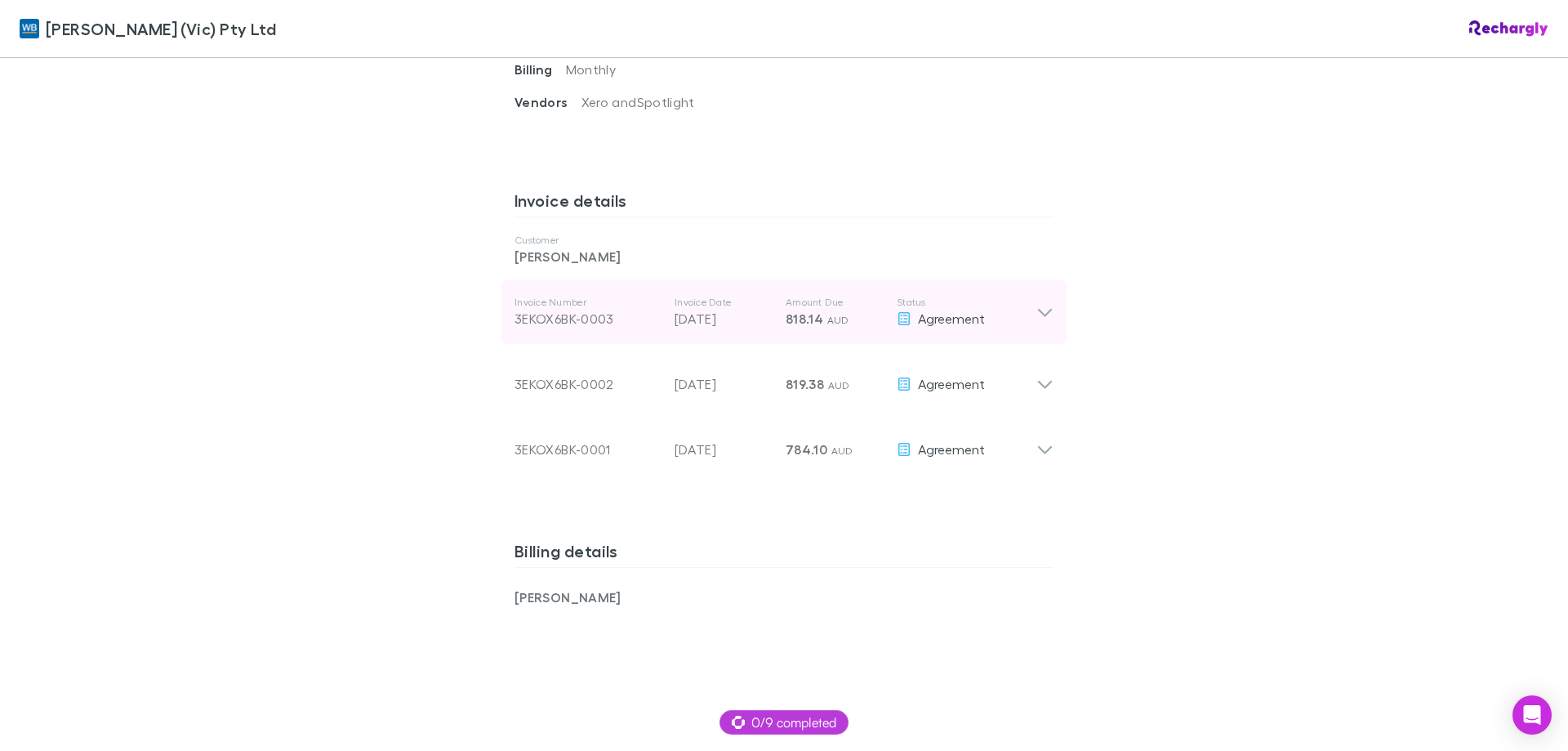
click at [940, 318] on span "Agreement" at bounding box center [951, 318] width 67 height 16
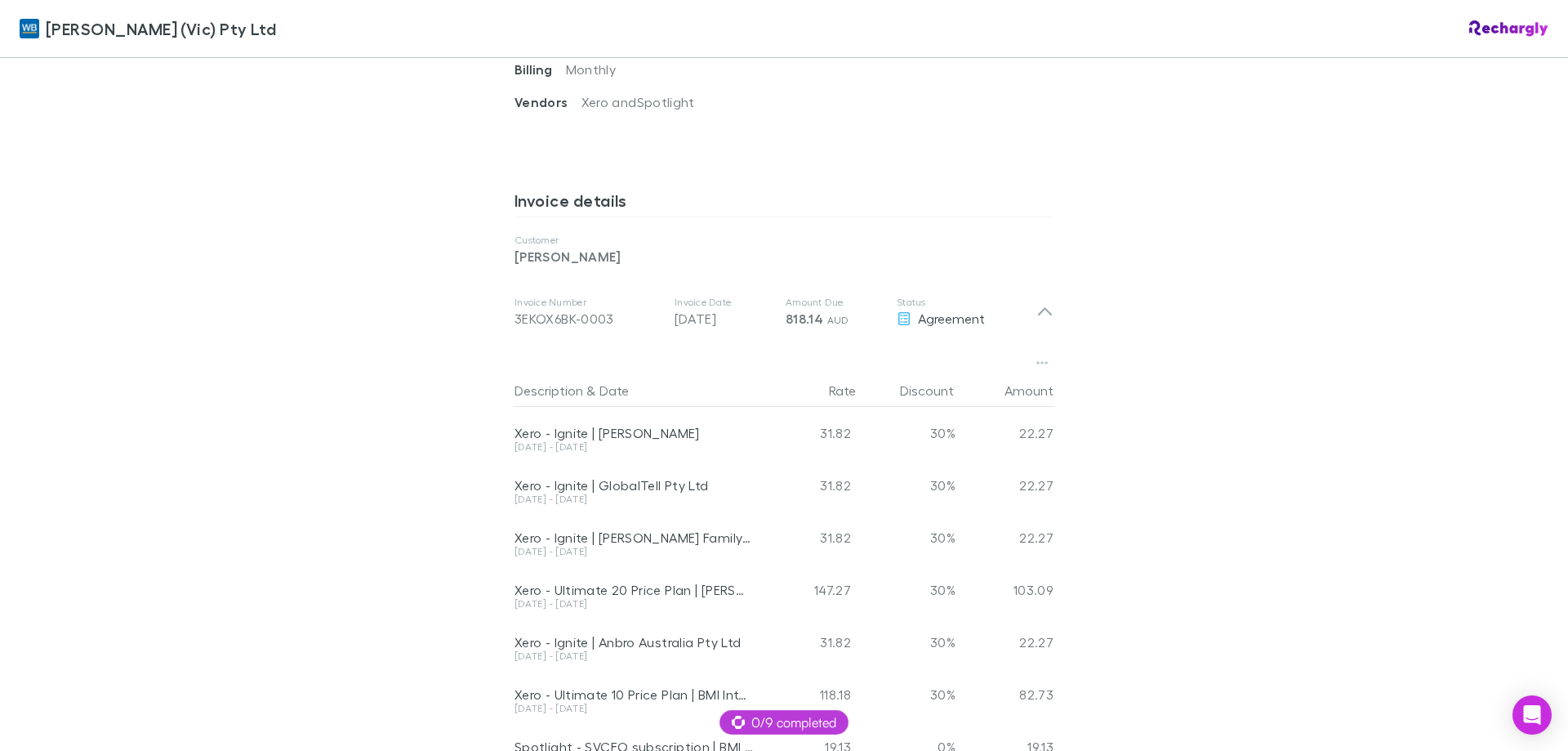
click at [212, 432] on div "[PERSON_NAME] (Vic) Pty Ltd [PERSON_NAME] (Vic) Pty Ltd Software subscriptions …" at bounding box center [784, 376] width 1568 height 751
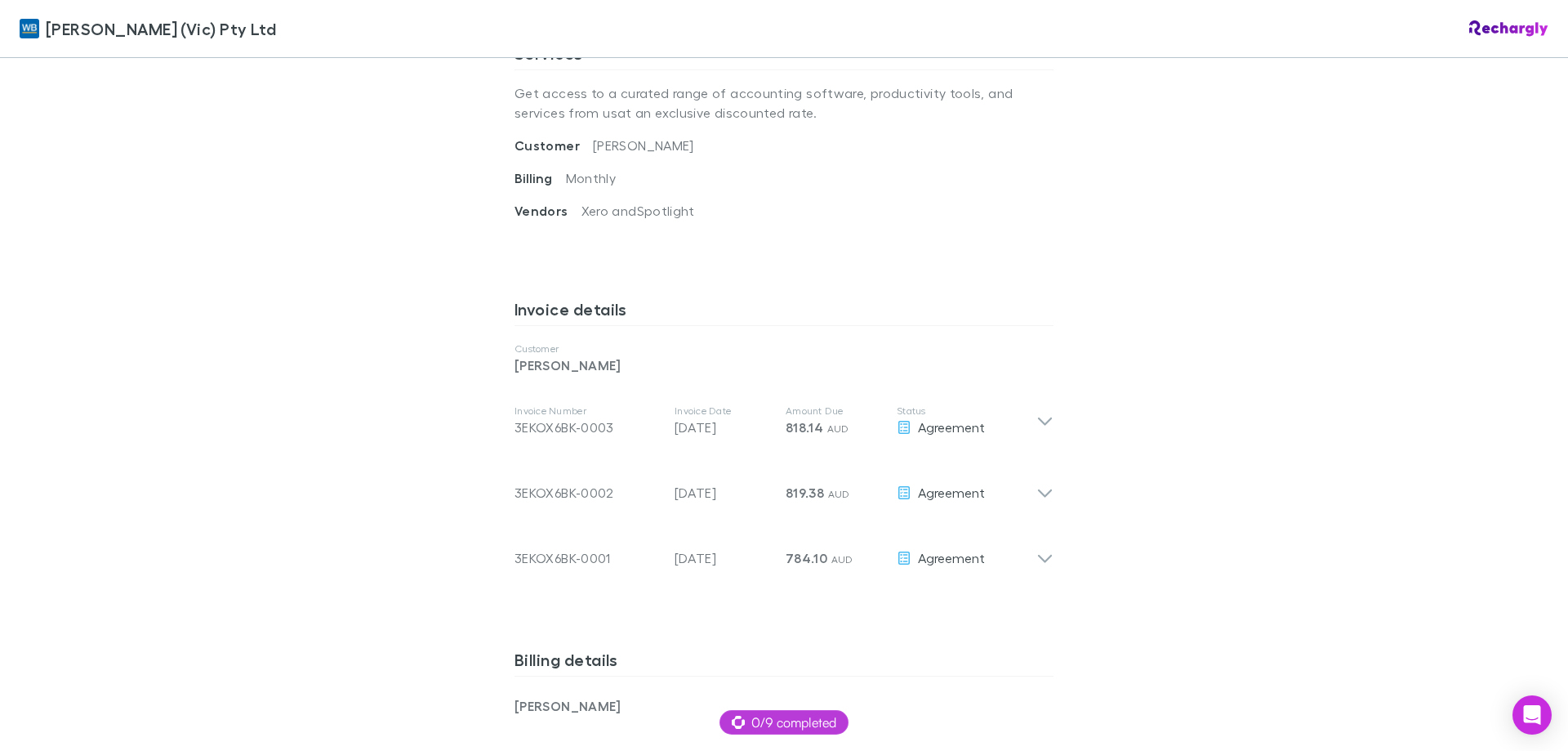
scroll to position [980, 0]
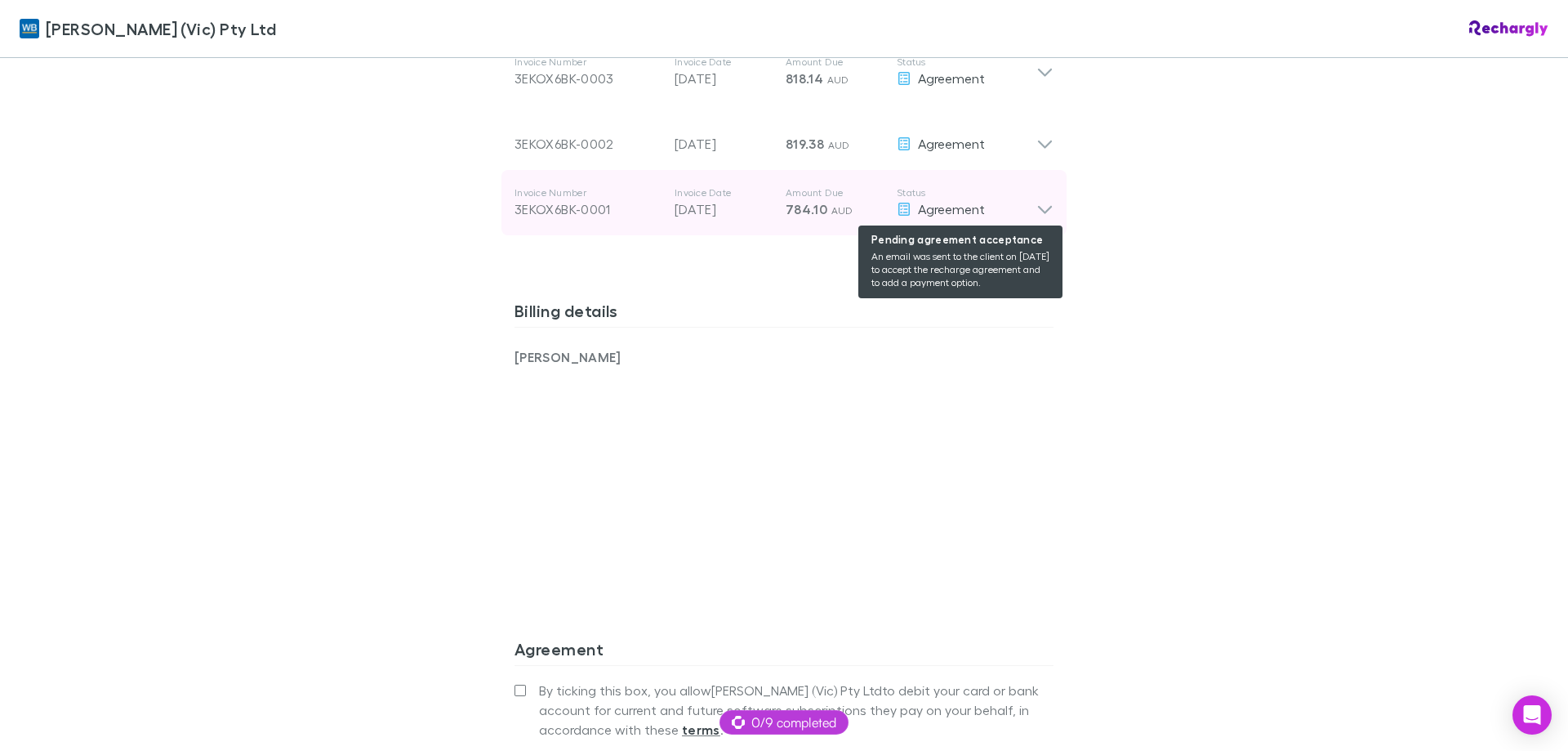
click at [957, 205] on span "Agreement" at bounding box center [951, 209] width 67 height 16
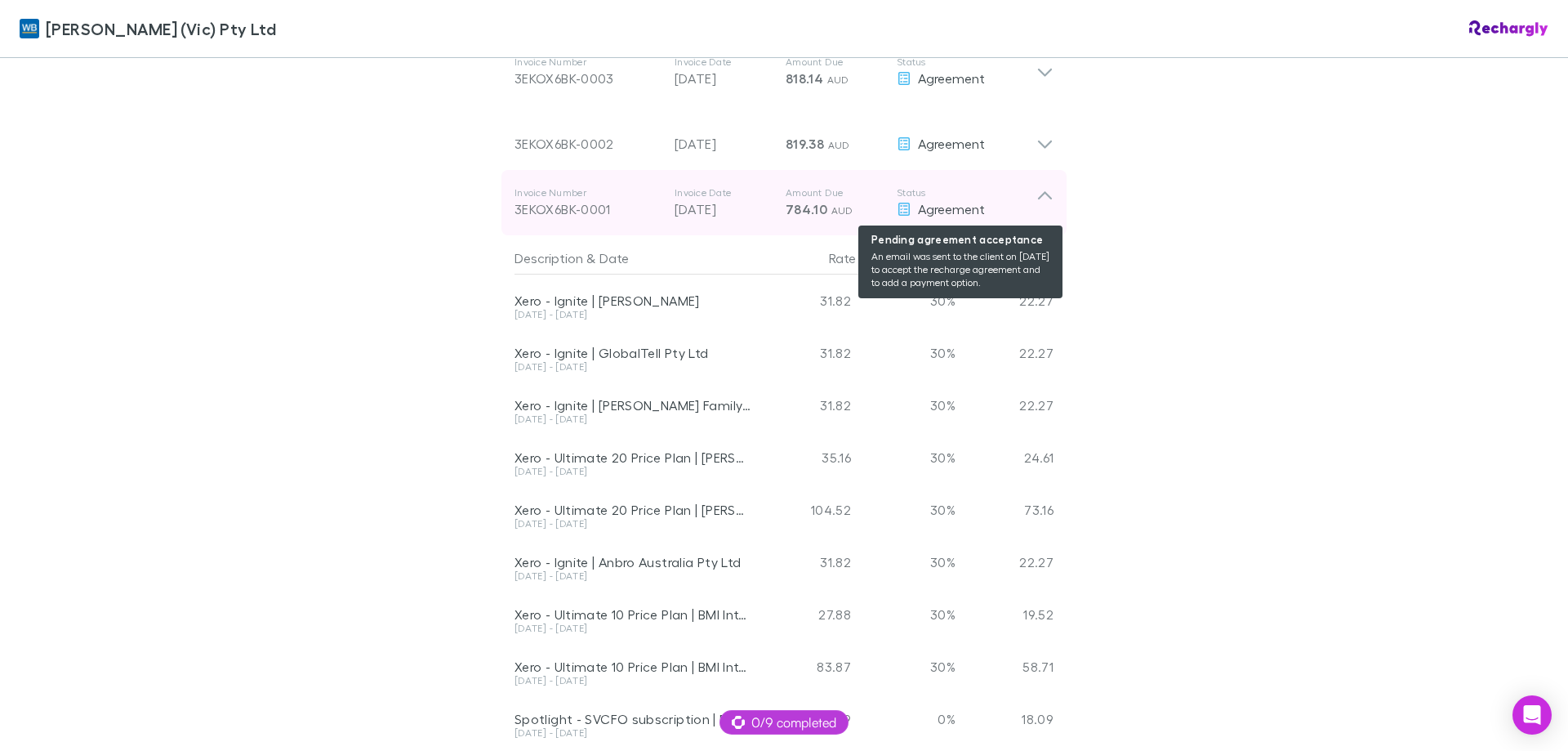
click at [957, 205] on span "Agreement" at bounding box center [951, 209] width 67 height 16
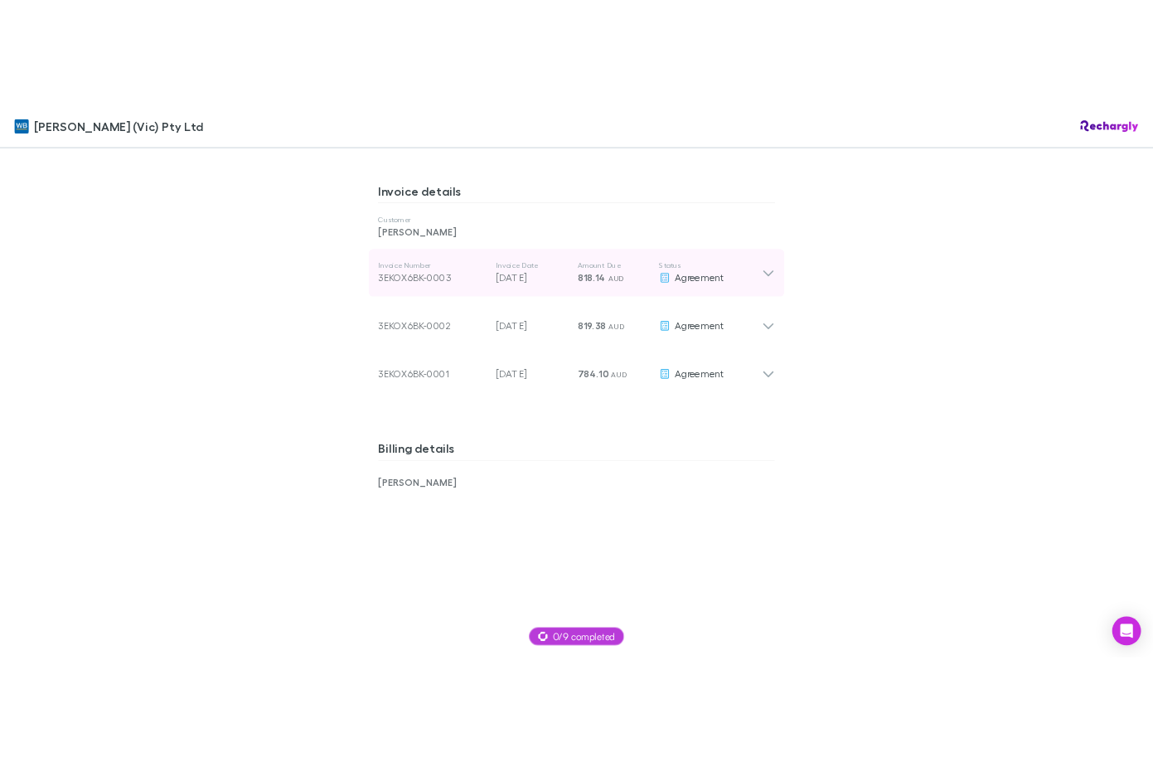
scroll to position [829, 0]
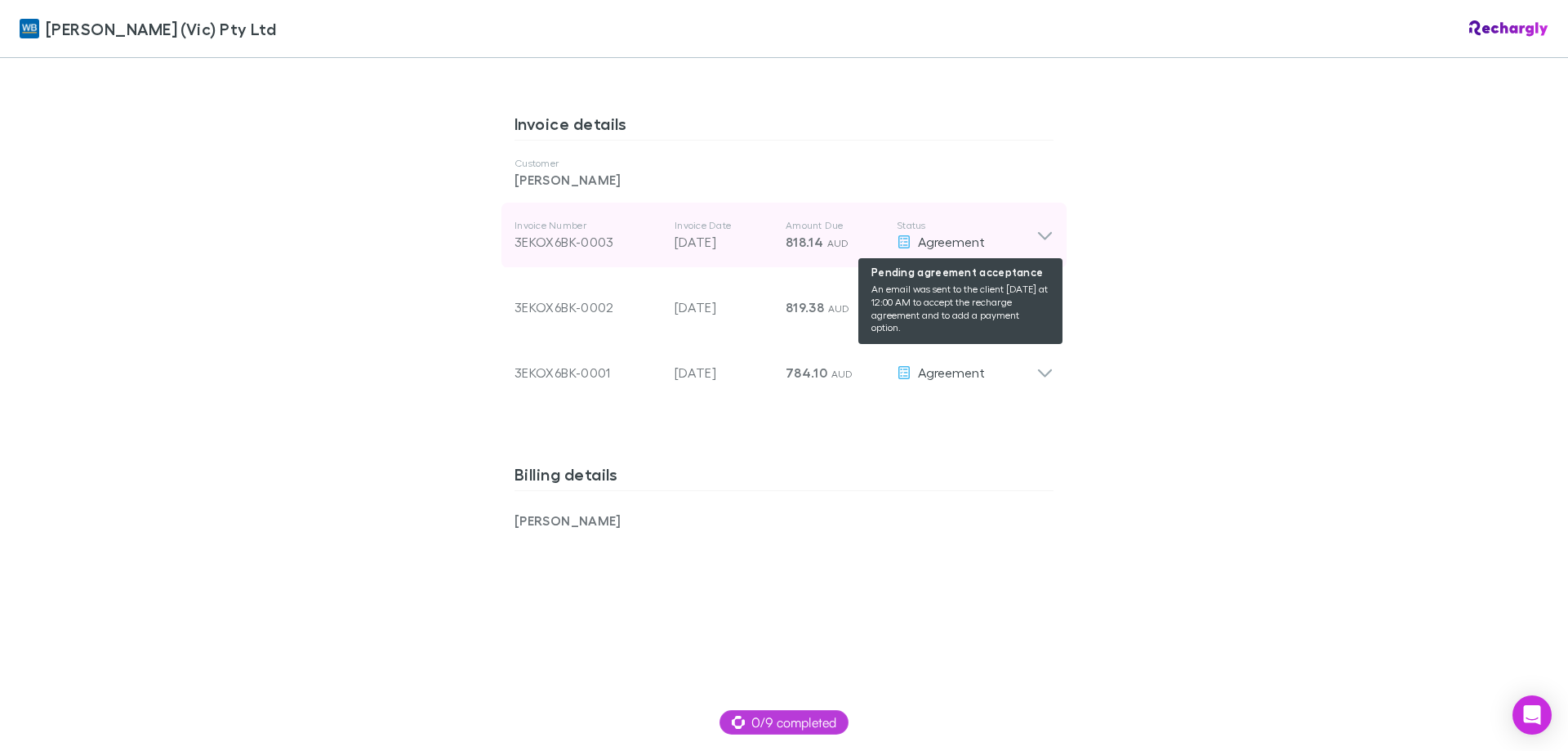
click at [944, 243] on span "Agreement" at bounding box center [951, 241] width 67 height 16
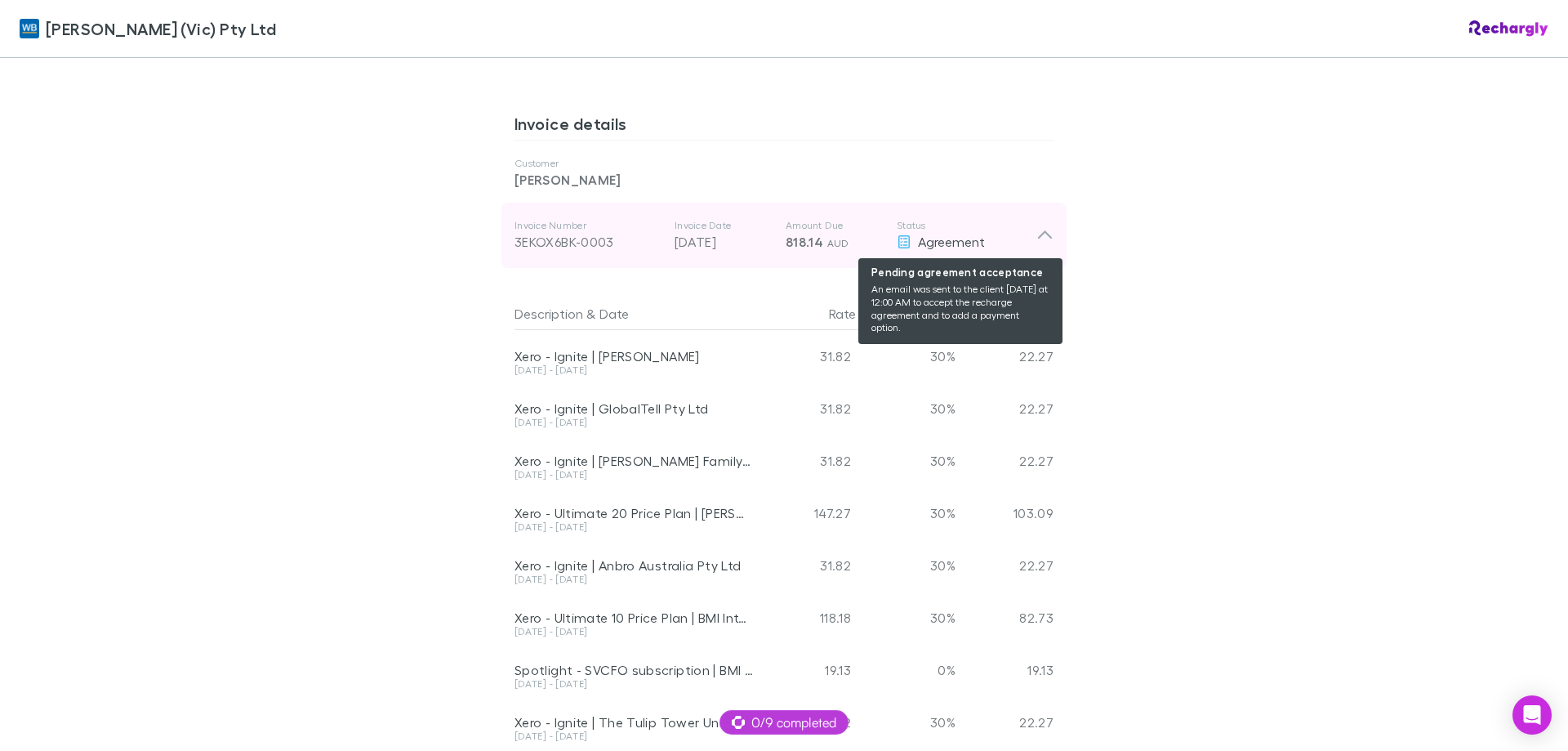
click at [944, 243] on span "Agreement" at bounding box center [951, 241] width 67 height 16
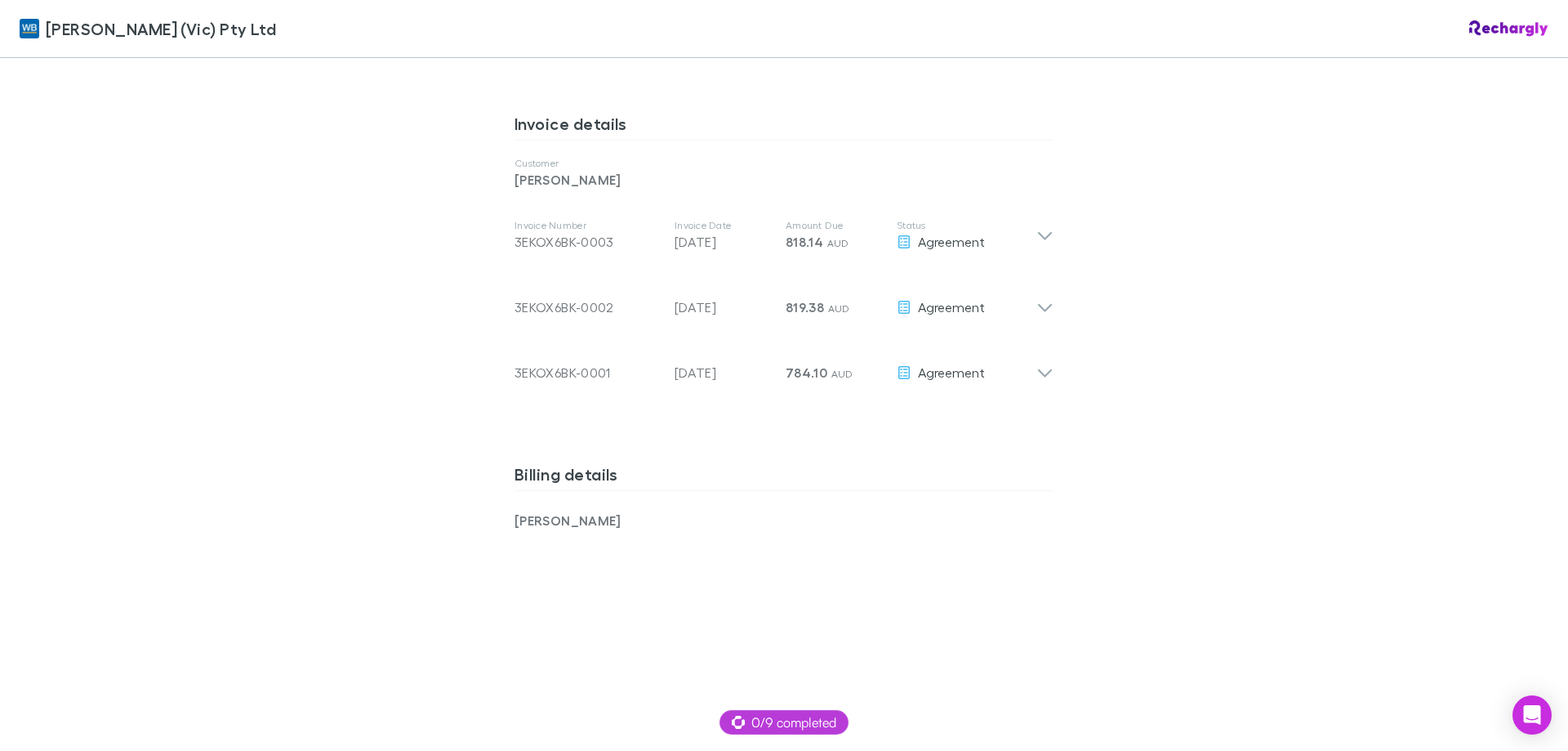
click at [1213, 276] on div "[PERSON_NAME] (Vic) Pty Ltd [PERSON_NAME] (Vic) Pty Ltd Software subscriptions …" at bounding box center [784, 376] width 1568 height 751
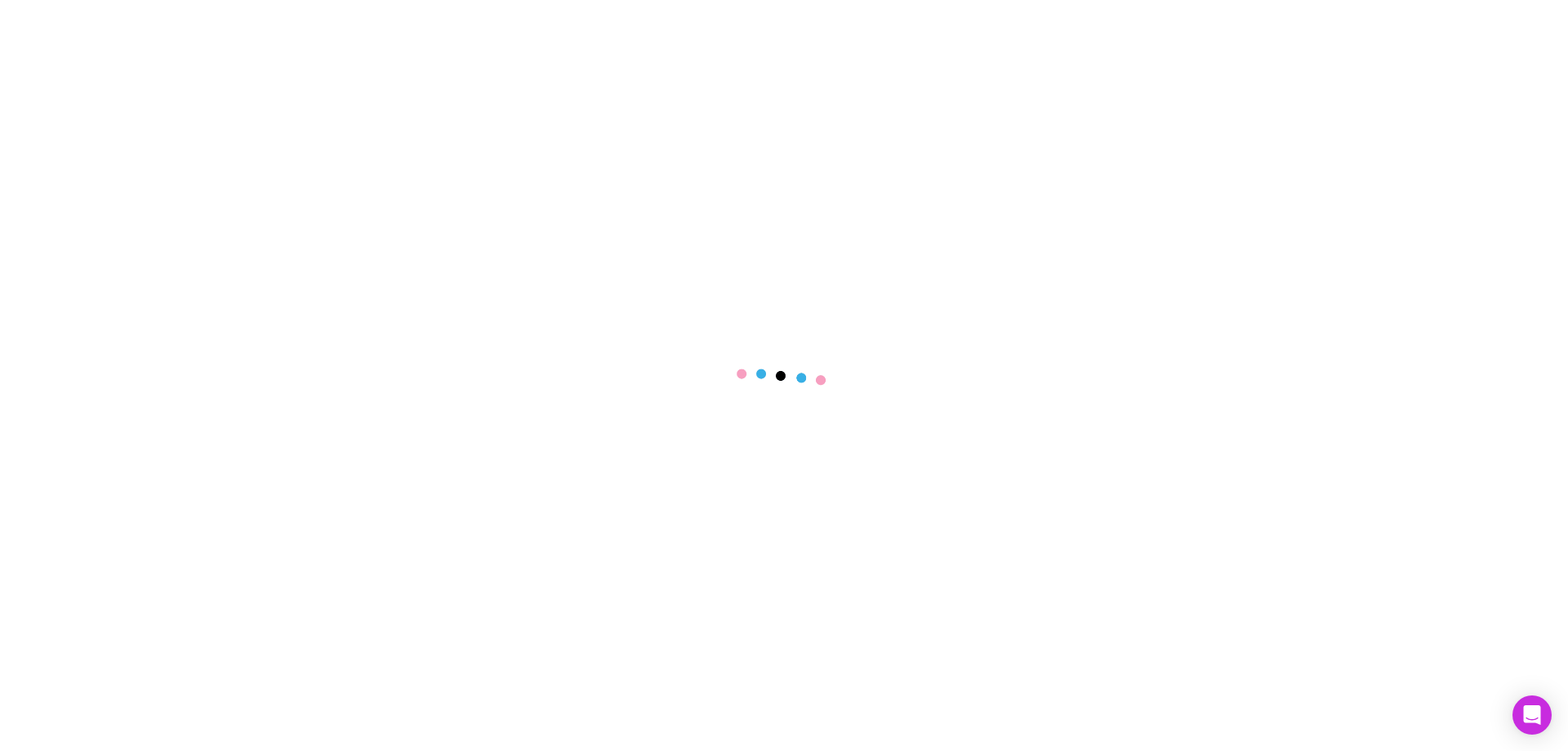
click at [623, 211] on div at bounding box center [784, 376] width 1568 height 751
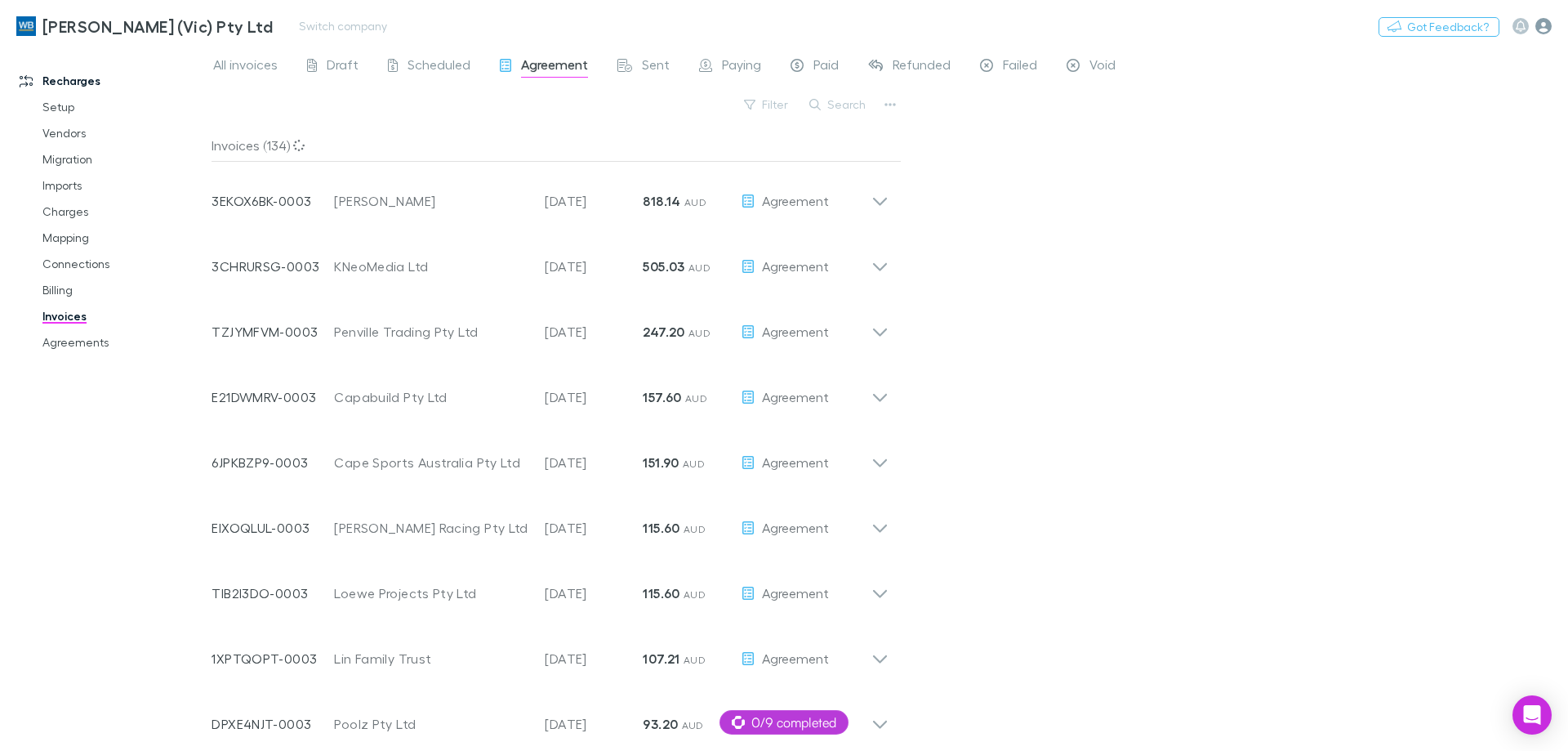
click at [1539, 26] on icon "button" at bounding box center [1543, 26] width 17 height 17
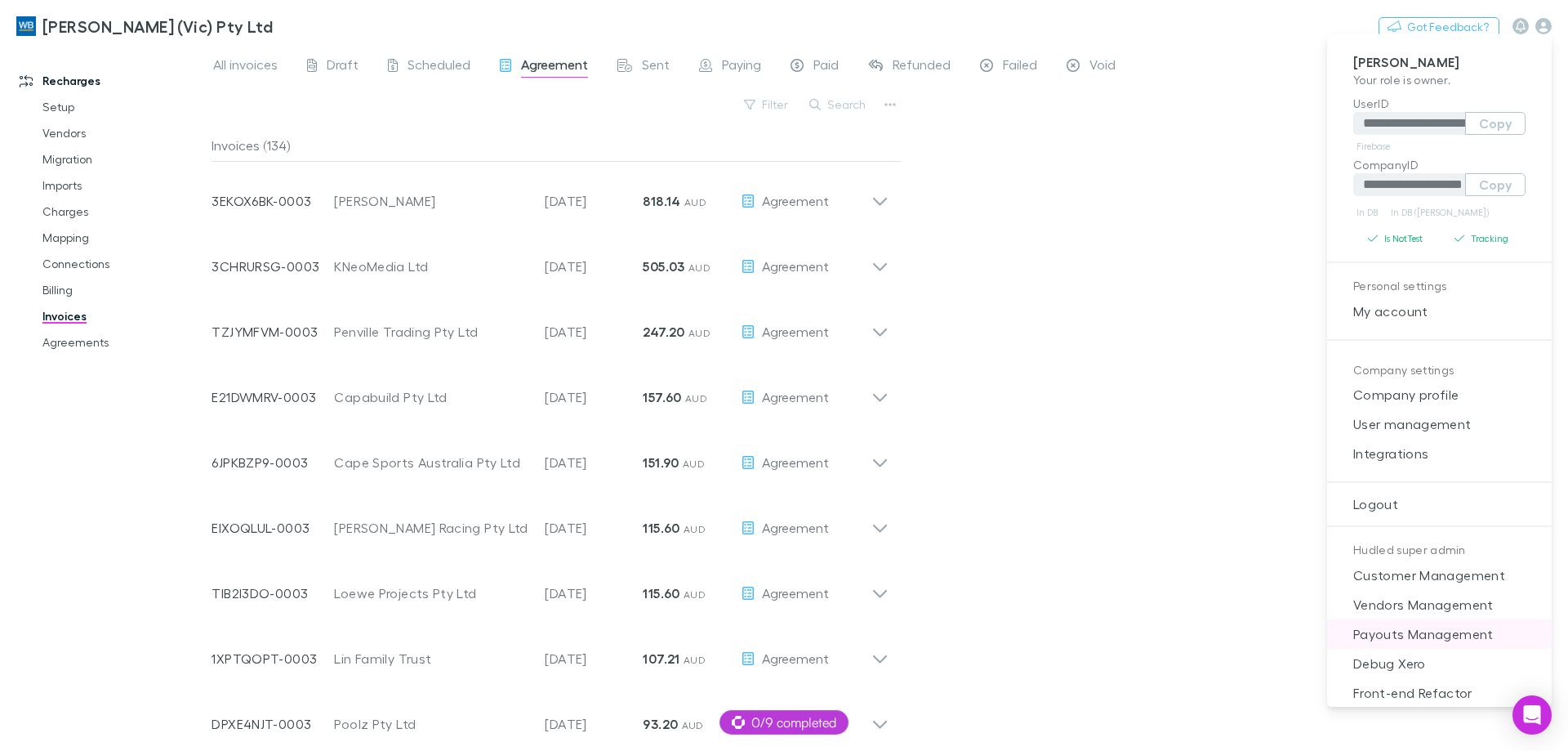
click at [1434, 624] on span "Payouts Management" at bounding box center [1439, 634] width 198 height 20
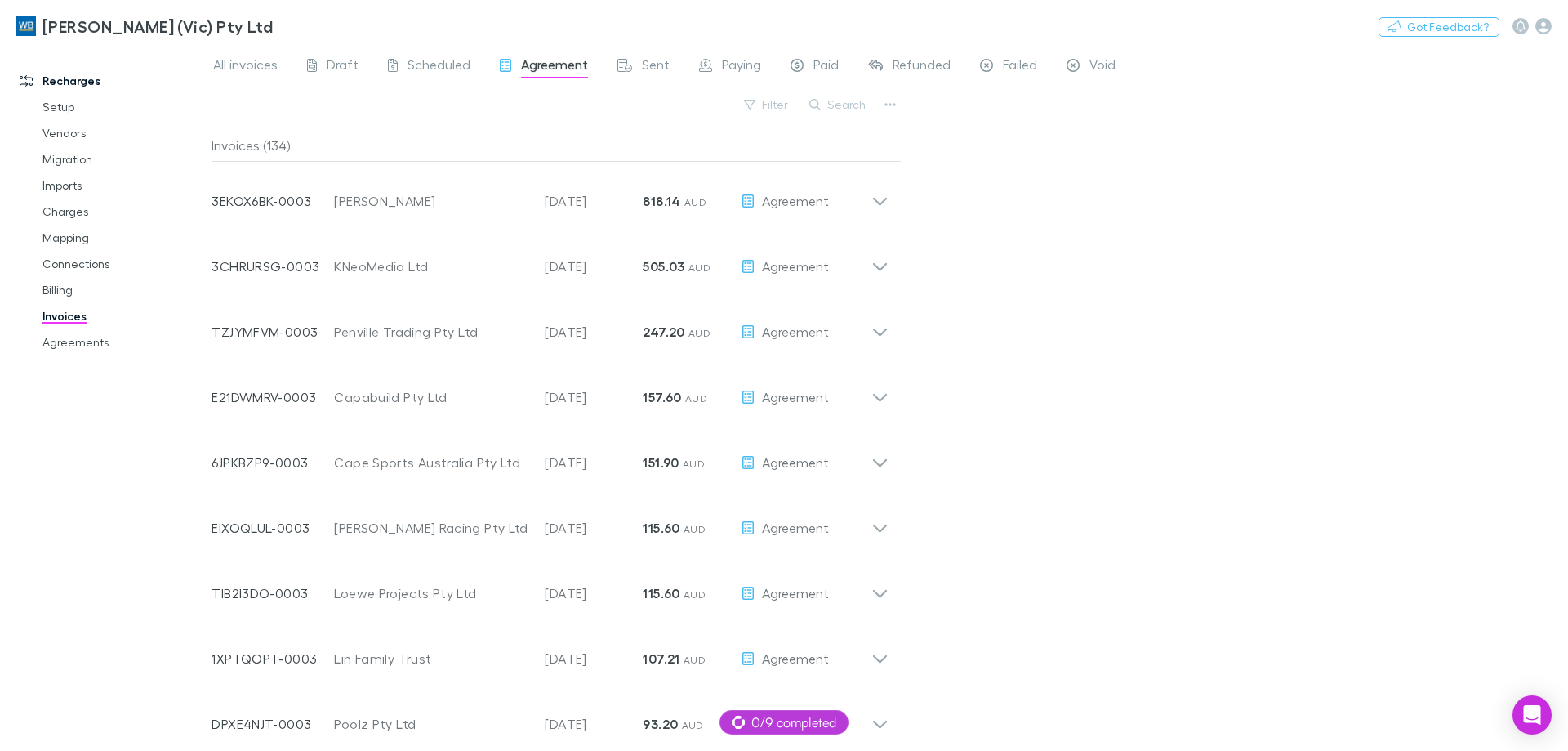
select select "****"
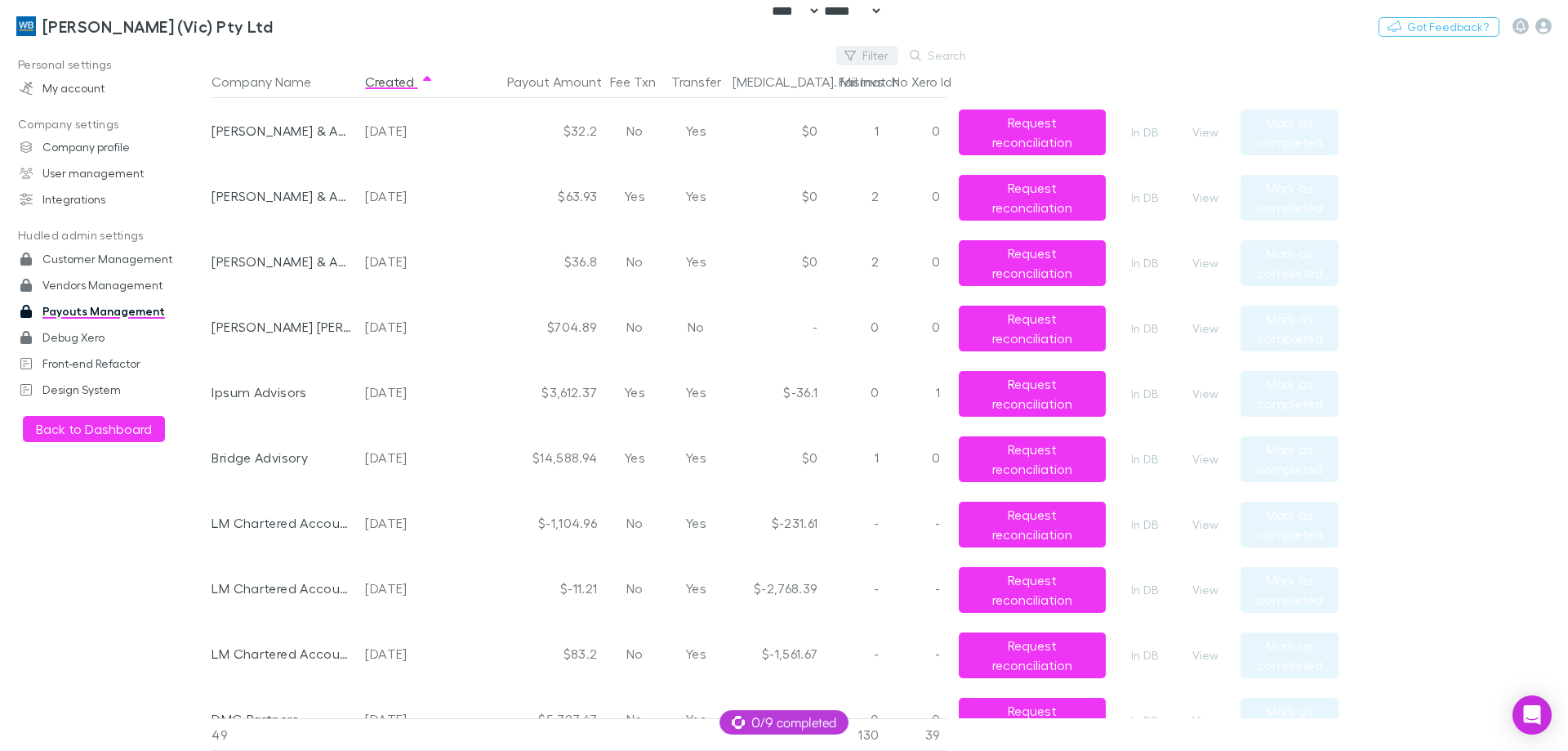
click at [877, 58] on button "Filter" at bounding box center [867, 55] width 62 height 20
type input "*****"
click at [756, 150] on li "[PERSON_NAME] (Vic) Pty Ltd" at bounding box center [758, 162] width 284 height 27
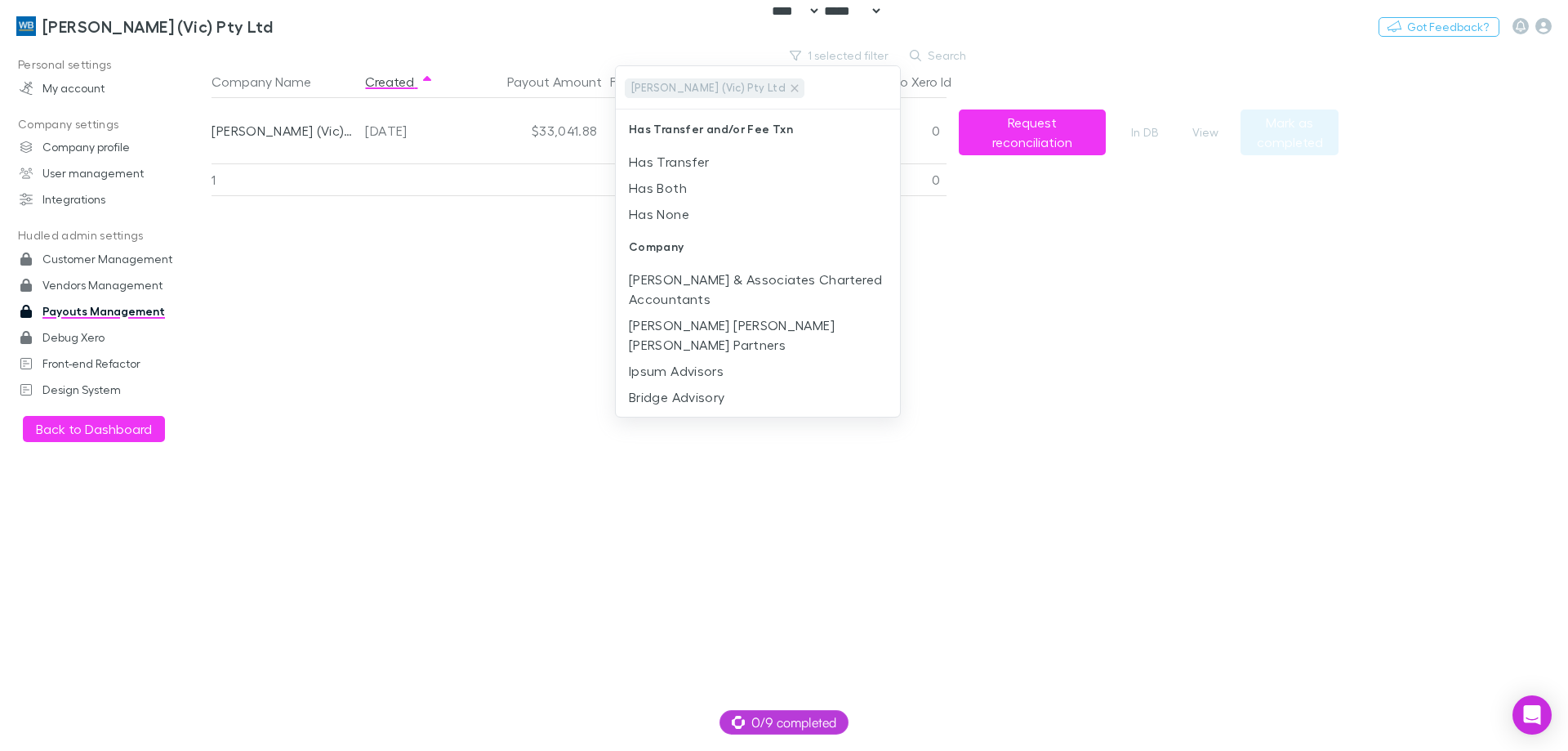
click at [1190, 64] on div at bounding box center [784, 376] width 1568 height 751
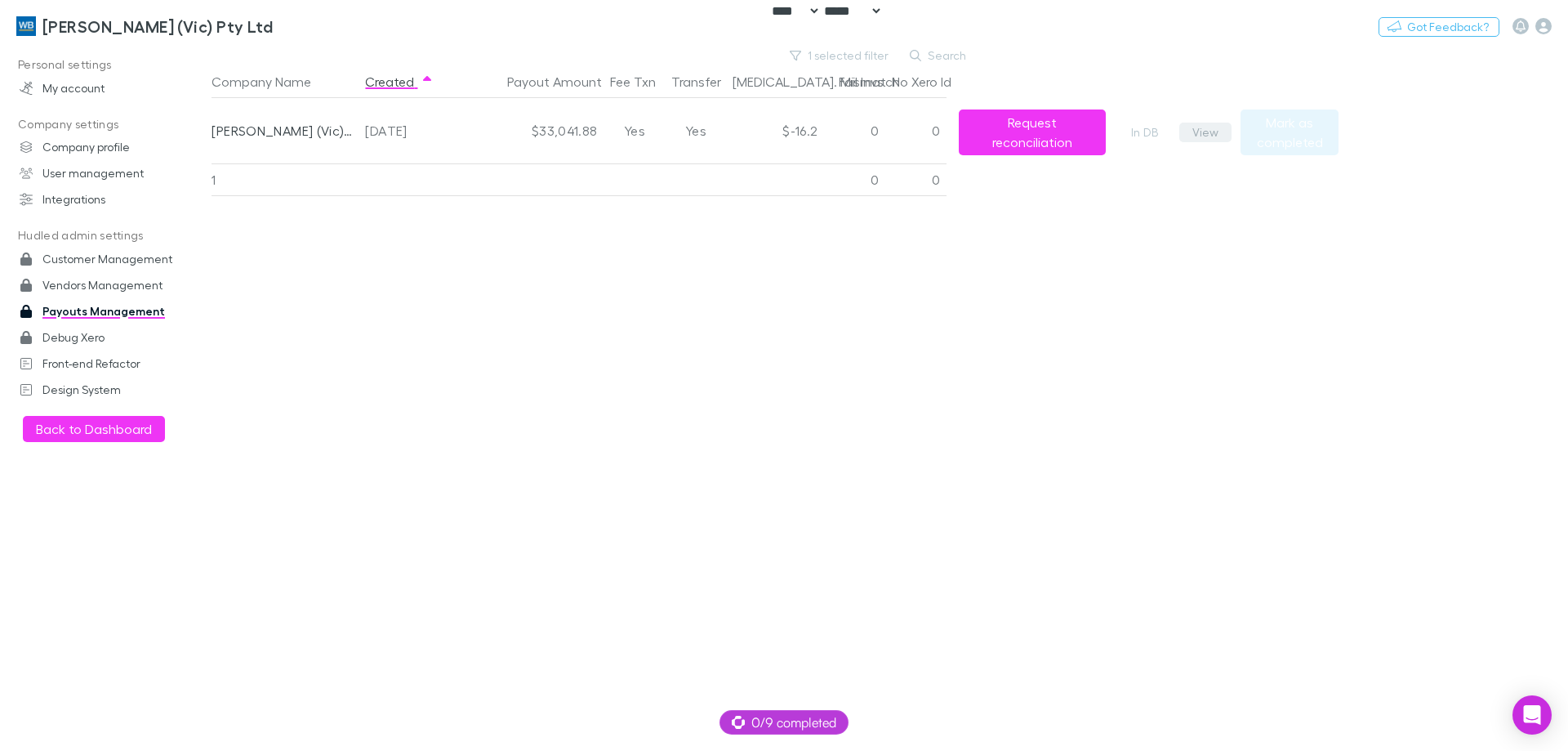
click at [1203, 131] on button "View" at bounding box center [1205, 132] width 52 height 20
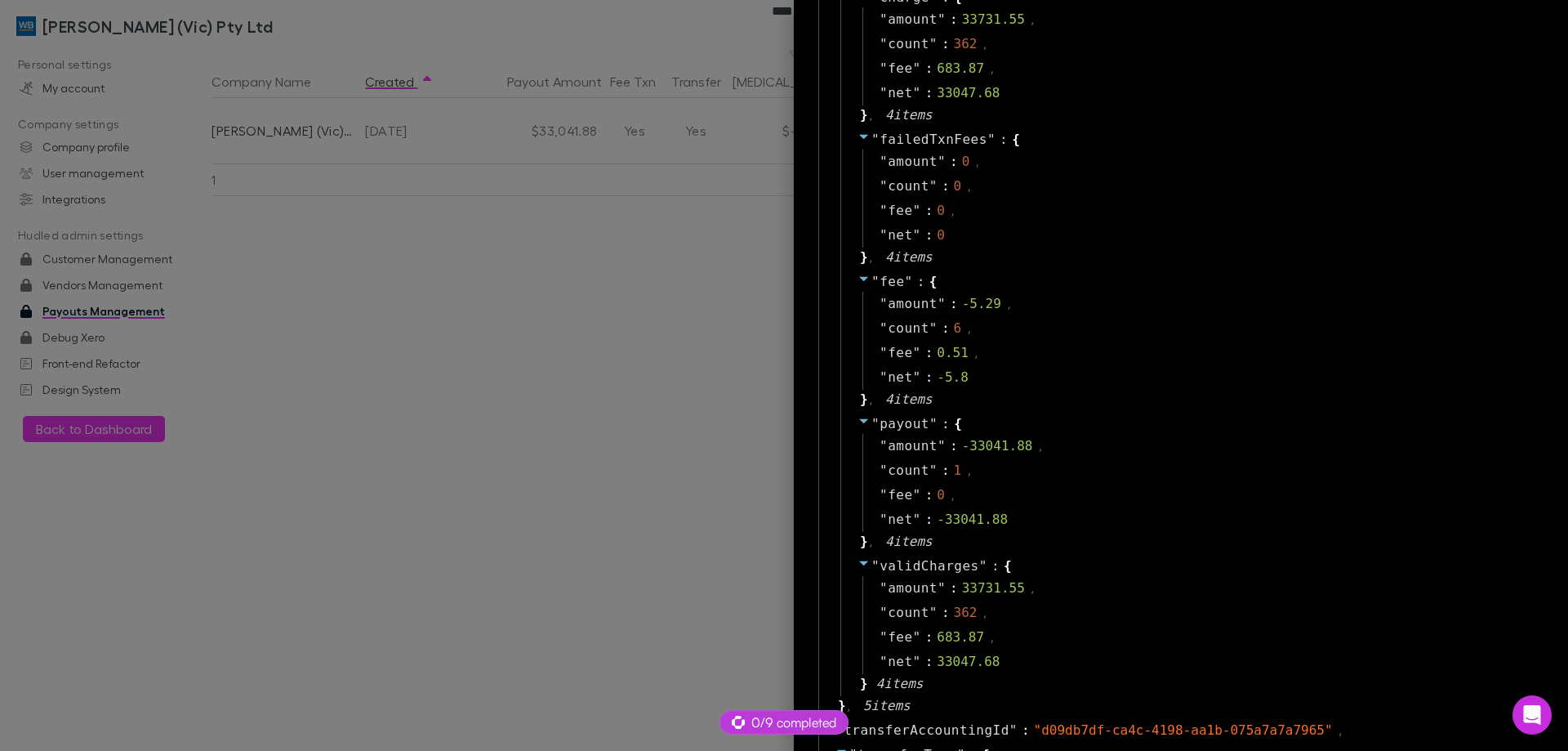
scroll to position [1672, 0]
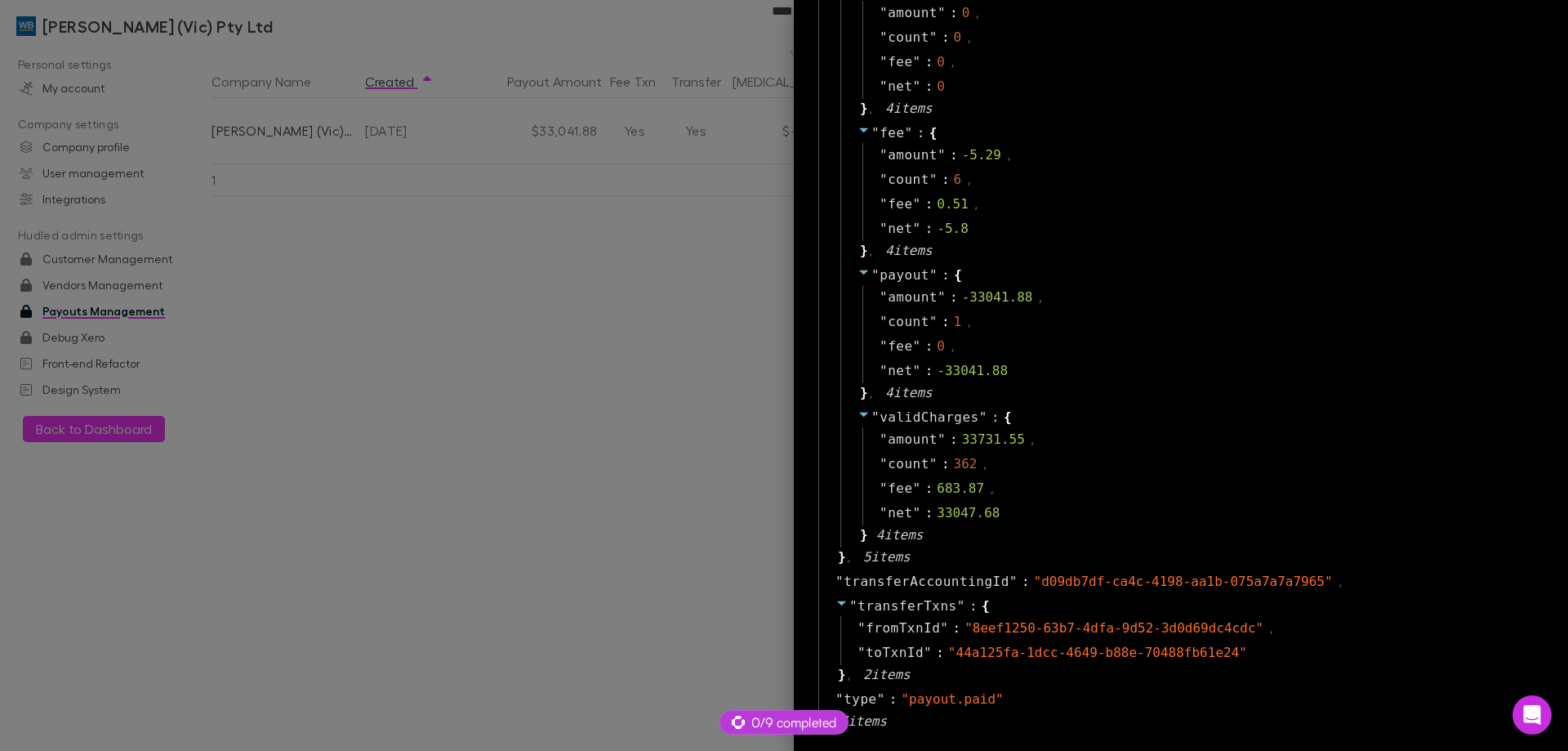
click at [493, 371] on div at bounding box center [784, 376] width 1568 height 751
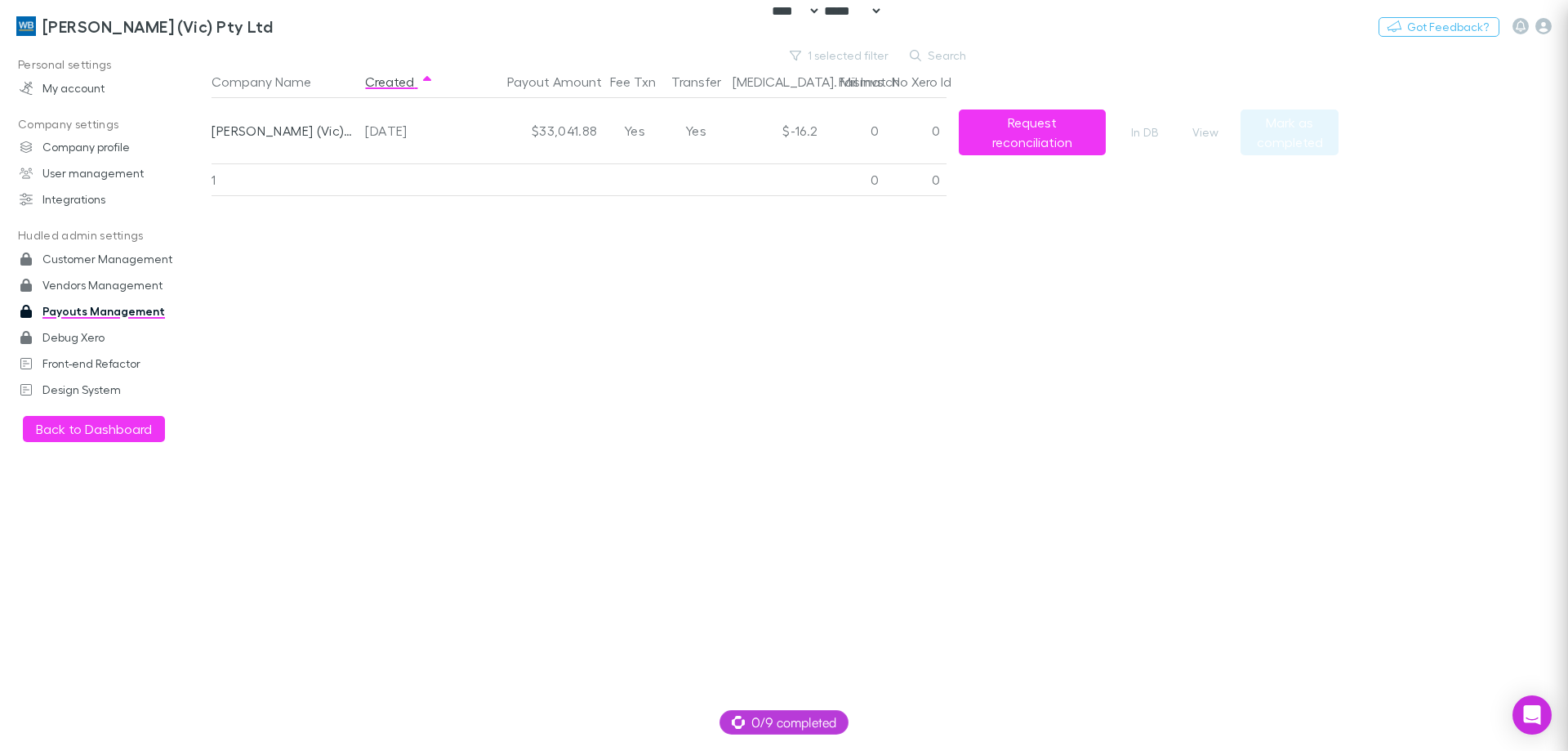
scroll to position [0, 0]
click at [70, 202] on link "Integrations" at bounding box center [111, 199] width 217 height 27
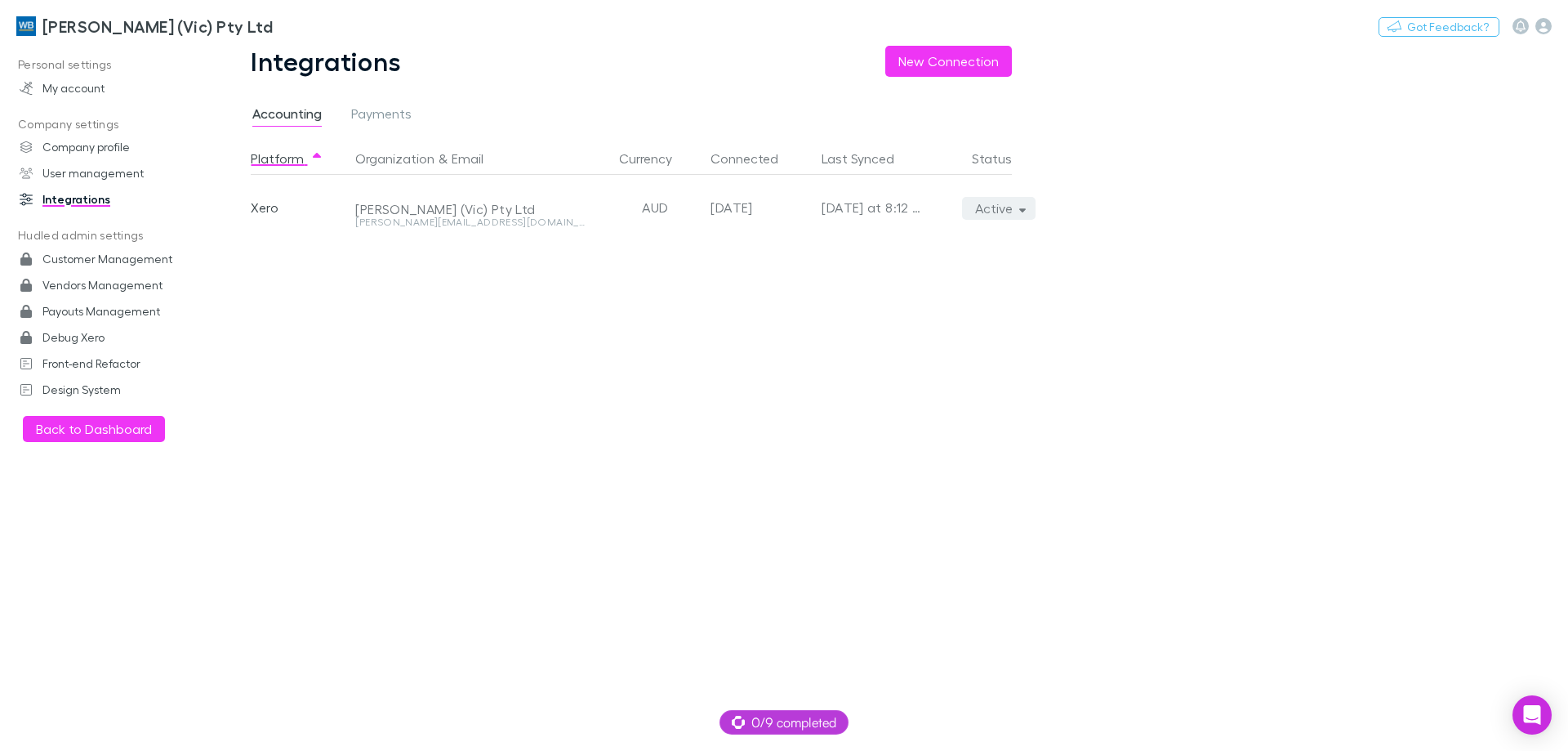
click at [980, 210] on button "Active" at bounding box center [998, 208] width 74 height 23
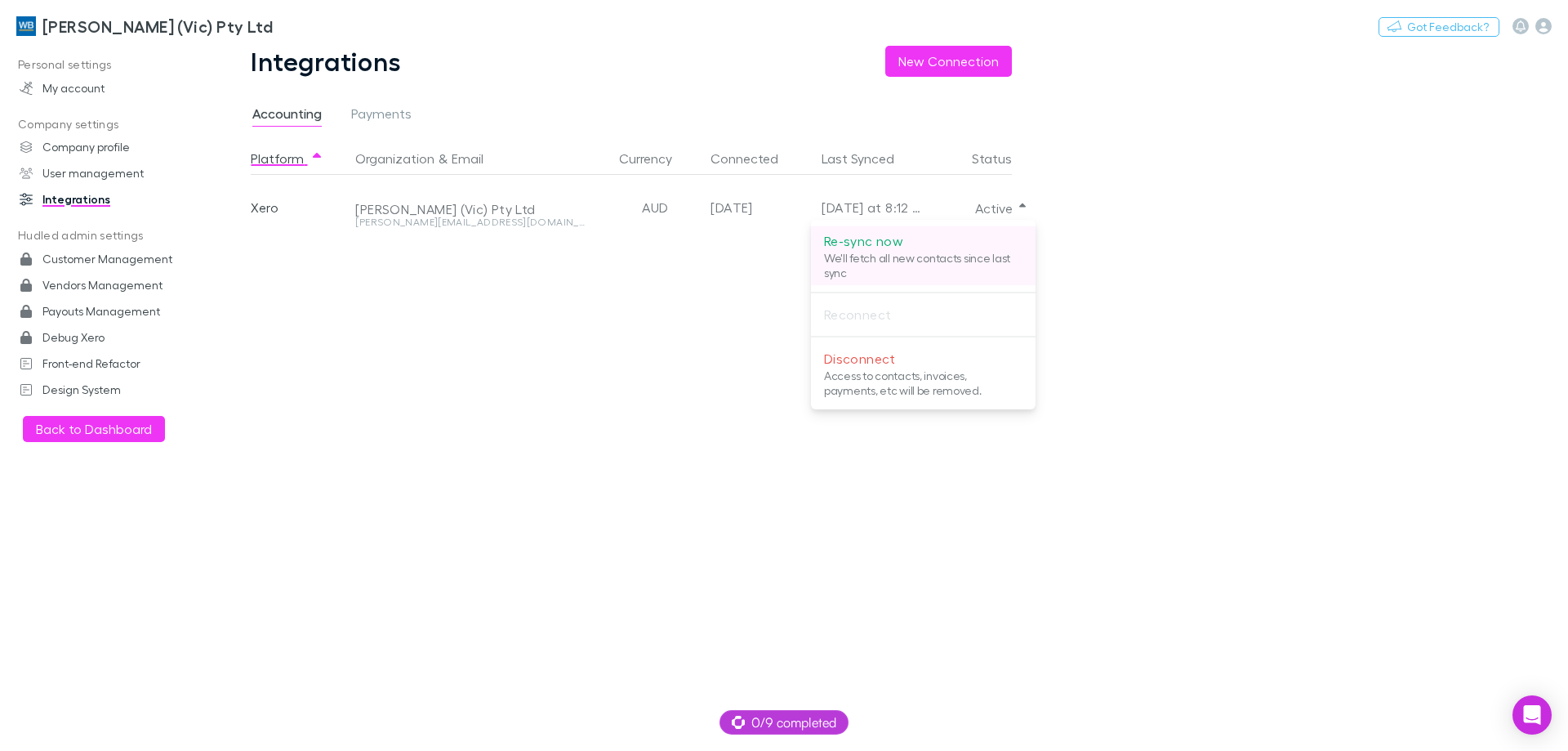
click at [922, 244] on p "Re-sync now" at bounding box center [922, 241] width 198 height 20
drag, startPoint x: 567, startPoint y: 501, endPoint x: 552, endPoint y: 508, distance: 16.6
click at [570, 501] on div at bounding box center [784, 376] width 1568 height 751
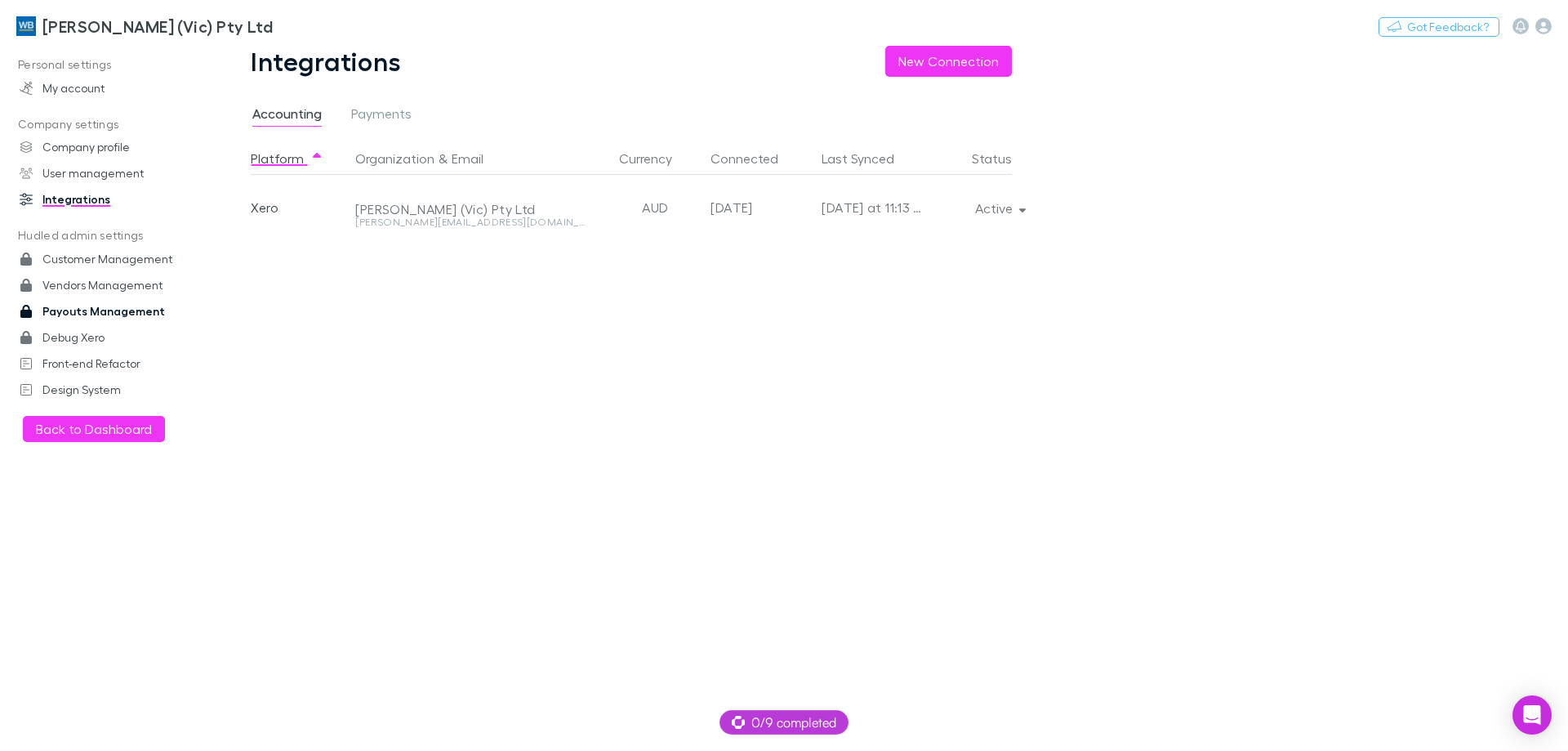
click at [126, 312] on link "Payouts Management" at bounding box center [111, 310] width 217 height 27
select select "****"
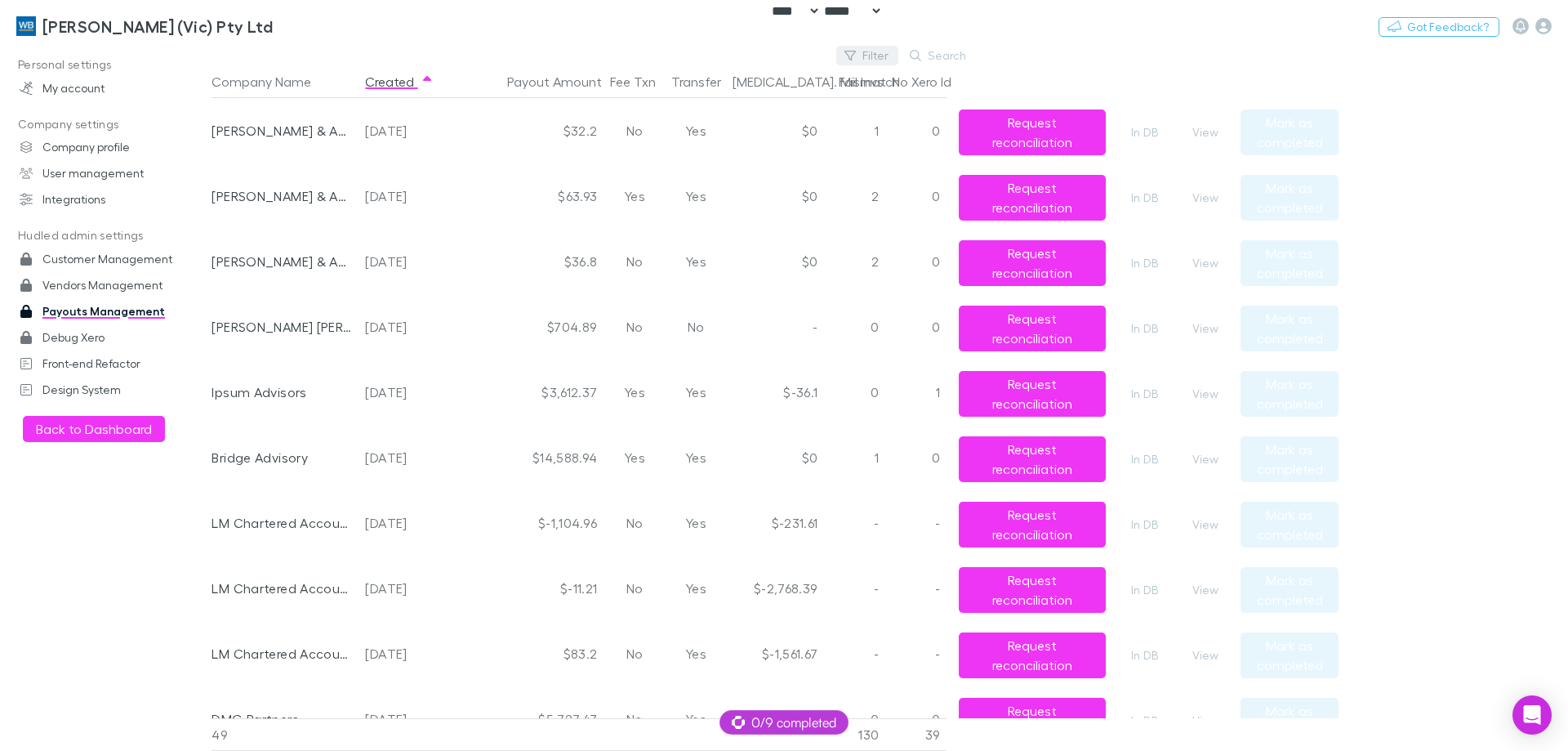
click at [875, 57] on button "Filter" at bounding box center [867, 55] width 62 height 20
type input "****"
click at [756, 157] on li "[PERSON_NAME] (Vic) Pty Ltd" at bounding box center [758, 162] width 284 height 27
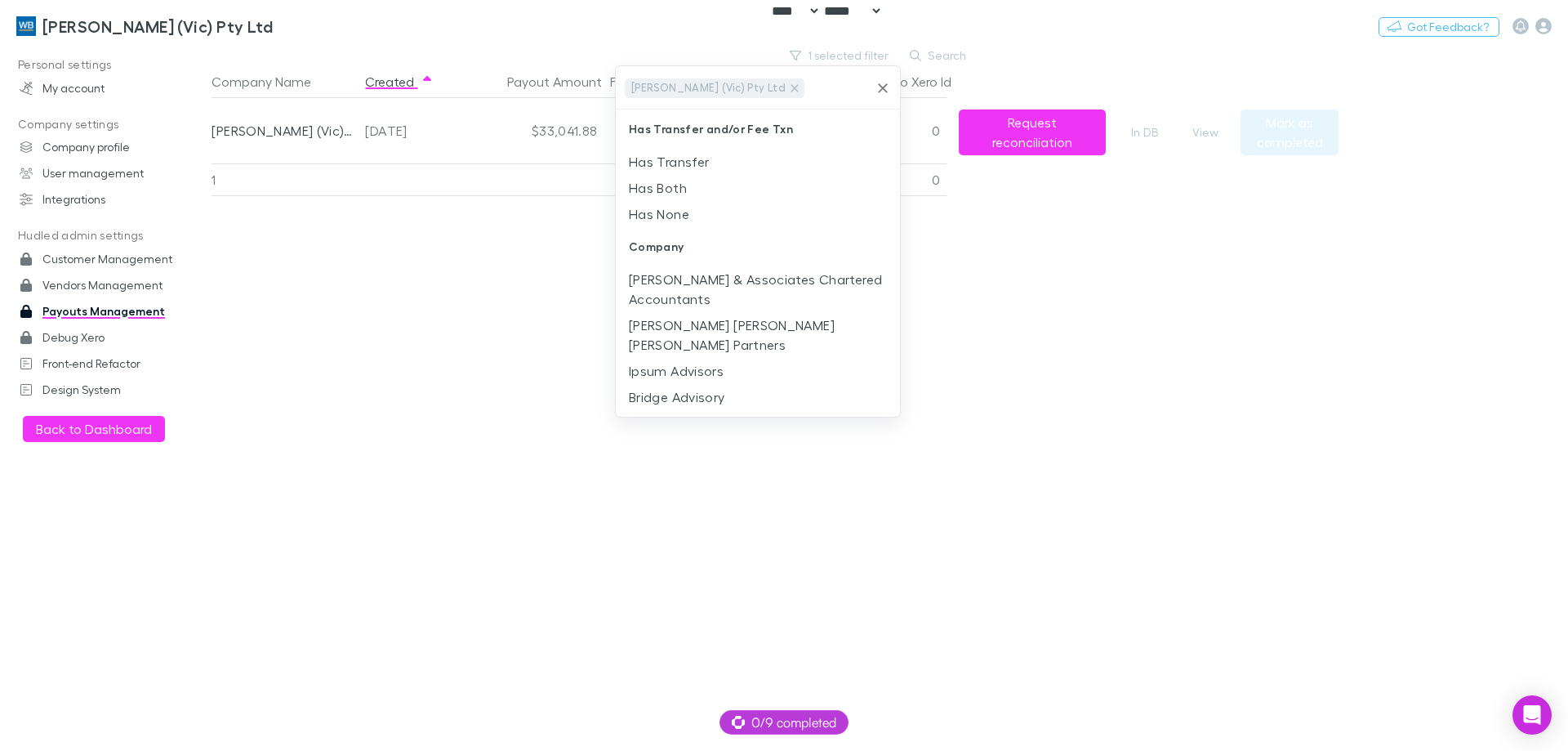
click at [1123, 289] on div at bounding box center [784, 376] width 1568 height 751
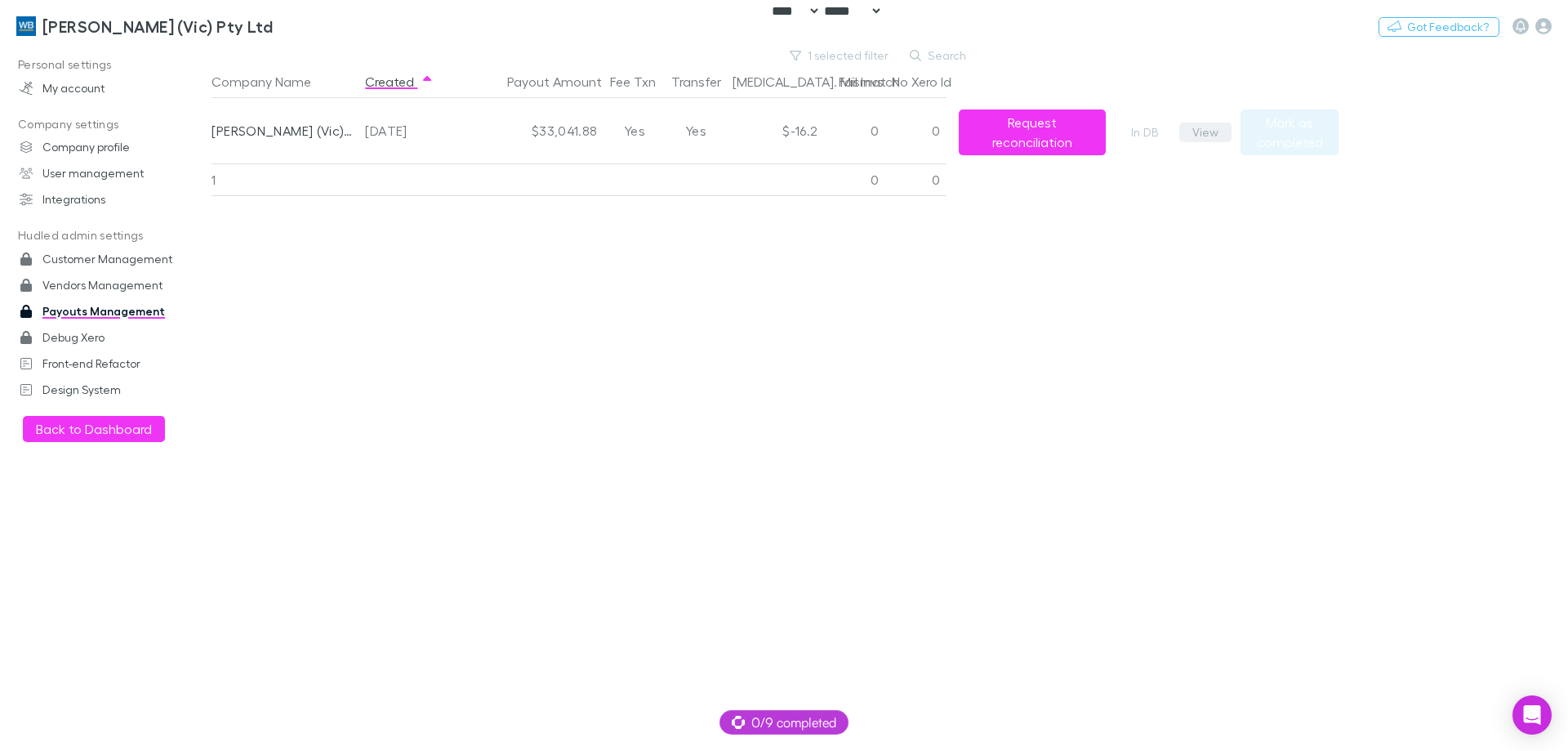
click at [1213, 132] on button "View" at bounding box center [1205, 132] width 52 height 20
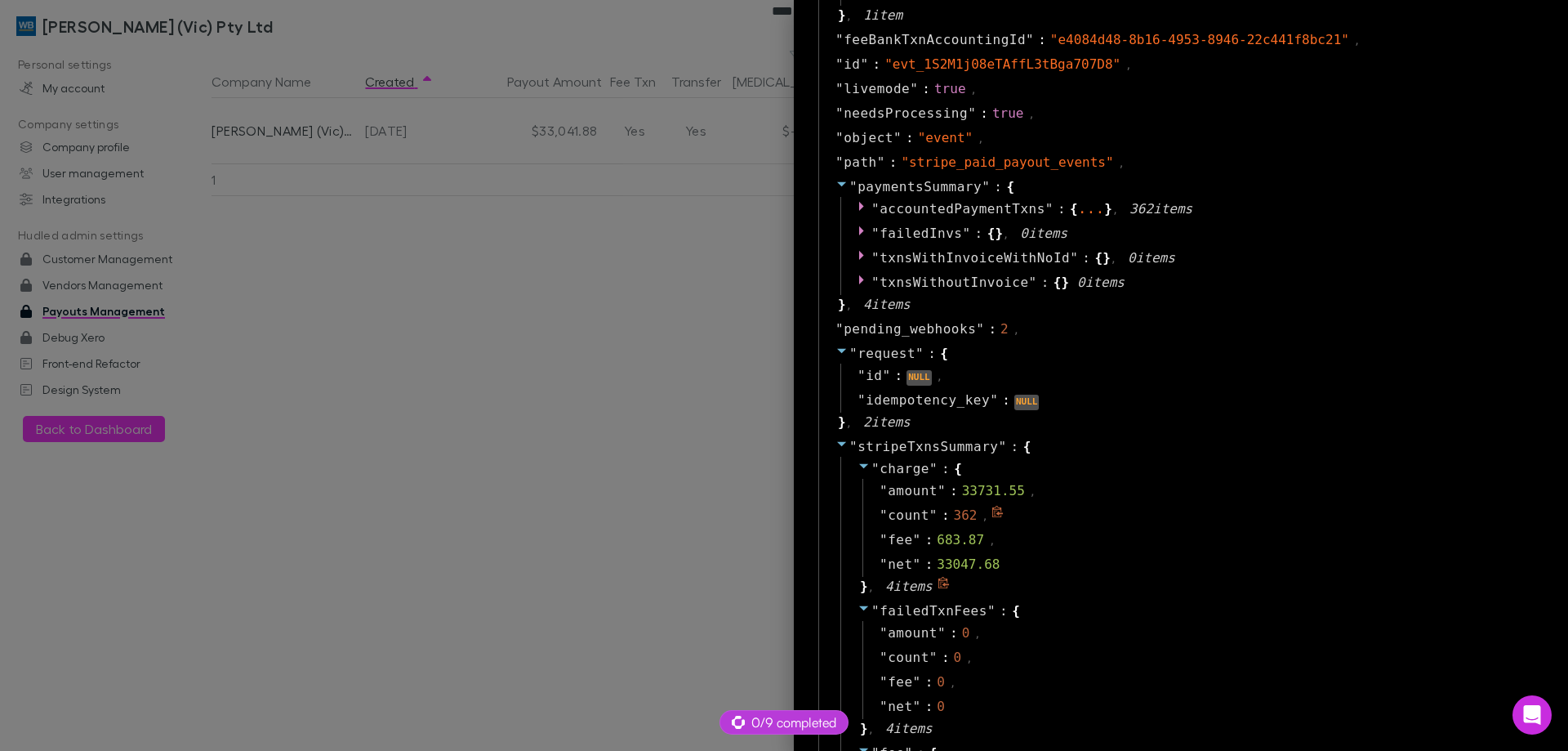
scroll to position [899, 0]
